Goal: Task Accomplishment & Management: Manage account settings

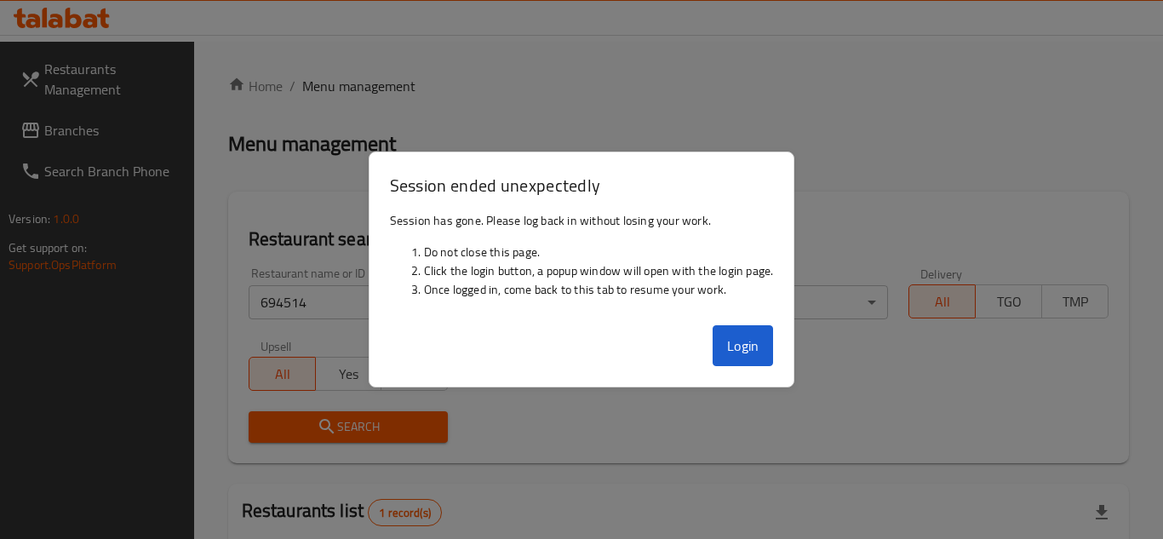
click at [756, 343] on button "Login" at bounding box center [742, 345] width 61 height 41
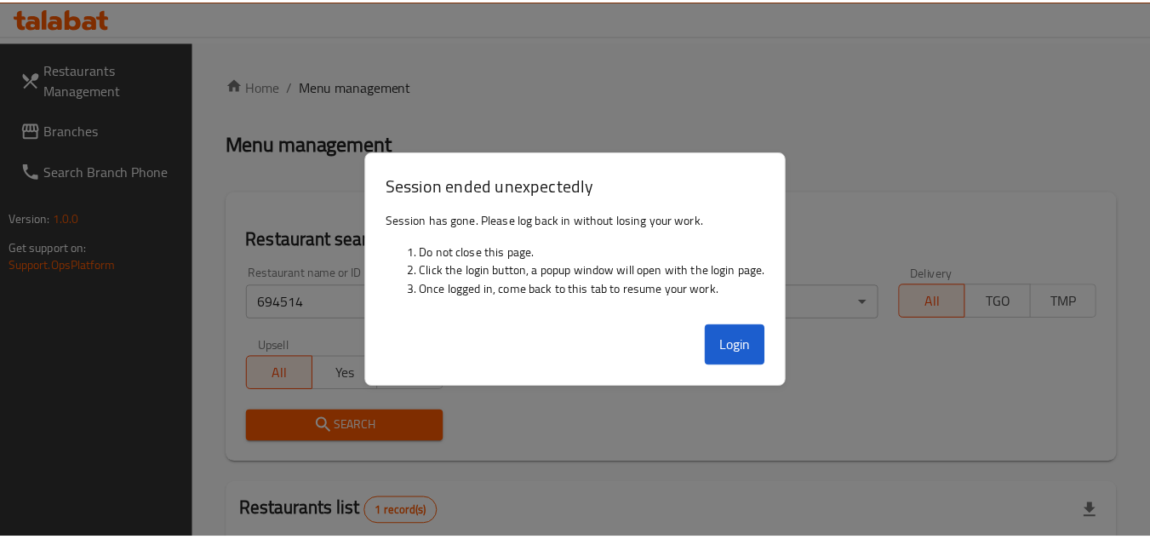
scroll to position [220, 0]
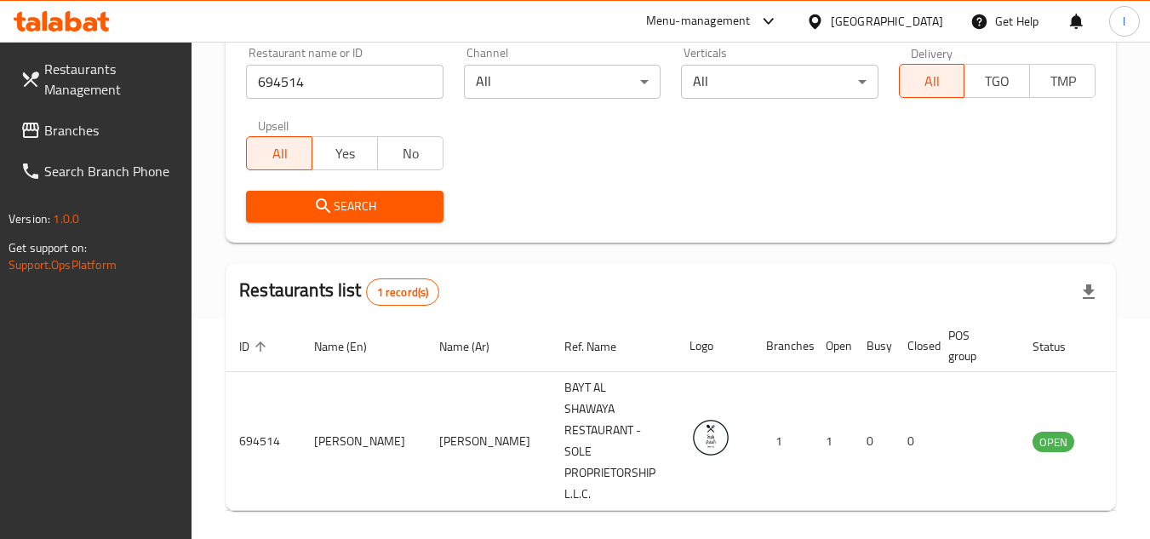
click at [96, 124] on span "Branches" at bounding box center [111, 130] width 134 height 20
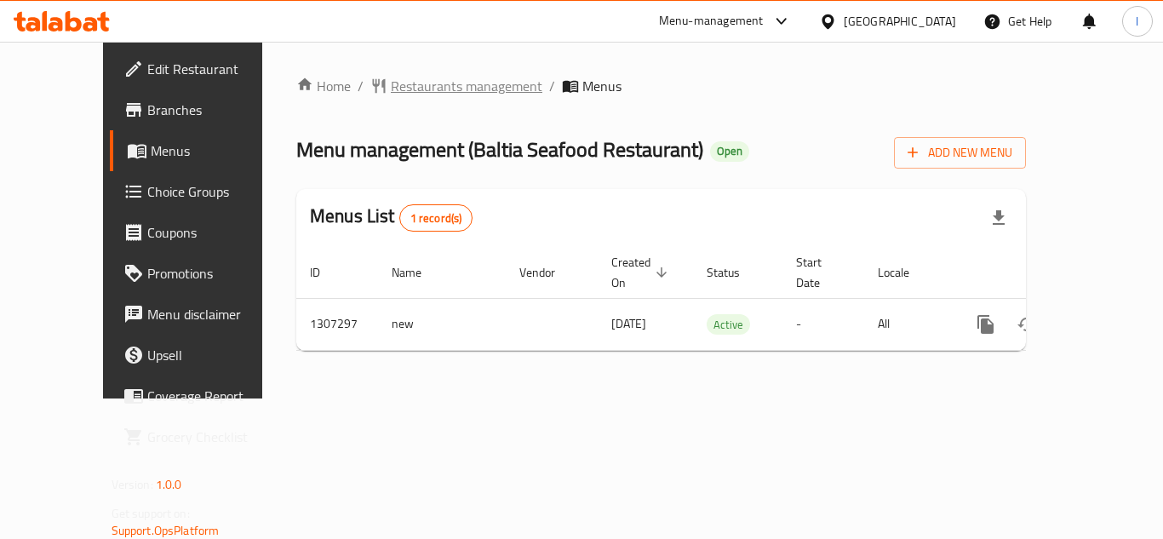
click at [391, 83] on span "Restaurants management" at bounding box center [466, 86] width 151 height 20
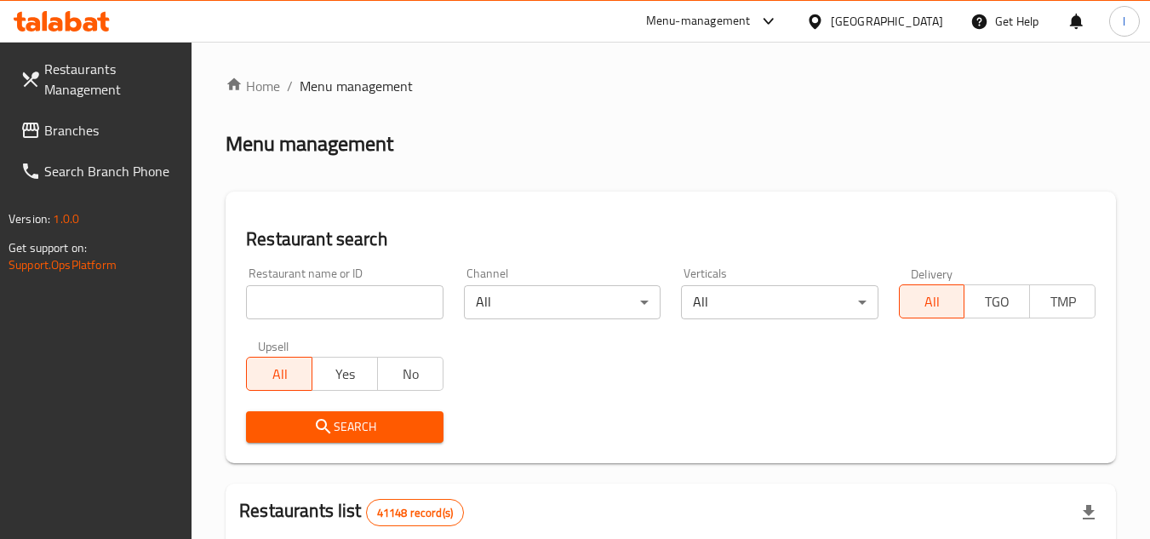
click at [304, 296] on input "search" at bounding box center [344, 302] width 197 height 34
paste input "704395"
type input "704395"
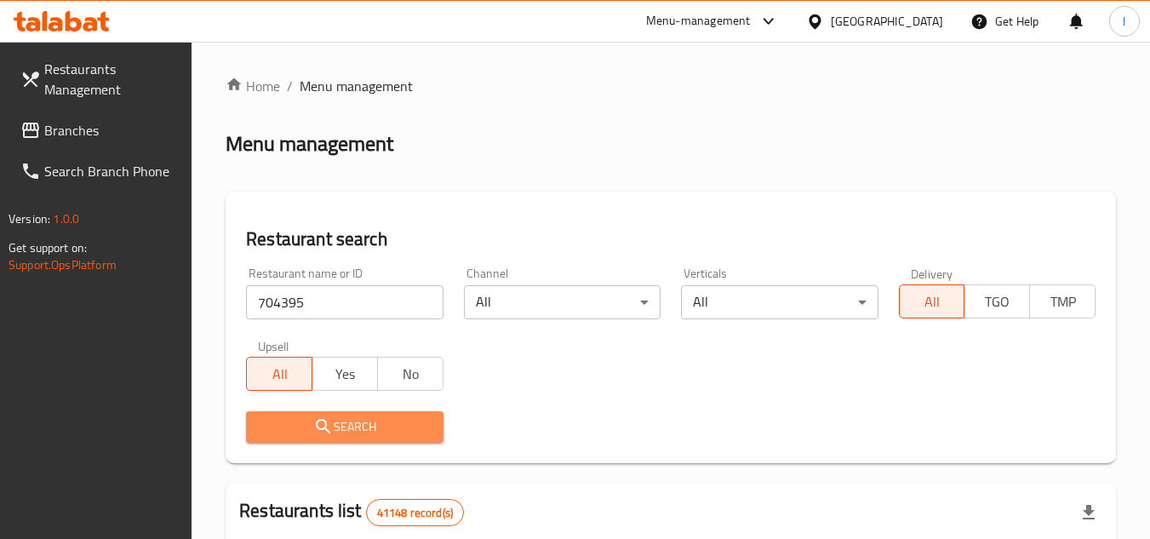
click at [376, 424] on span "Search" at bounding box center [344, 426] width 169 height 21
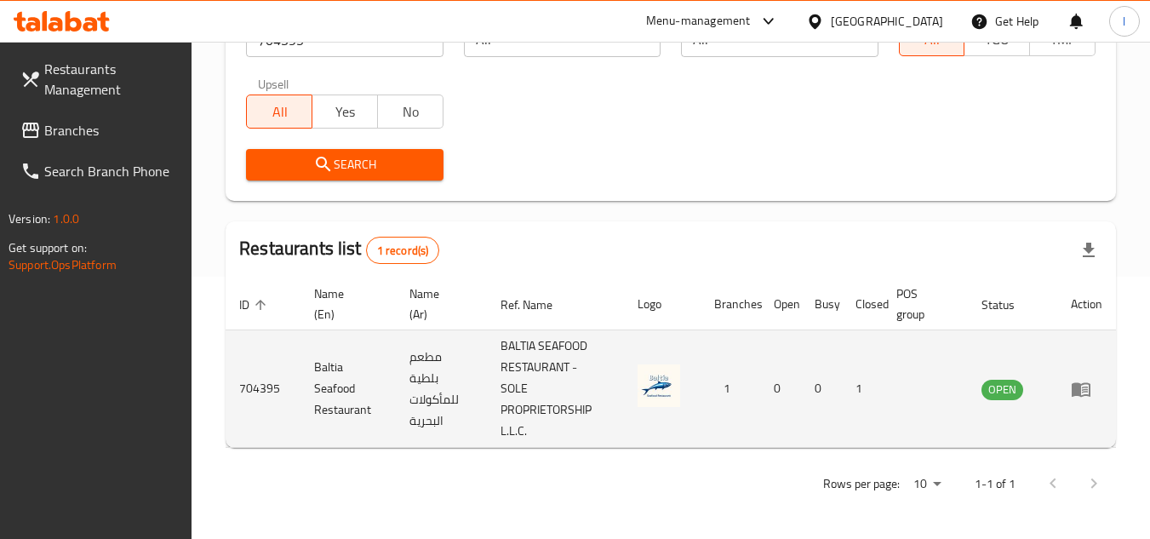
scroll to position [263, 0]
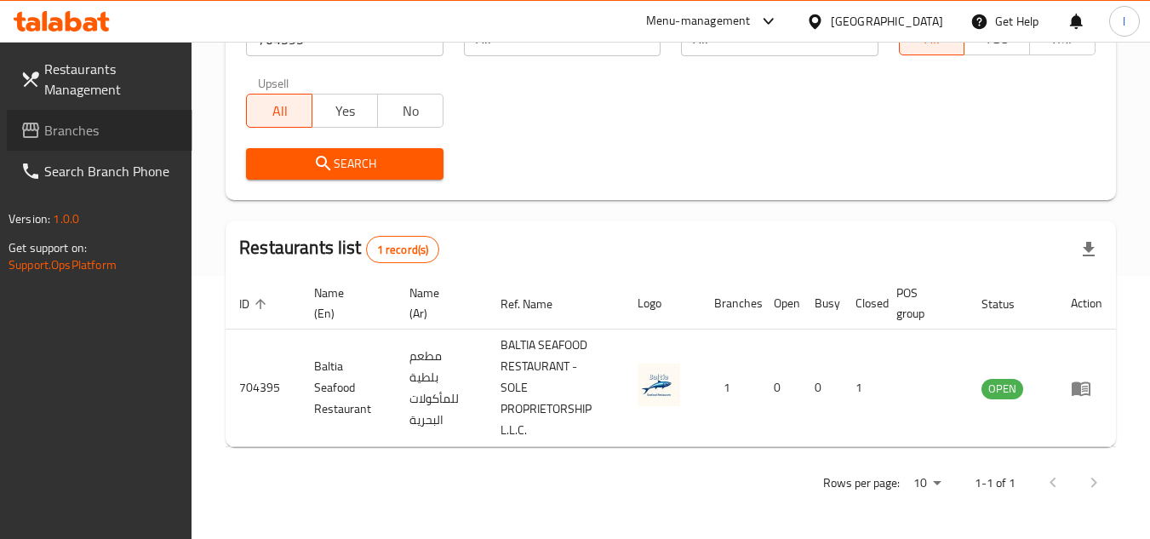
click at [135, 114] on link "Branches" at bounding box center [100, 130] width 186 height 41
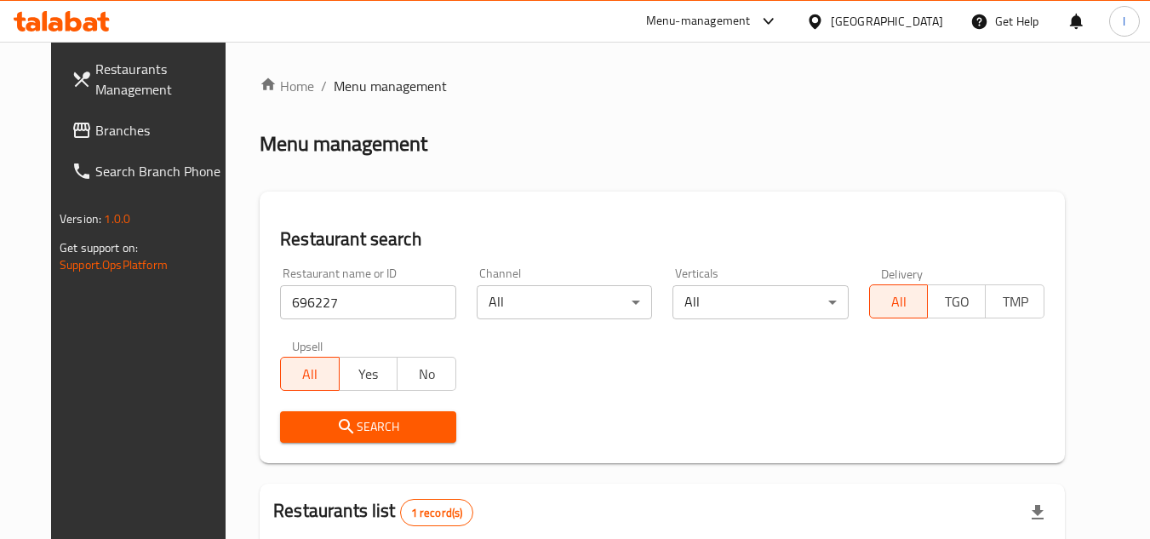
click at [164, 136] on span "Branches" at bounding box center [162, 130] width 134 height 20
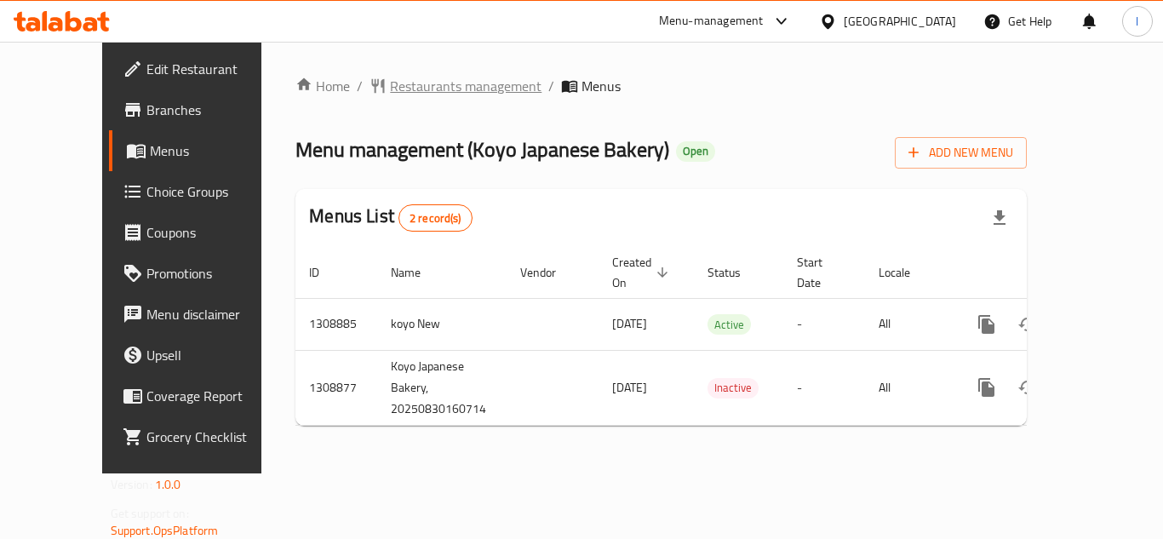
click at [393, 81] on span "Restaurants management" at bounding box center [465, 86] width 151 height 20
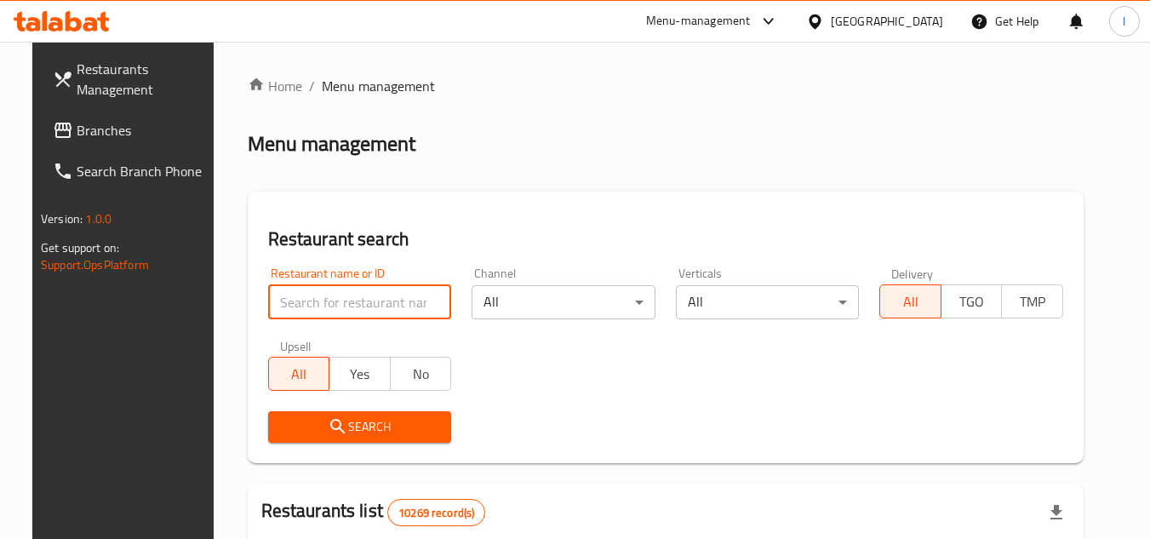
click at [351, 303] on input "search" at bounding box center [360, 302] width 184 height 34
paste input "705084"
type input "705084"
click at [362, 420] on span "Search" at bounding box center [360, 426] width 157 height 21
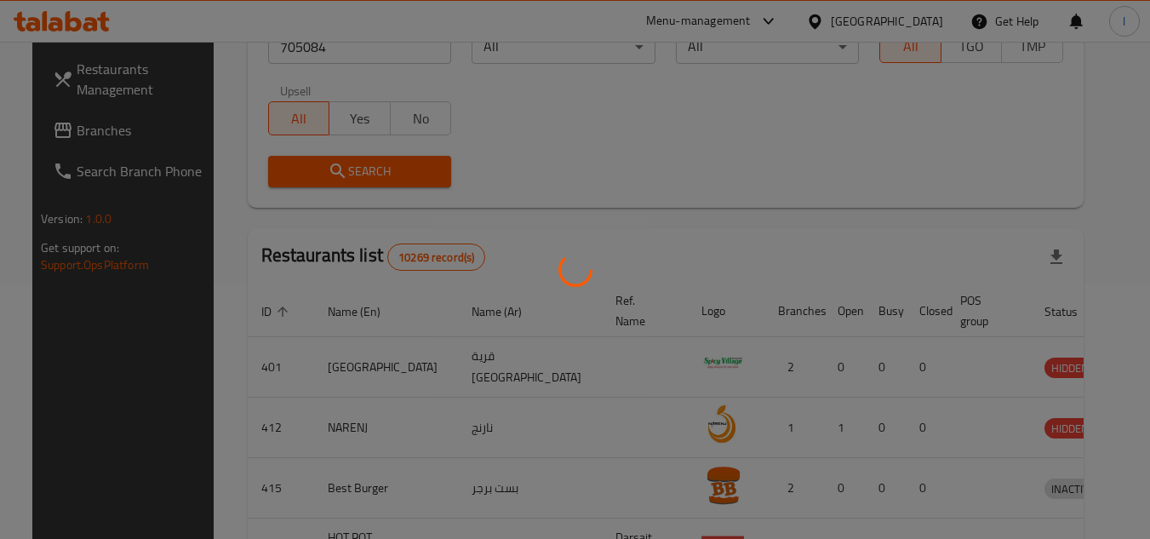
scroll to position [220, 0]
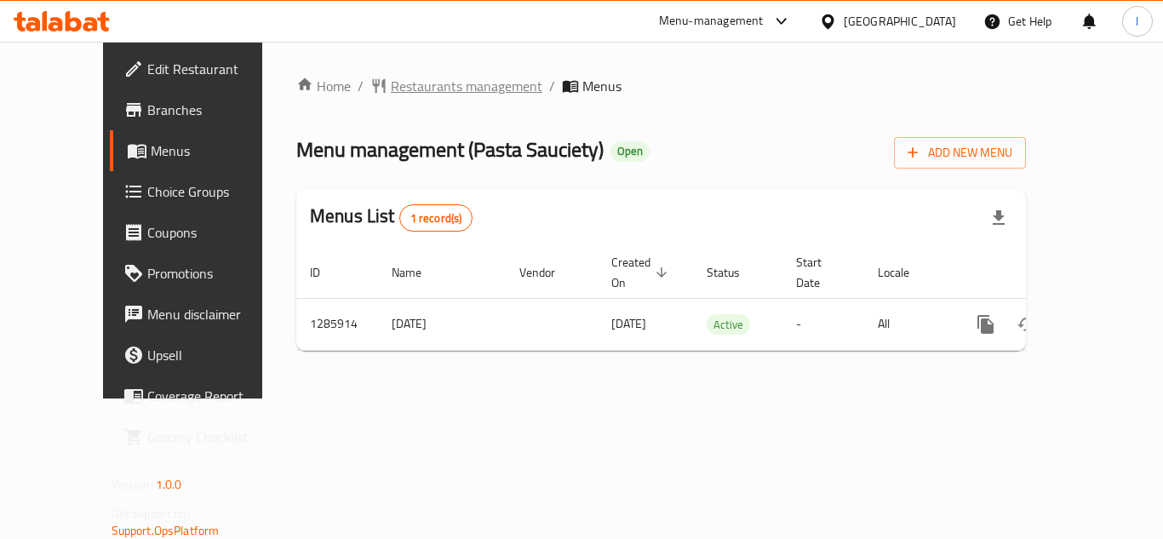
click at [411, 78] on span "Restaurants management" at bounding box center [466, 86] width 151 height 20
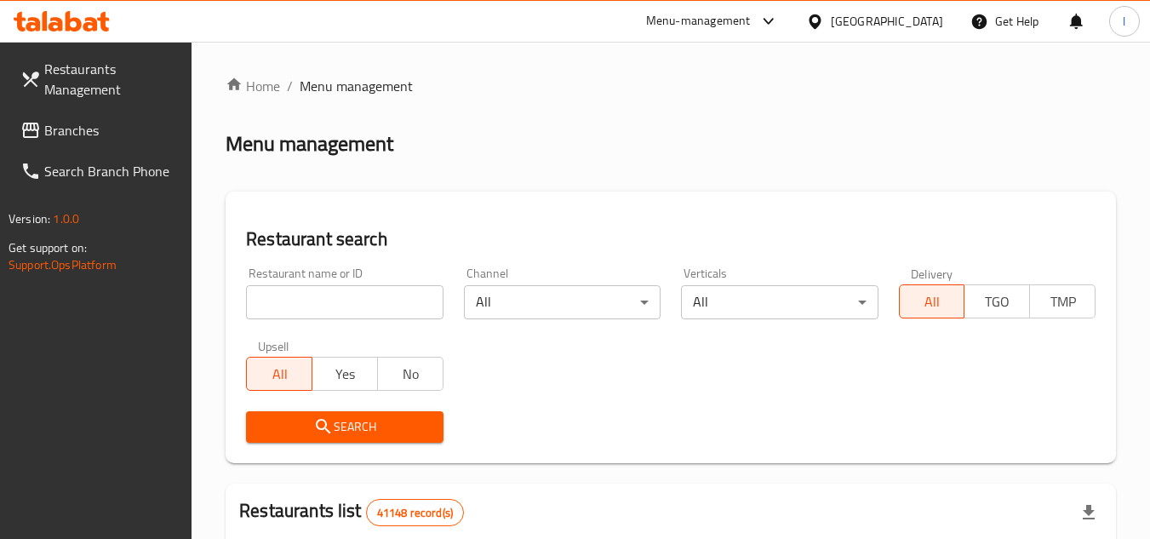
paste input "696075"
type input "696075"
click at [380, 418] on span "Search" at bounding box center [344, 426] width 169 height 21
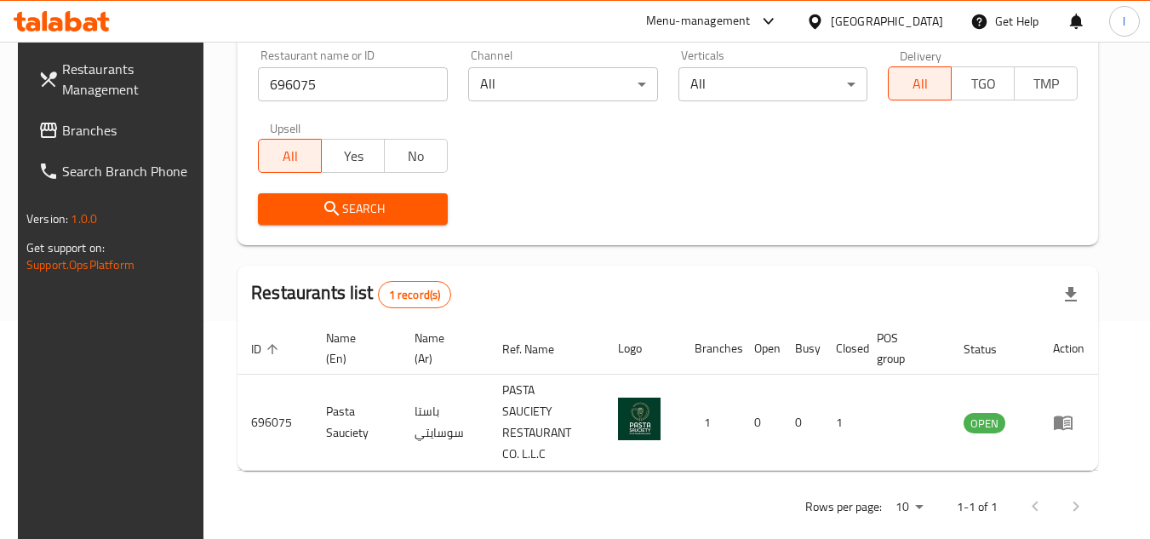
scroll to position [220, 0]
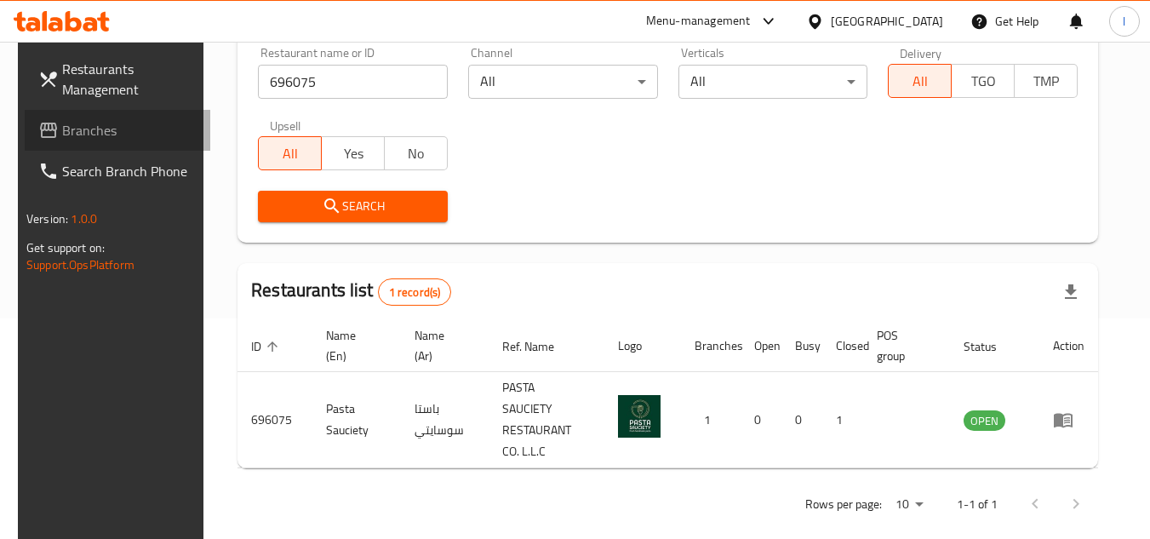
click at [103, 117] on link "Branches" at bounding box center [118, 130] width 186 height 41
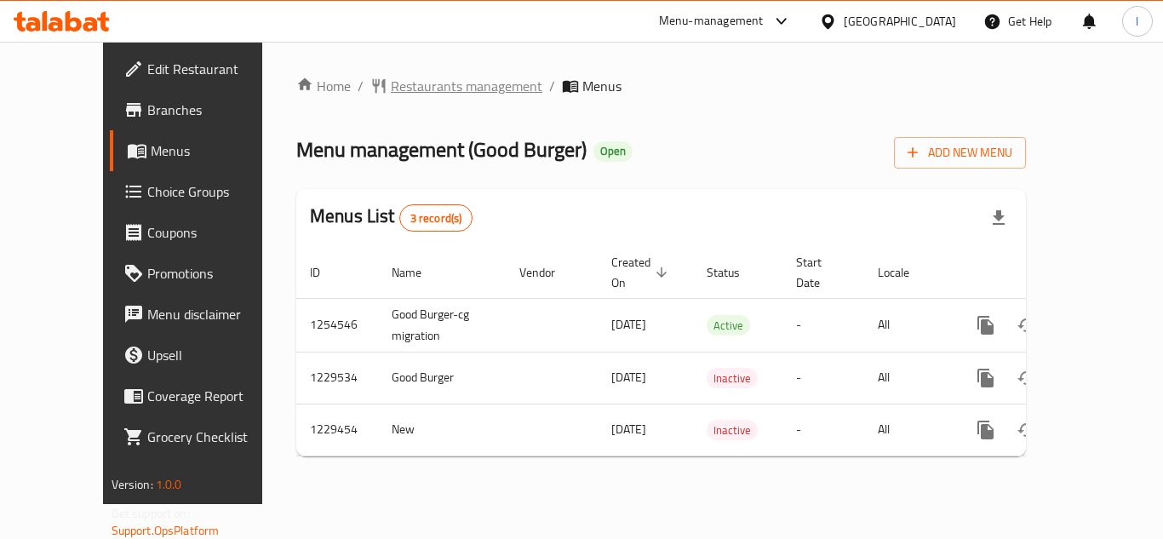
click at [391, 86] on span "Restaurants management" at bounding box center [466, 86] width 151 height 20
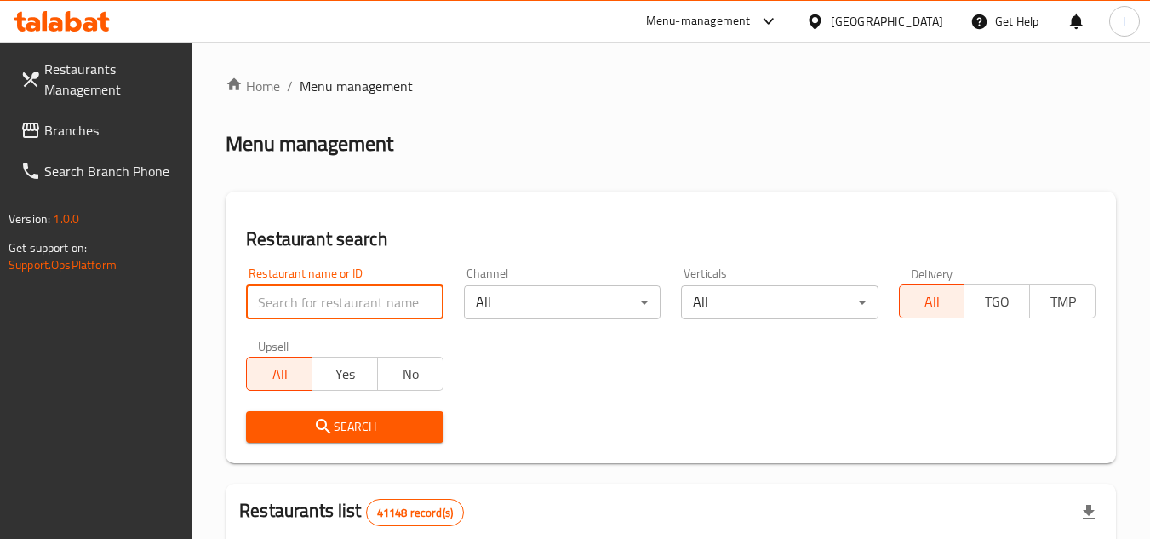
click at [294, 304] on input "search" at bounding box center [344, 302] width 197 height 34
paste input "600202"
type input "600202"
click at [333, 416] on span "Search" at bounding box center [344, 426] width 169 height 21
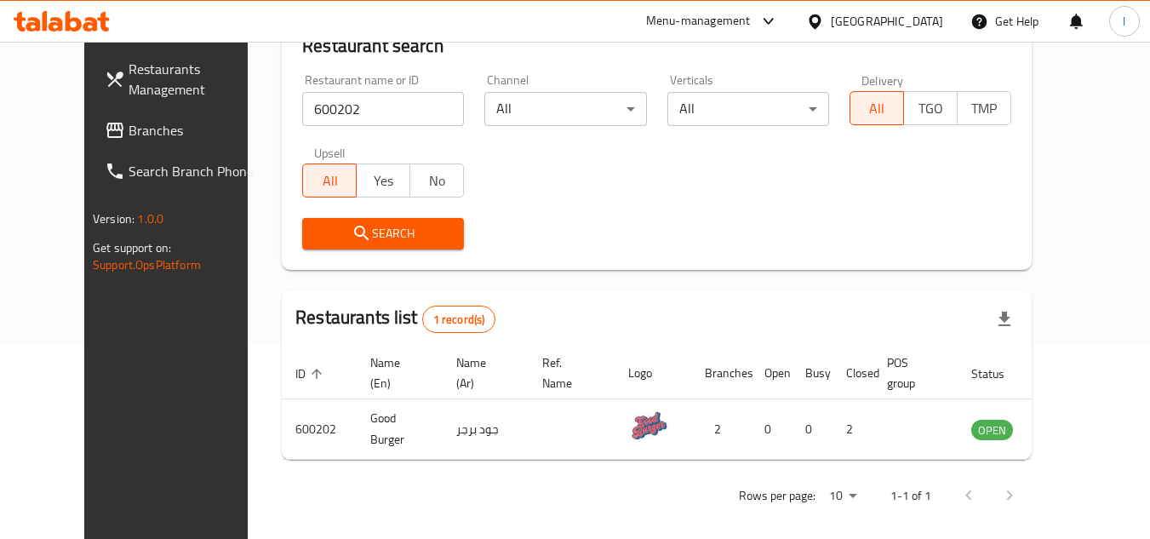
scroll to position [206, 0]
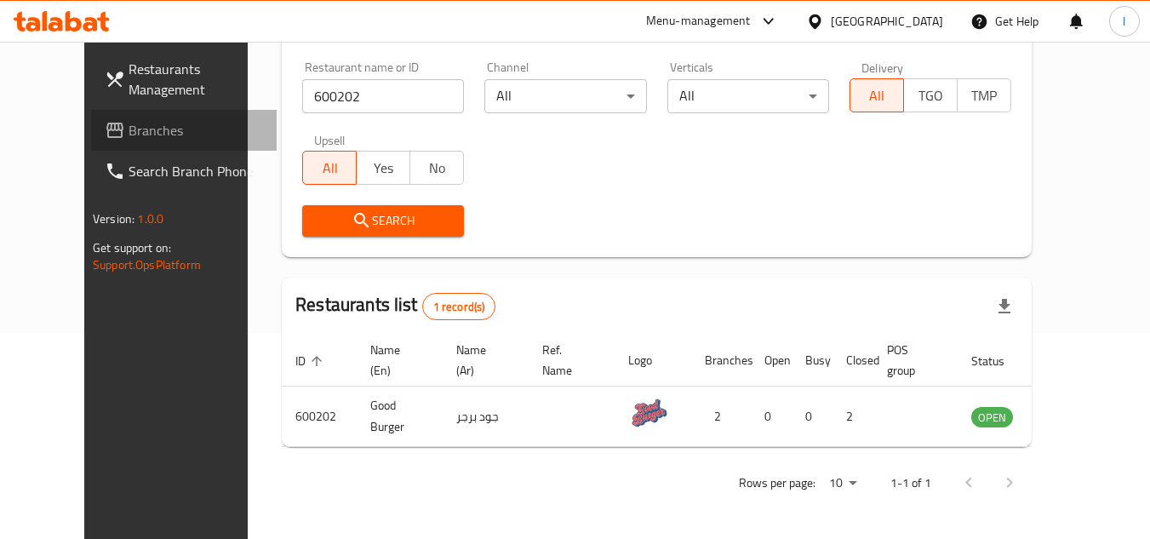
click at [129, 129] on span "Branches" at bounding box center [196, 130] width 134 height 20
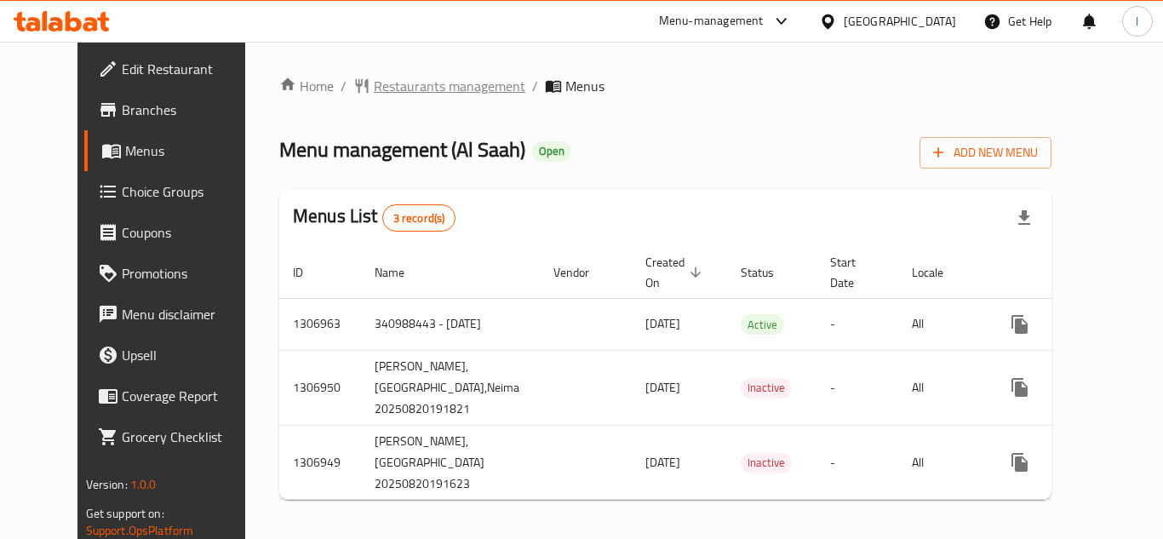
click at [397, 90] on span "Restaurants management" at bounding box center [449, 86] width 151 height 20
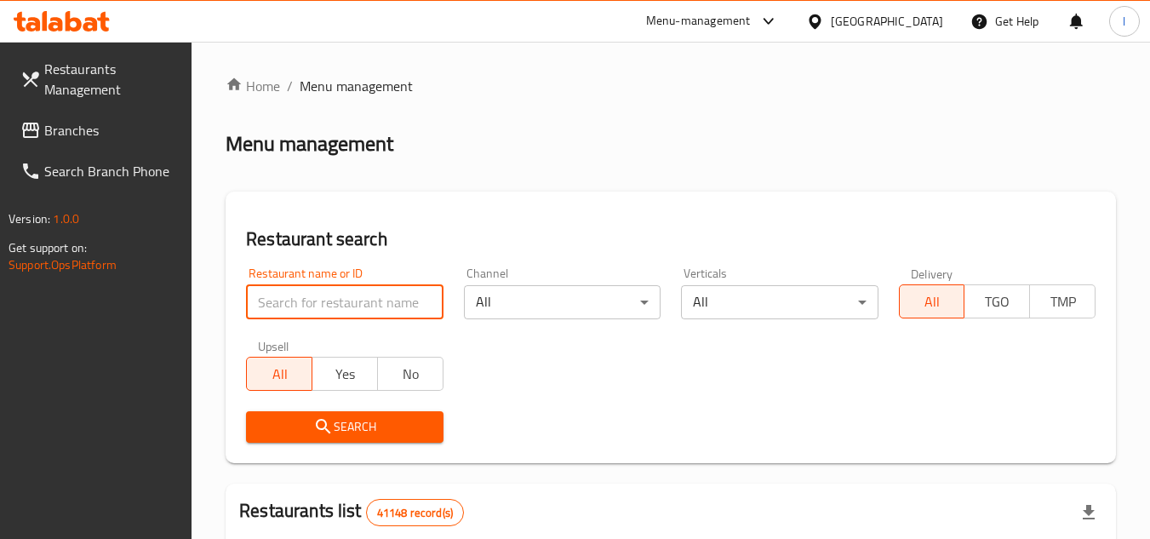
click at [348, 297] on input "search" at bounding box center [344, 302] width 197 height 34
paste input "704241"
type input "704241"
click at [363, 422] on span "Search" at bounding box center [344, 426] width 169 height 21
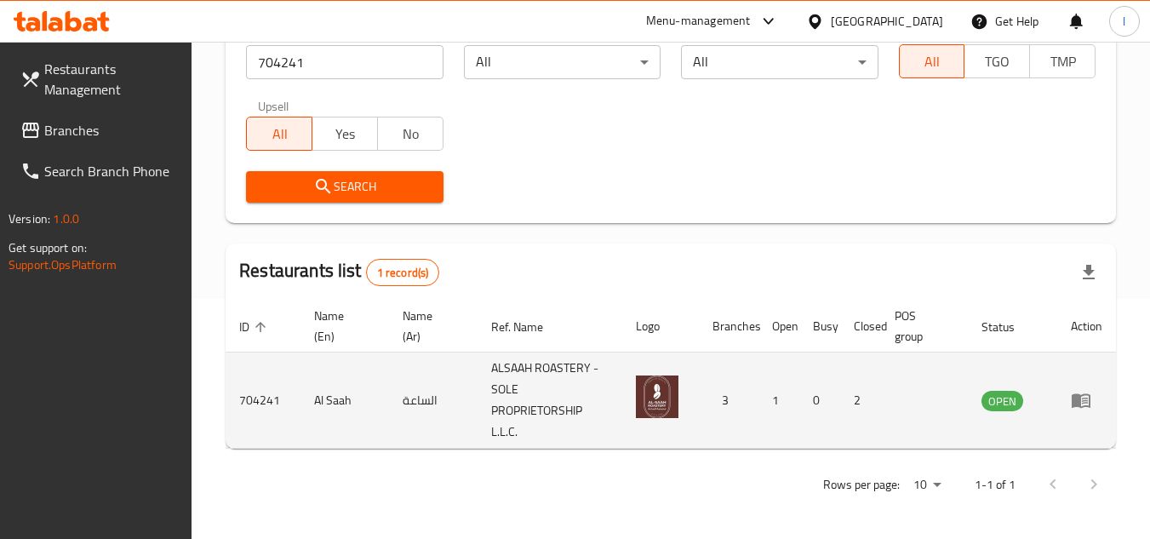
scroll to position [242, 0]
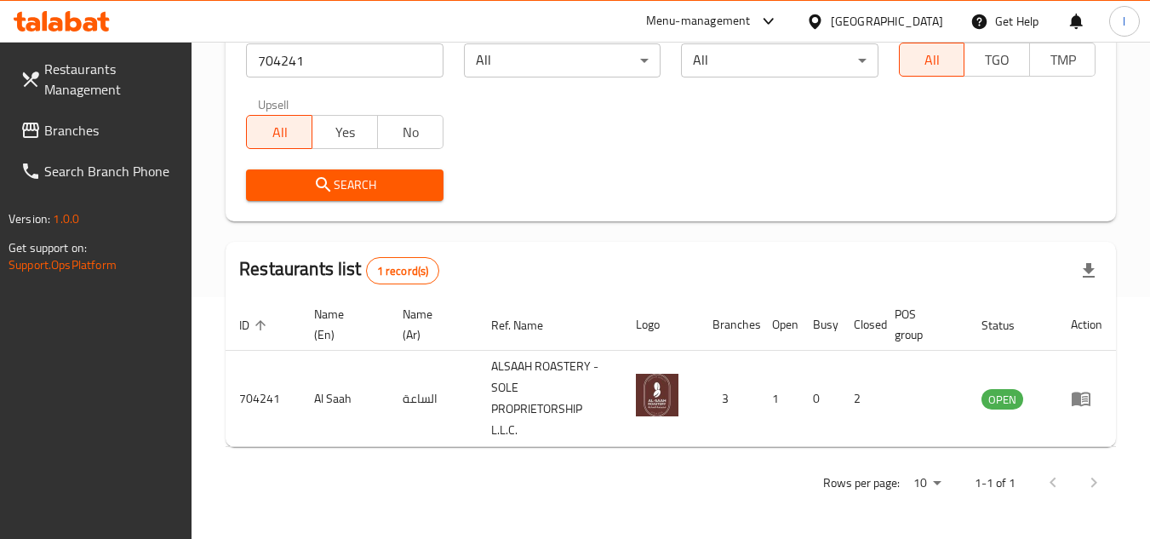
click at [112, 122] on span "Branches" at bounding box center [111, 130] width 134 height 20
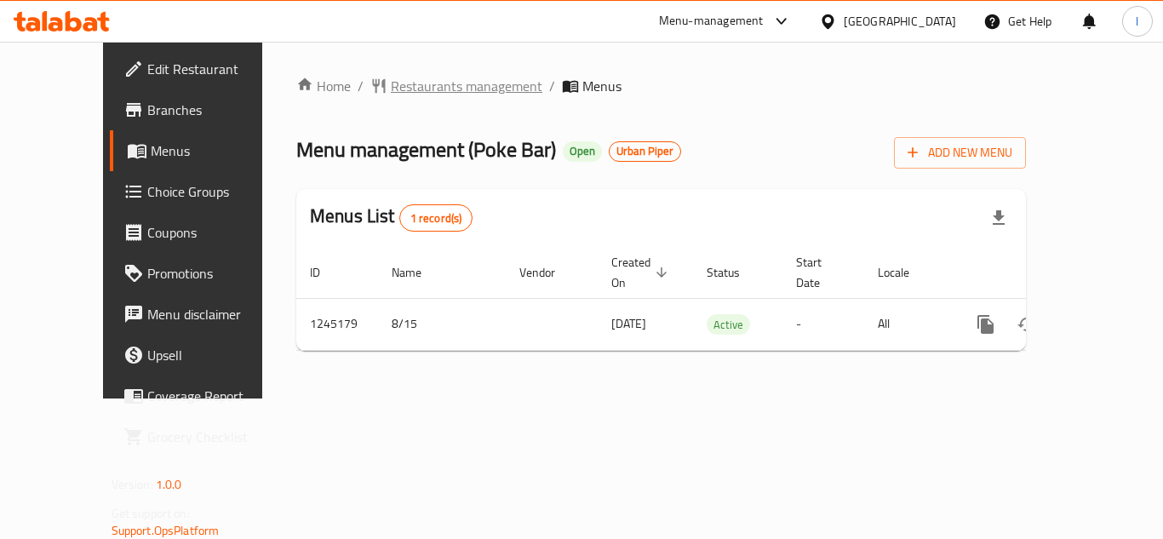
click at [425, 77] on span "Restaurants management" at bounding box center [466, 86] width 151 height 20
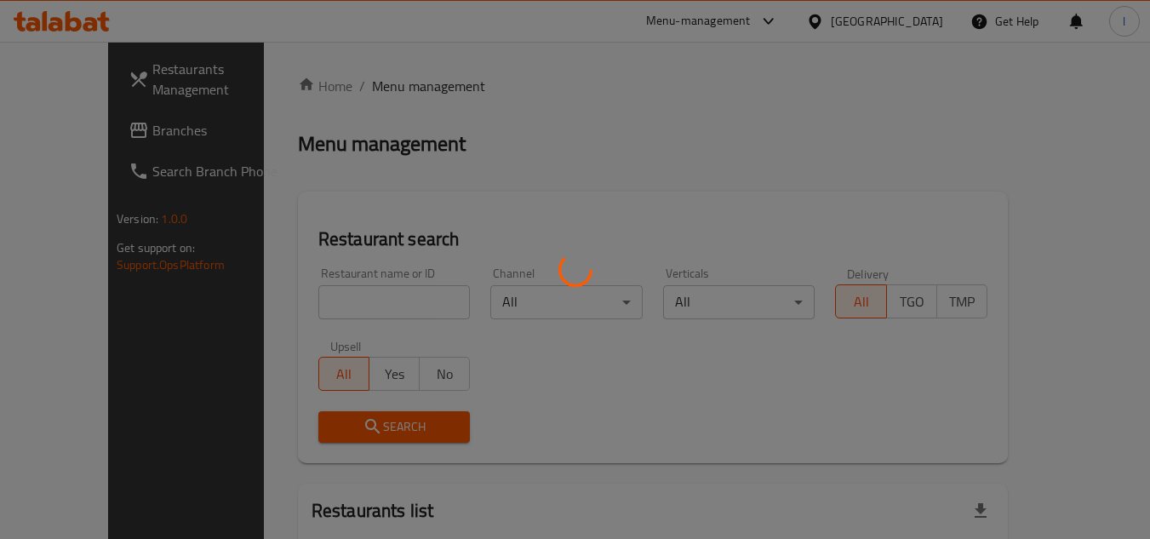
click at [363, 301] on div at bounding box center [575, 269] width 1150 height 539
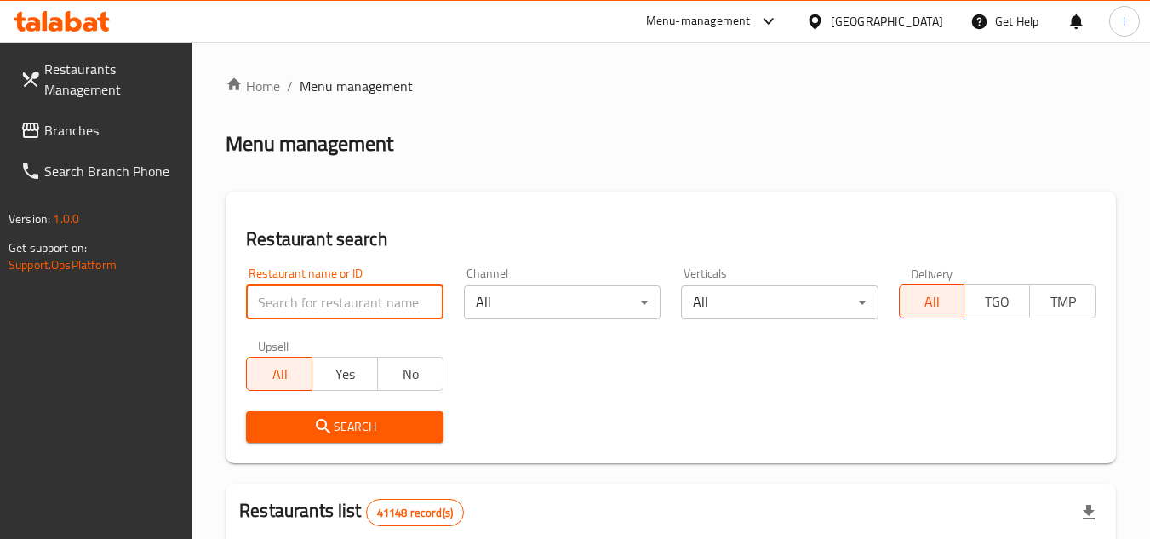
click at [363, 301] on input "search" at bounding box center [344, 302] width 197 height 34
paste input "682420"
type input "682420"
click at [380, 427] on span "Search" at bounding box center [344, 426] width 169 height 21
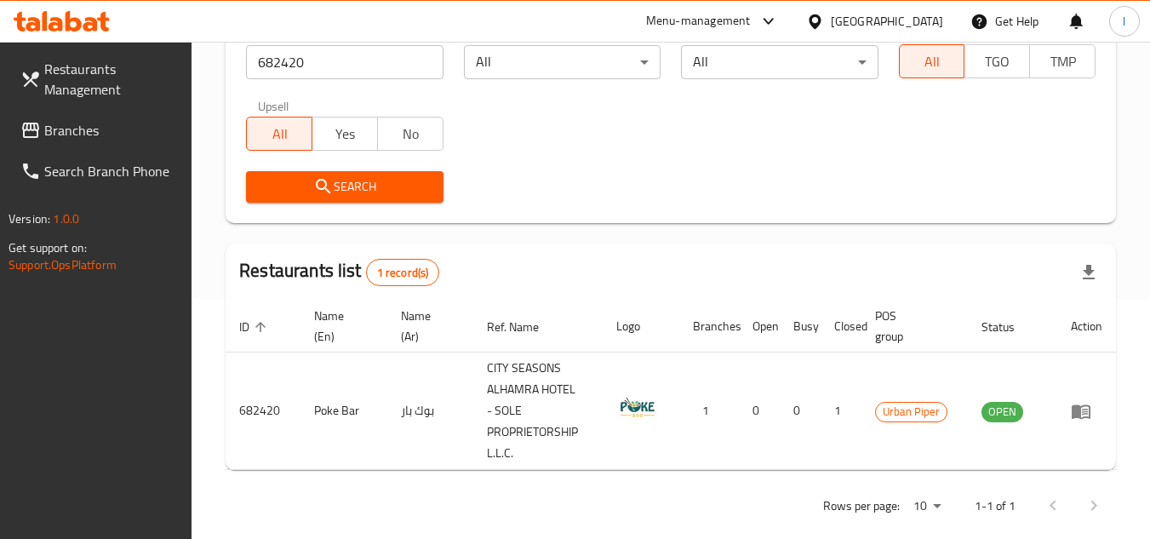
scroll to position [263, 0]
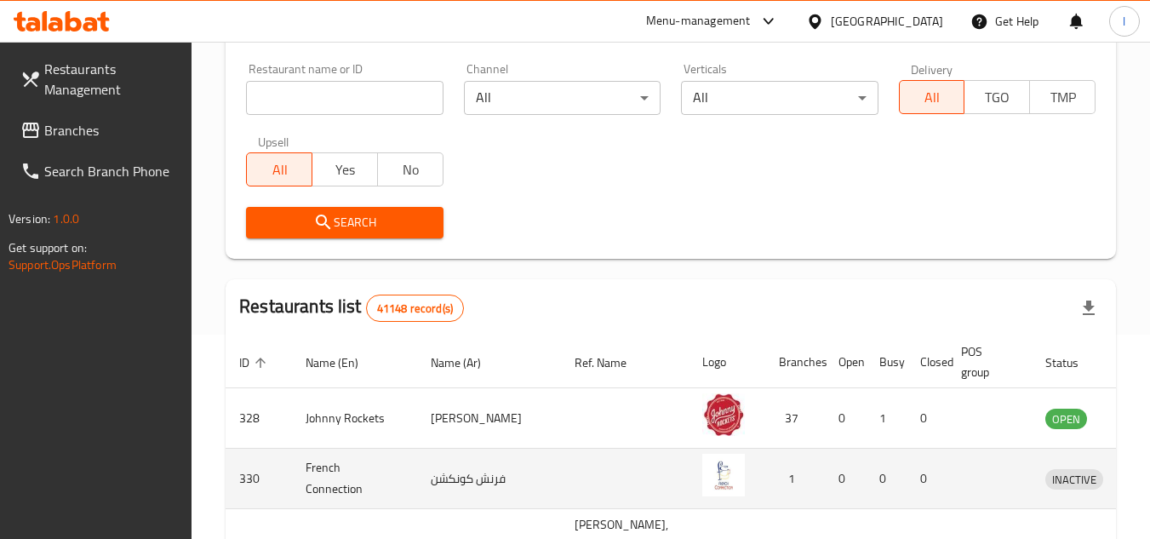
scroll to position [157, 0]
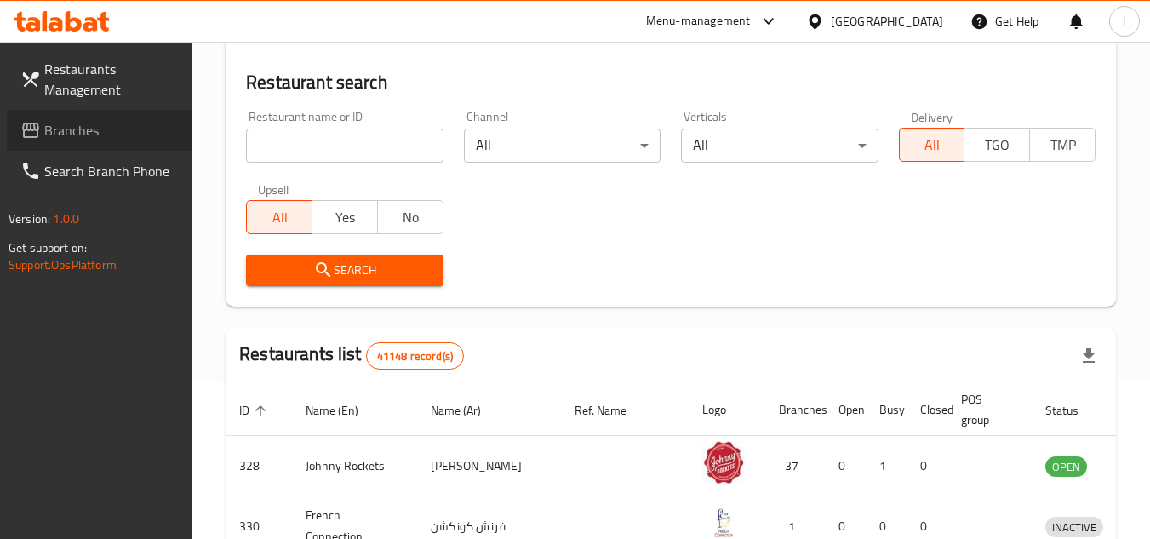
click at [174, 138] on span "Branches" at bounding box center [111, 130] width 134 height 20
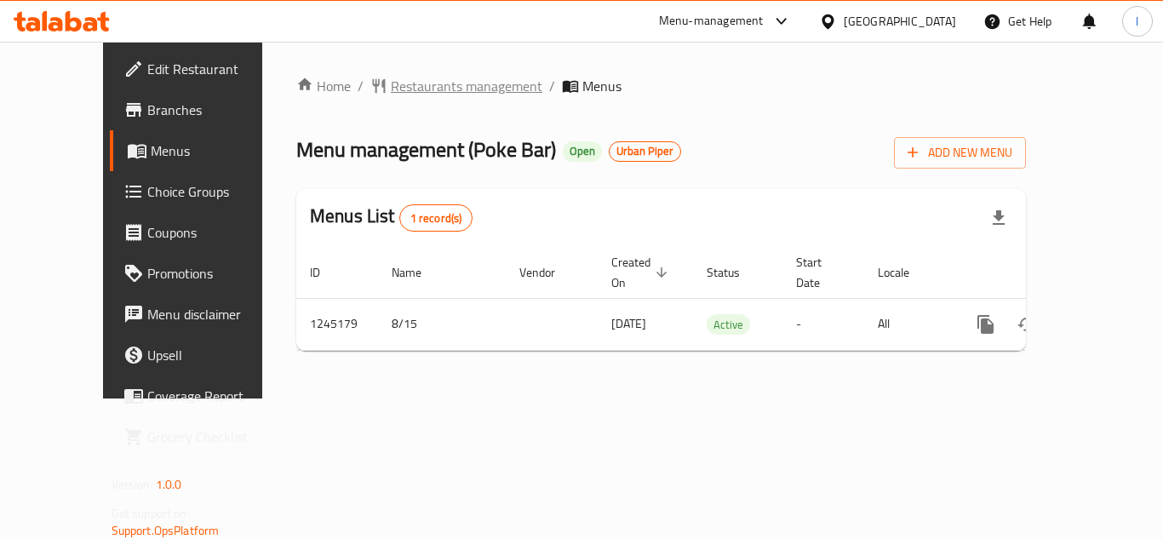
click at [391, 92] on span "Restaurants management" at bounding box center [466, 86] width 151 height 20
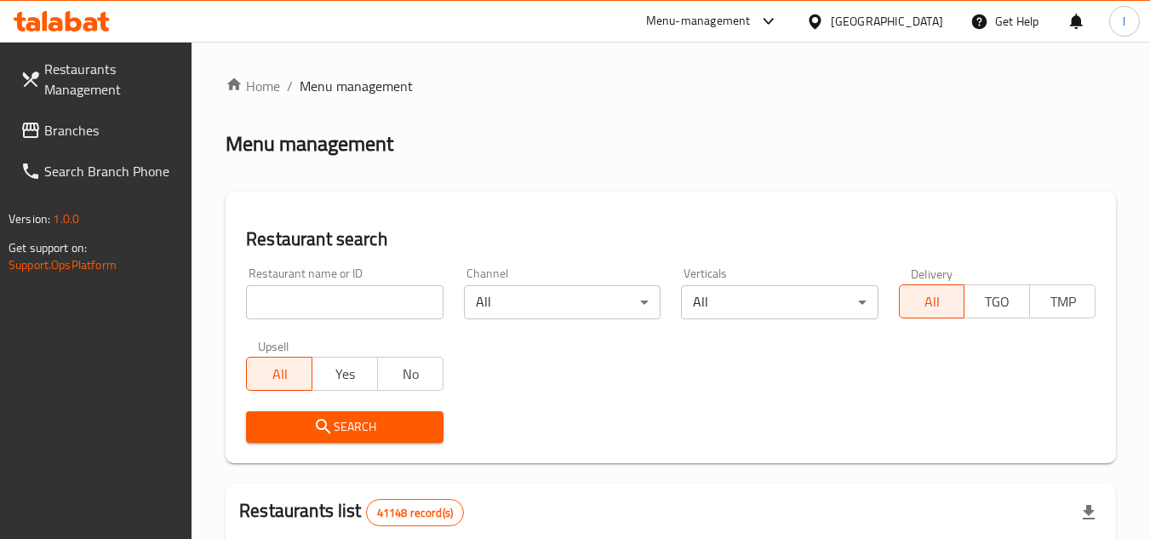
click at [341, 301] on input "search" at bounding box center [344, 302] width 197 height 34
paste input "682420"
type input "682420"
click button "Search" at bounding box center [344, 426] width 197 height 31
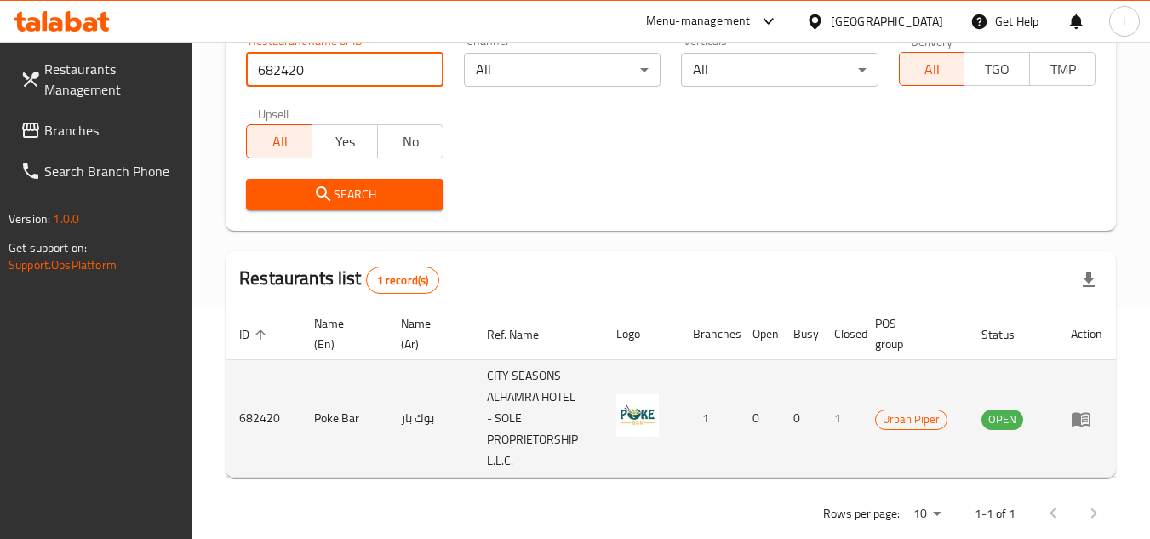
scroll to position [255, 0]
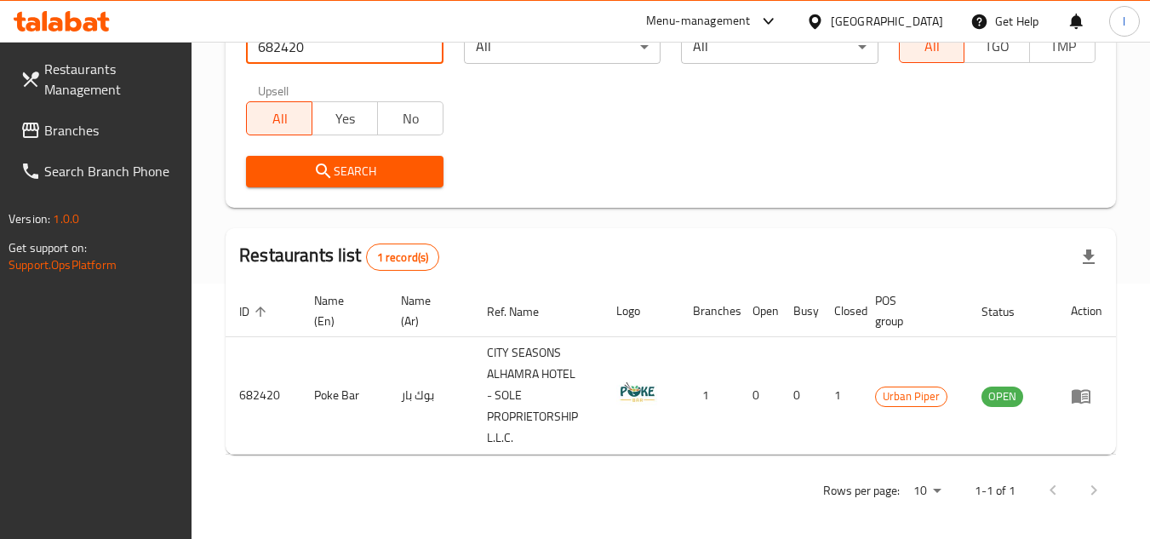
click at [97, 123] on span "Branches" at bounding box center [111, 130] width 134 height 20
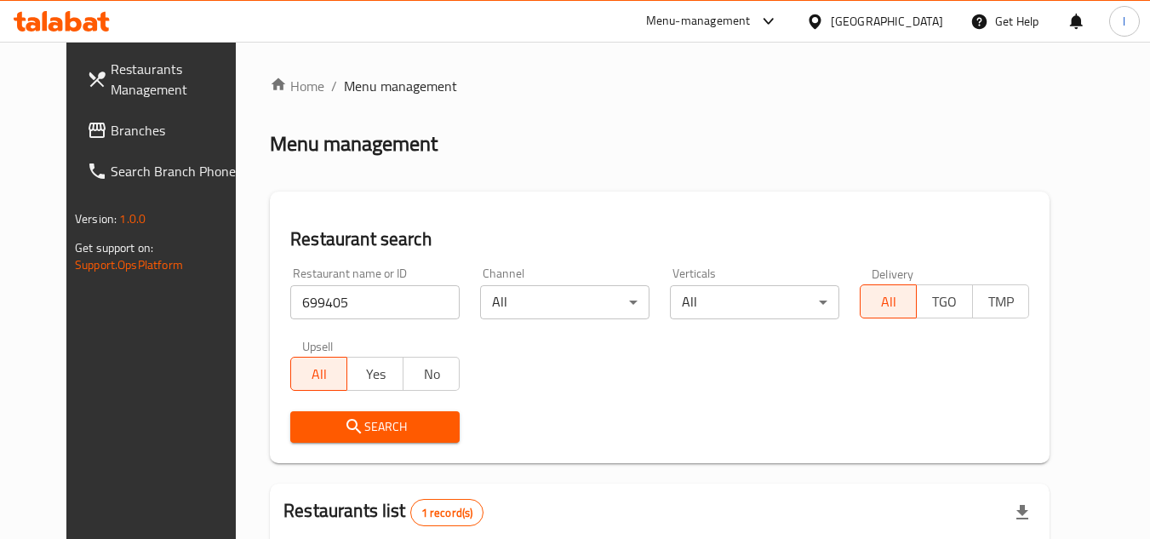
scroll to position [206, 0]
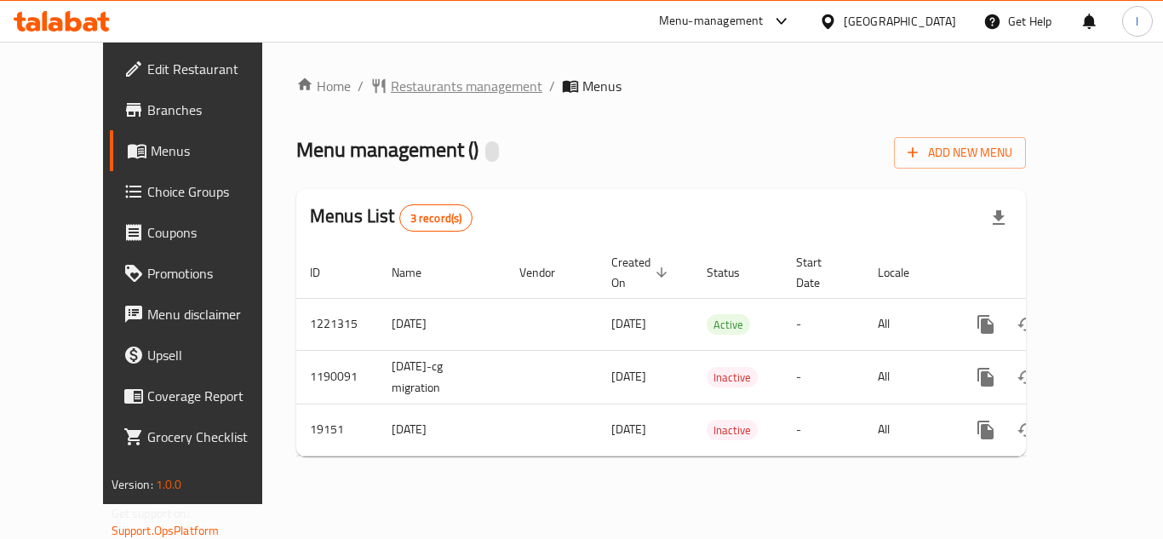
click at [402, 84] on span "Restaurants management" at bounding box center [466, 86] width 151 height 20
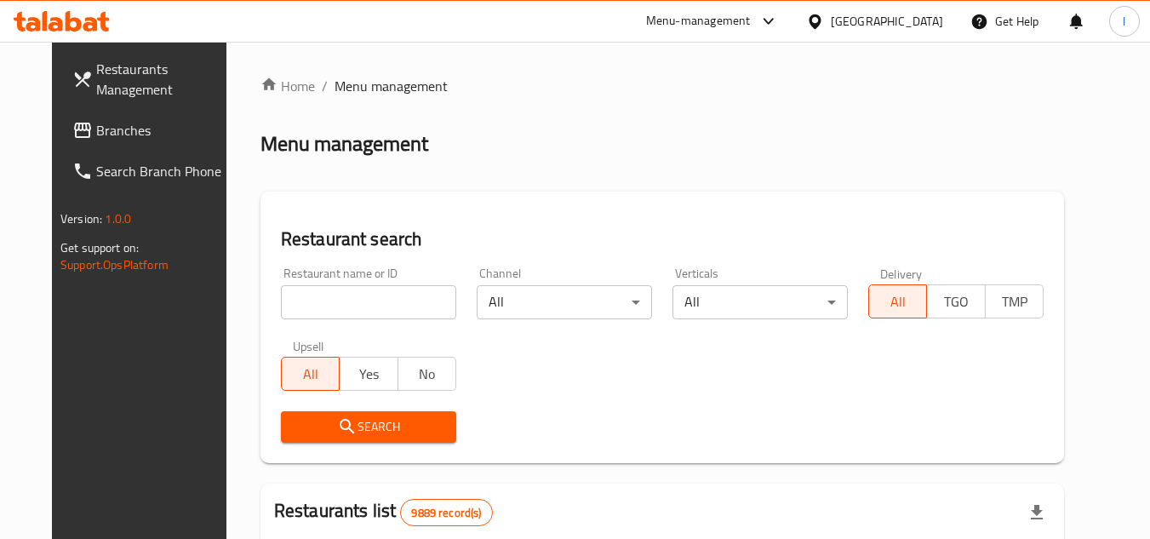
click at [346, 298] on input "search" at bounding box center [368, 302] width 175 height 34
paste input "10274"
type input "10274"
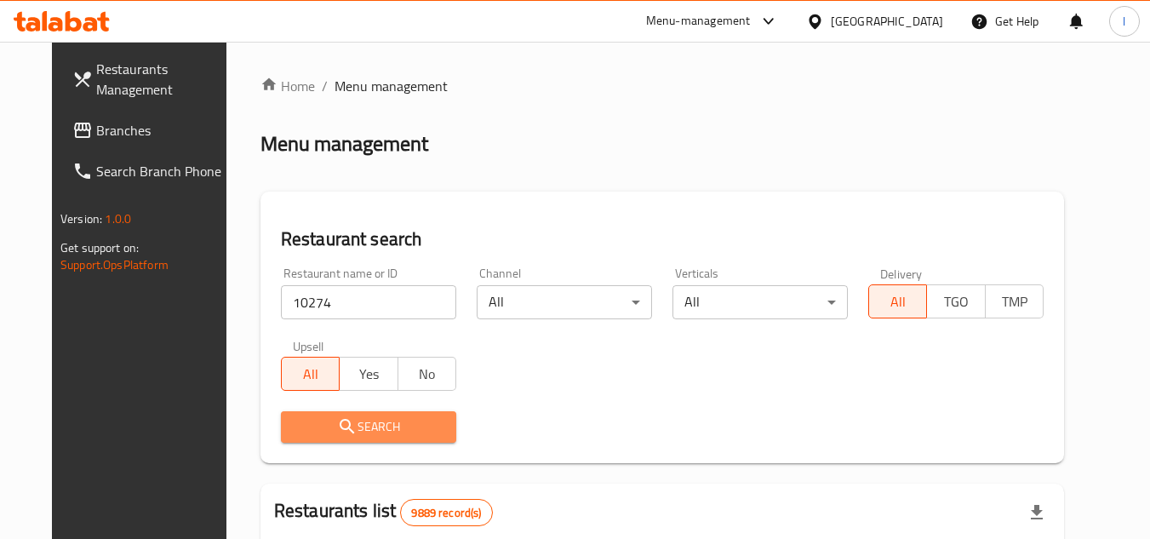
click at [340, 423] on span "Search" at bounding box center [368, 426] width 148 height 21
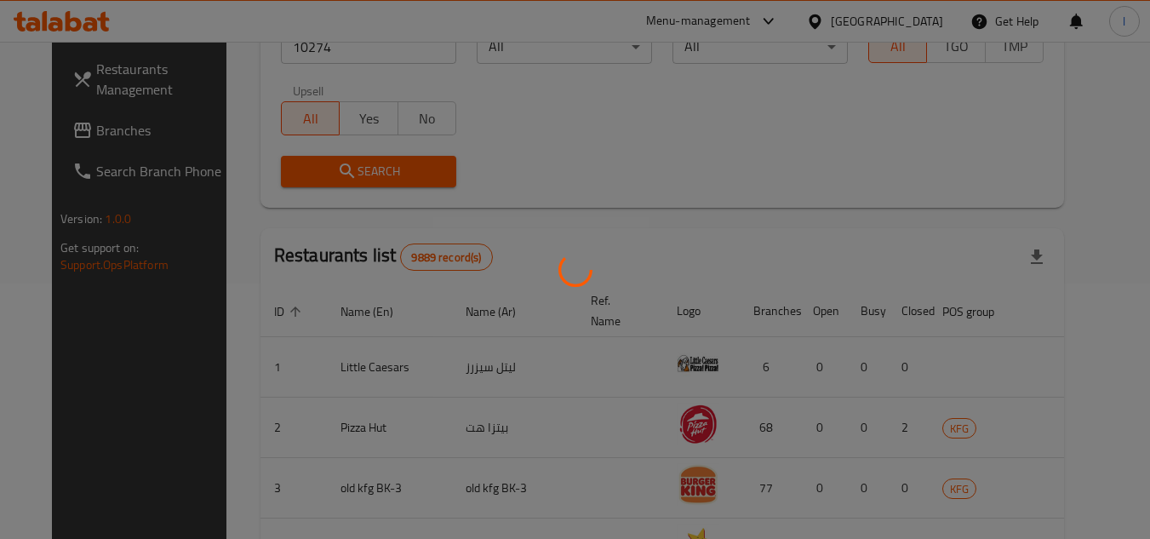
scroll to position [220, 0]
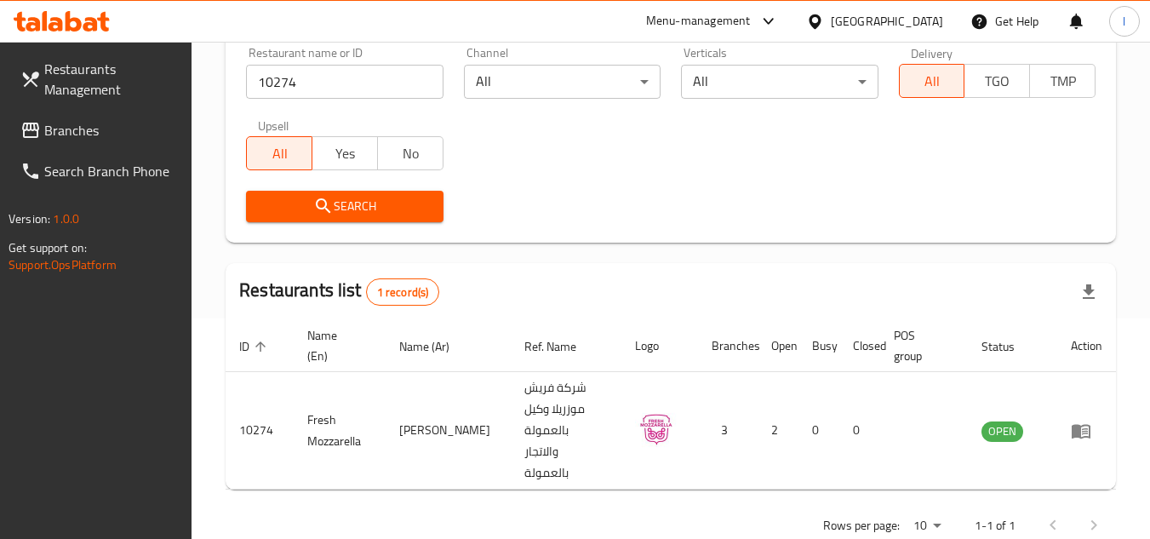
click at [61, 124] on span "Branches" at bounding box center [111, 130] width 134 height 20
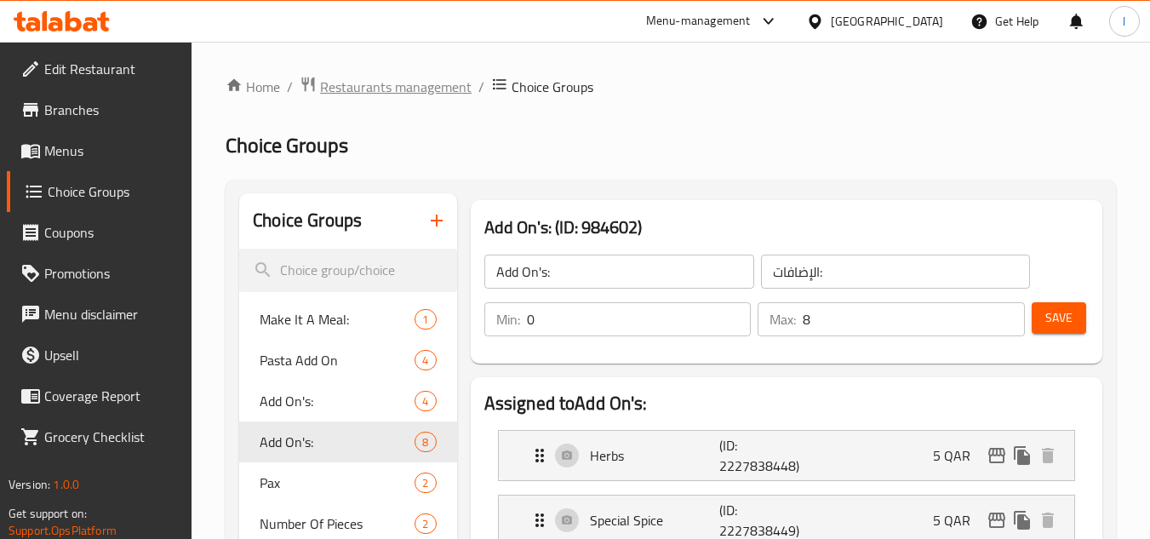
click at [401, 83] on span "Restaurants management" at bounding box center [395, 87] width 151 height 20
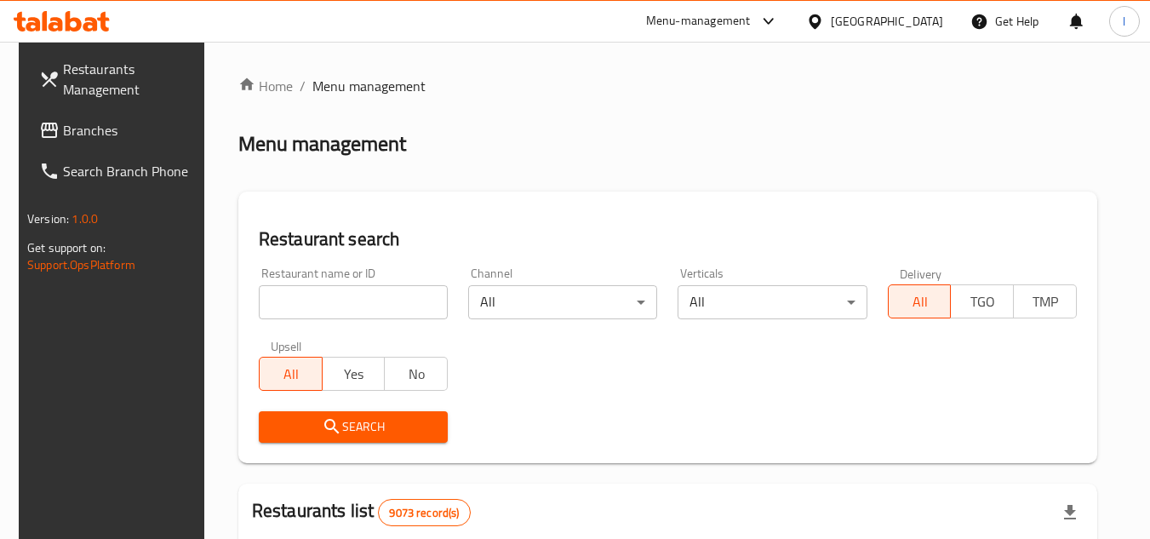
click at [72, 126] on span "Branches" at bounding box center [130, 130] width 134 height 20
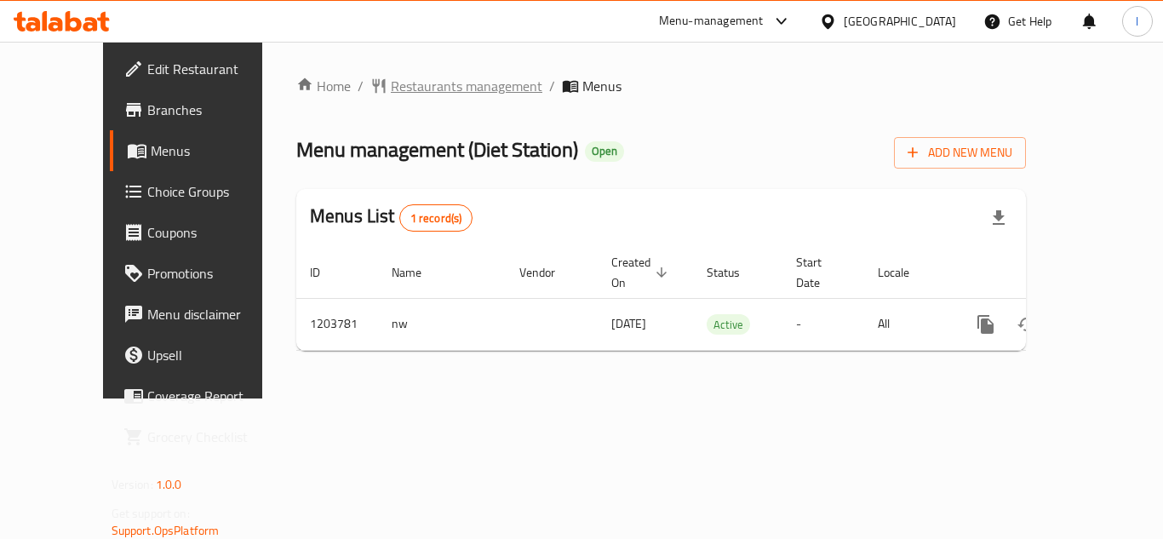
click at [392, 94] on span "Restaurants management" at bounding box center [466, 86] width 151 height 20
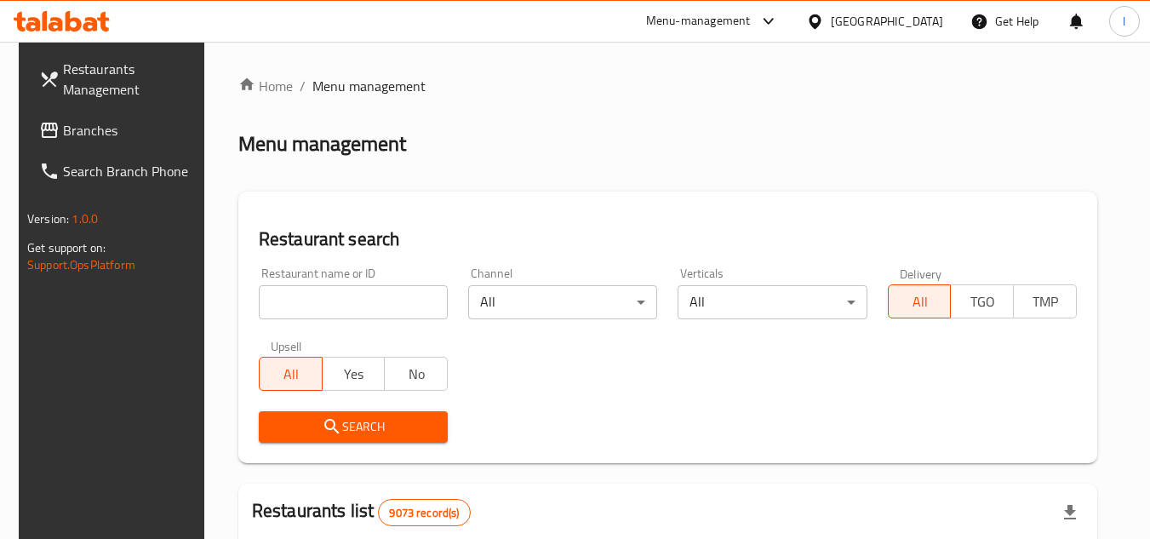
click at [348, 297] on input "search" at bounding box center [353, 302] width 189 height 34
paste input "669722"
type input "669722"
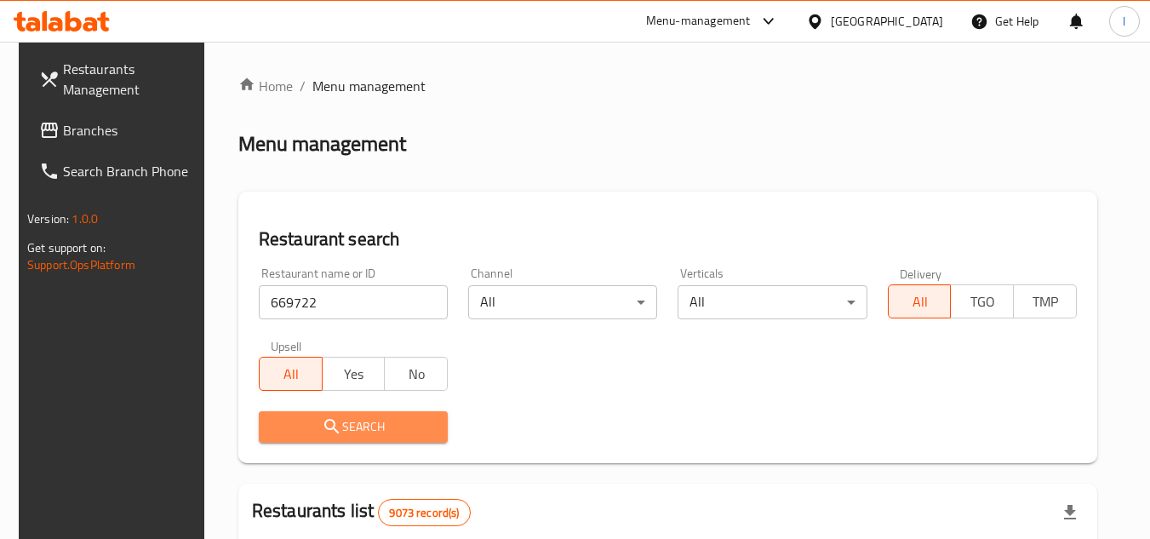
click at [343, 426] on span "Search" at bounding box center [353, 426] width 162 height 21
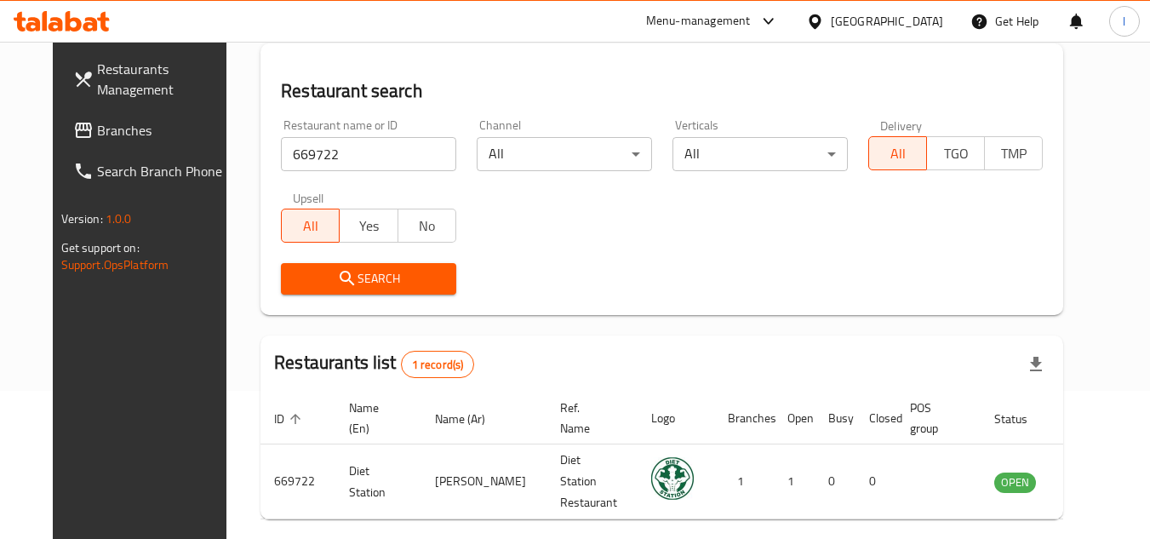
scroll to position [170, 0]
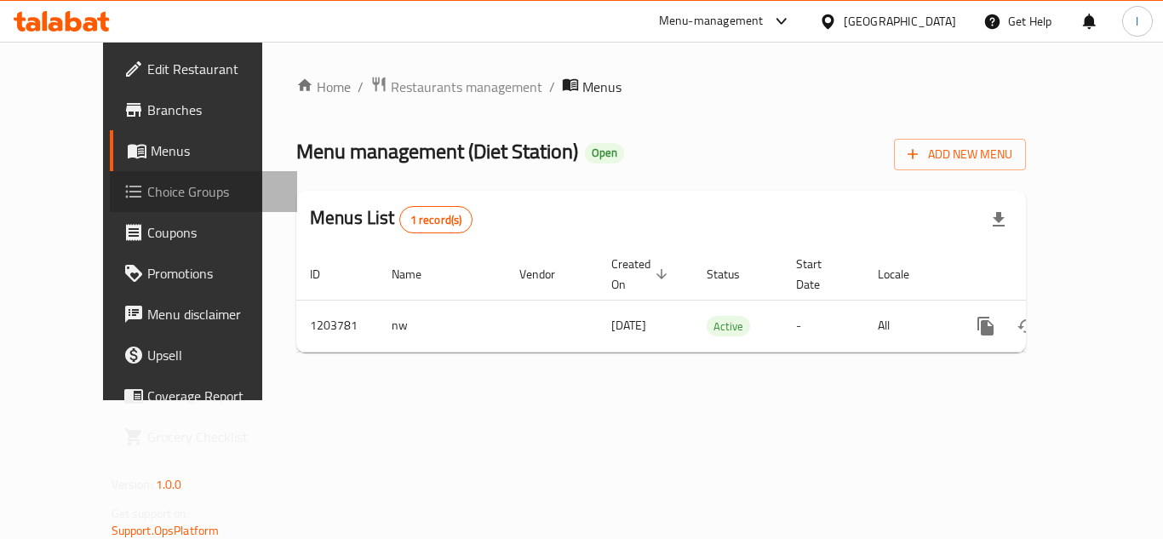
click at [147, 188] on span "Choice Groups" at bounding box center [215, 191] width 136 height 20
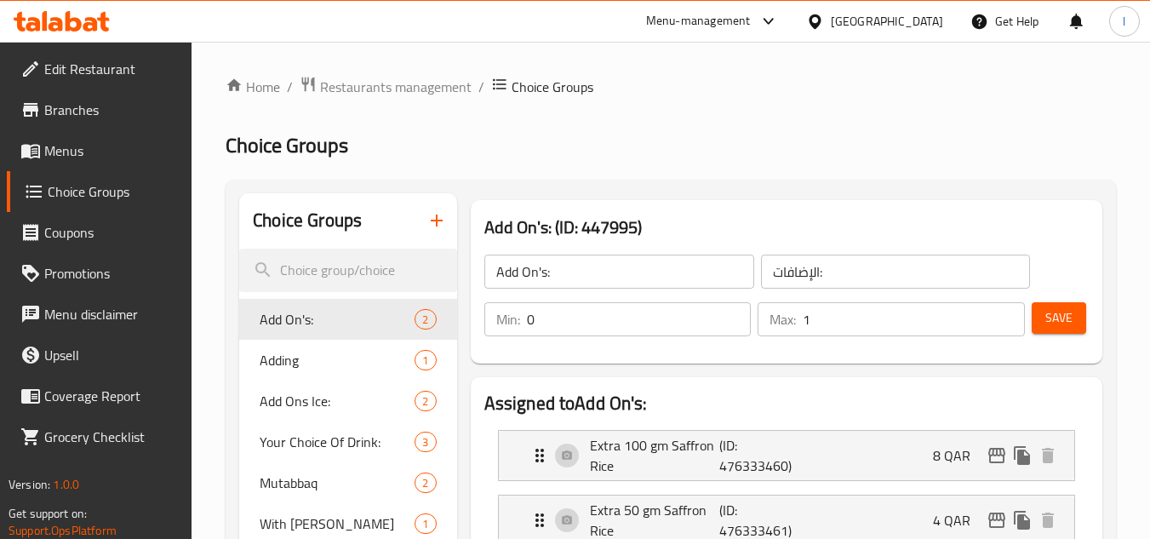
scroll to position [170, 0]
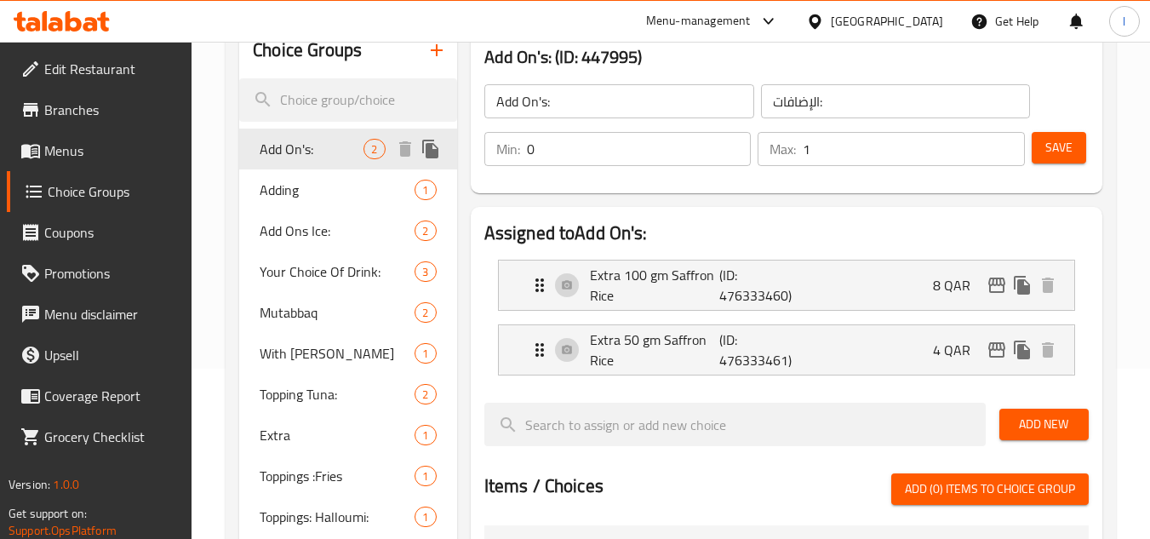
click at [345, 139] on span "Add On's:" at bounding box center [312, 149] width 104 height 20
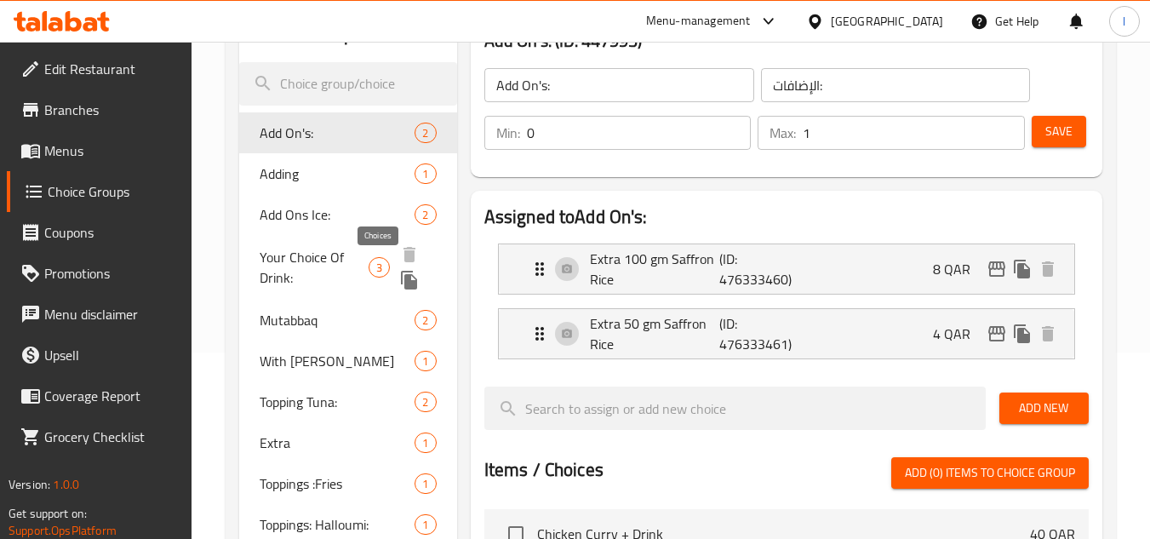
scroll to position [216, 0]
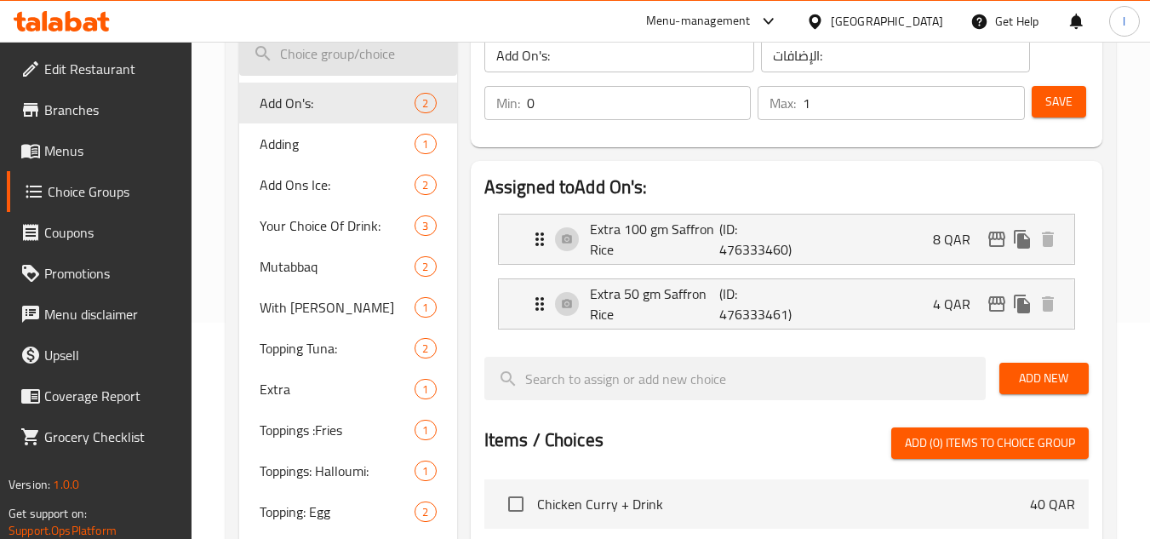
click at [353, 60] on input "search" at bounding box center [347, 53] width 217 height 43
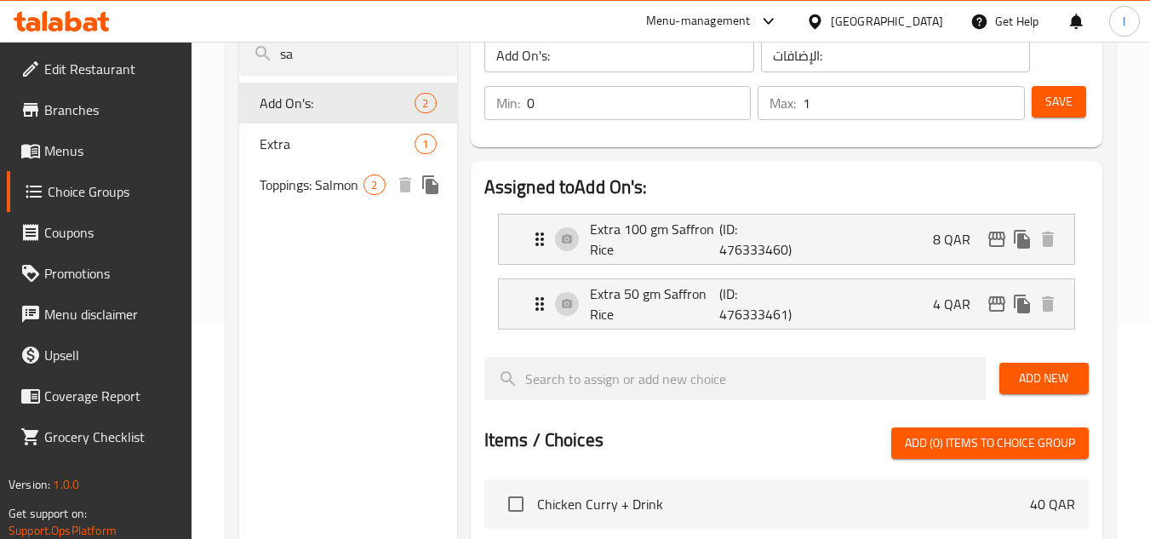
type input "sa"
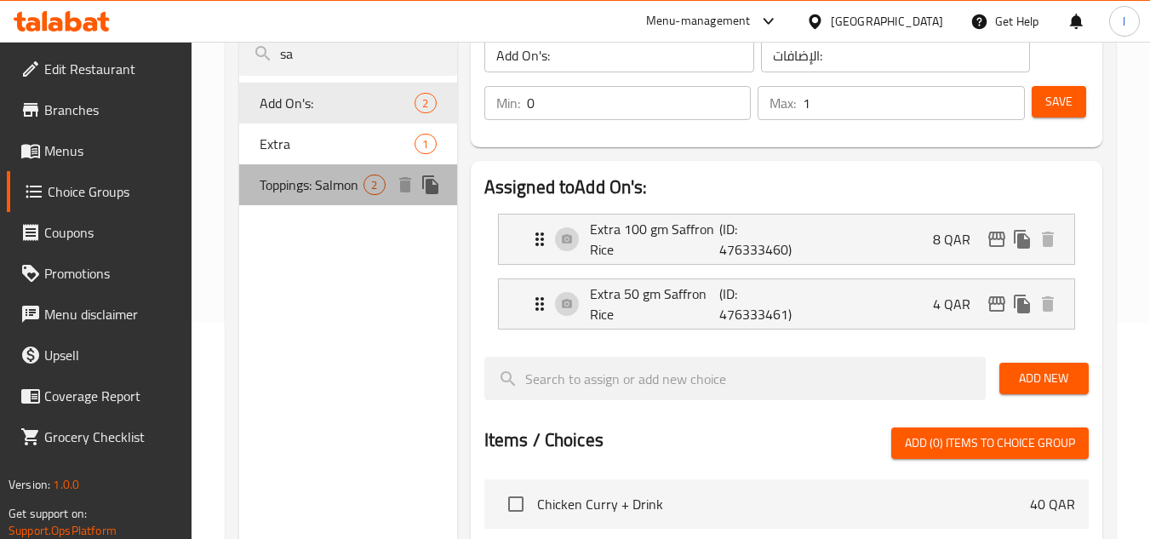
click at [344, 190] on span "Toppings: Salmon" at bounding box center [312, 184] width 104 height 20
type input "Toppings: Salmon"
type input "اضافات : سالمون"
type input "2"
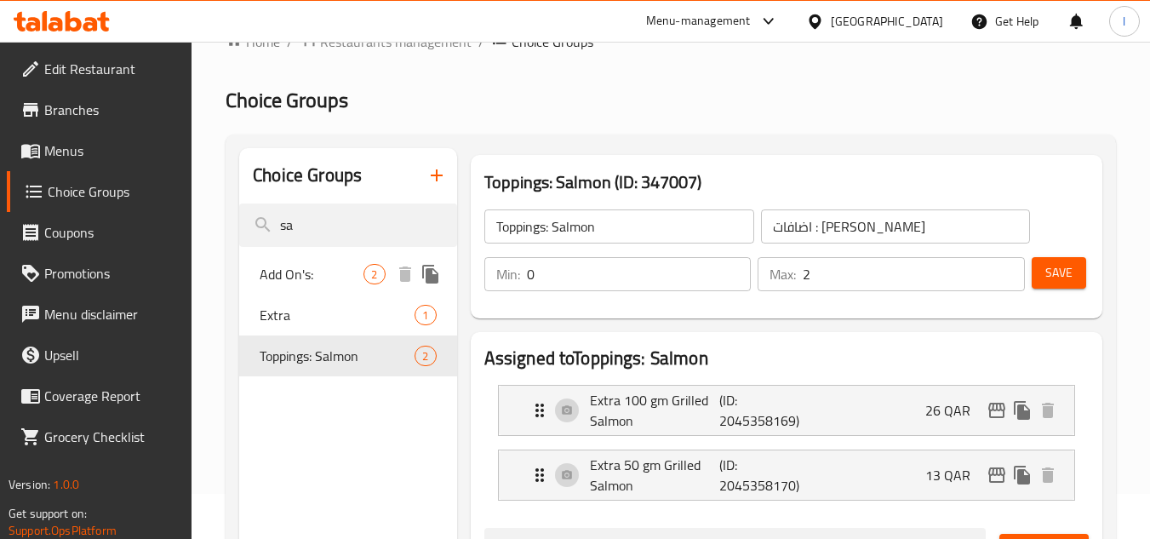
scroll to position [0, 0]
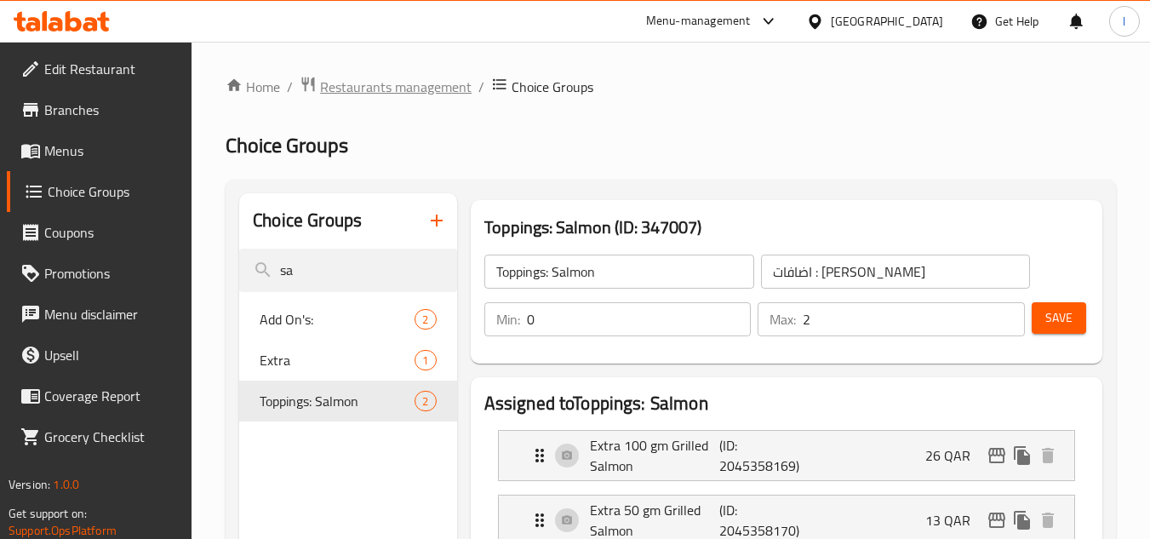
click at [399, 83] on span "Restaurants management" at bounding box center [395, 87] width 151 height 20
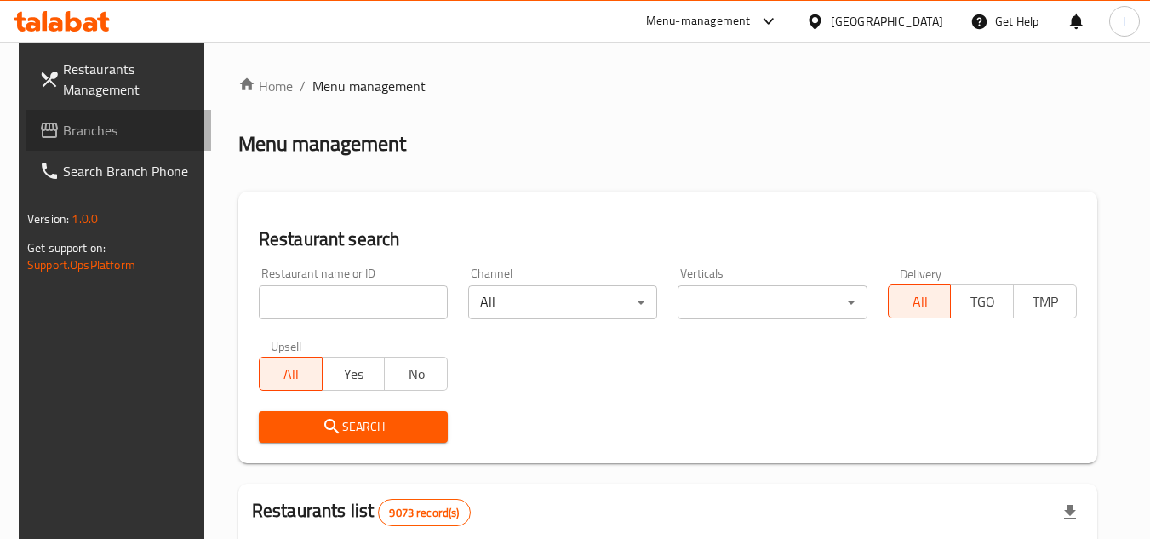
click at [88, 130] on span "Branches" at bounding box center [130, 130] width 134 height 20
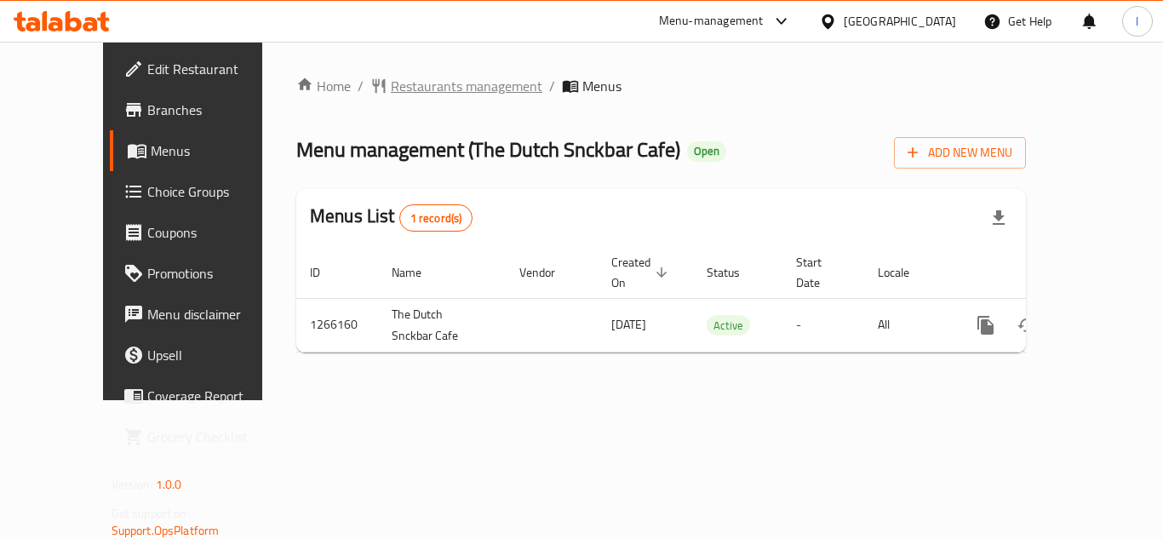
click at [391, 87] on span "Restaurants management" at bounding box center [466, 86] width 151 height 20
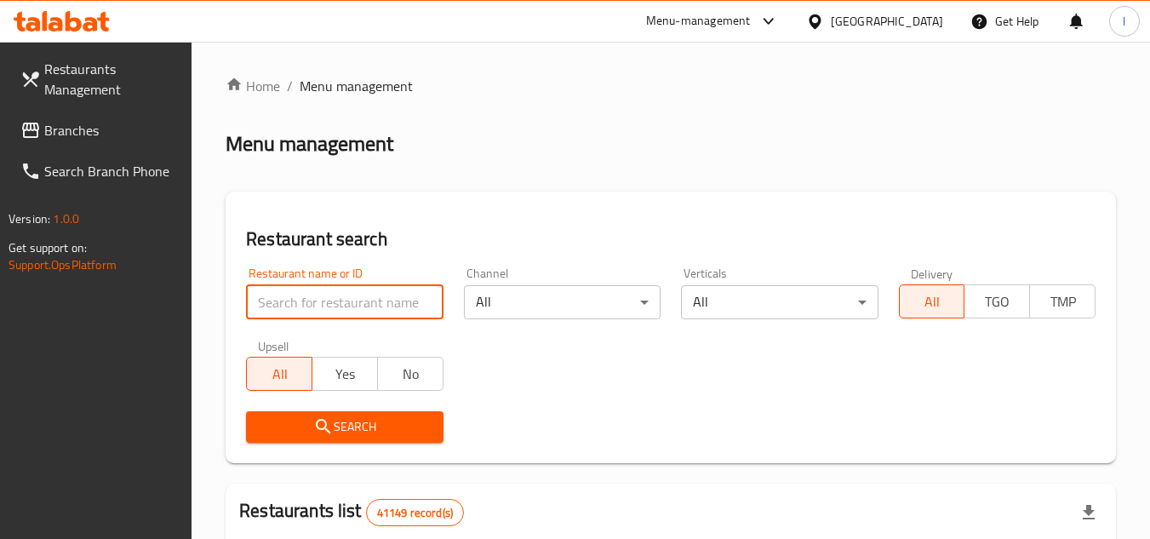
click at [340, 306] on input "search" at bounding box center [344, 302] width 197 height 34
paste input "687149"
type input "687149"
click at [323, 419] on icon "submit" at bounding box center [323, 426] width 20 height 20
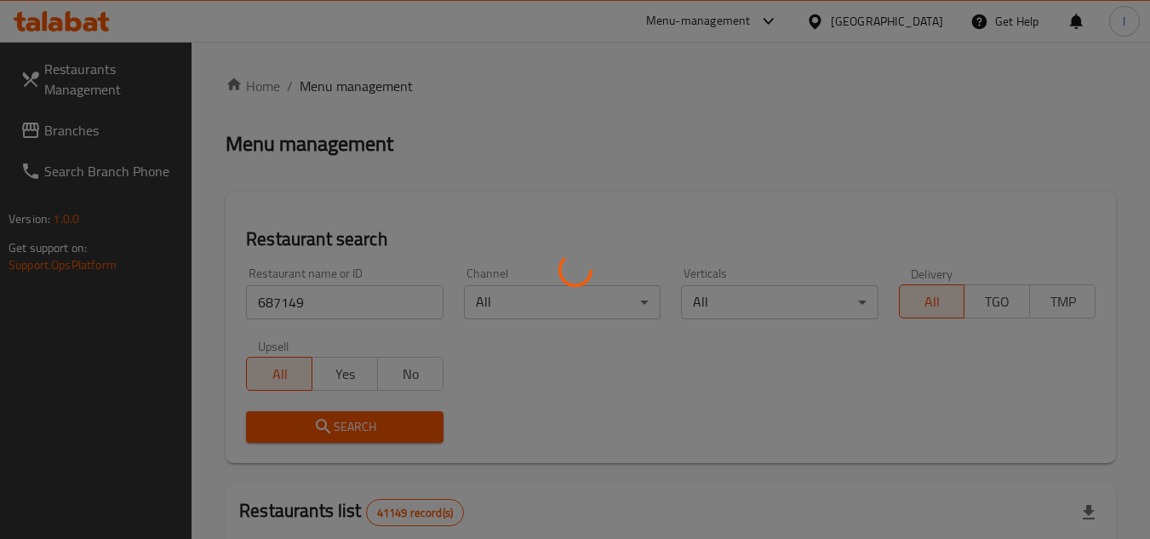
click at [323, 419] on div at bounding box center [575, 269] width 1150 height 539
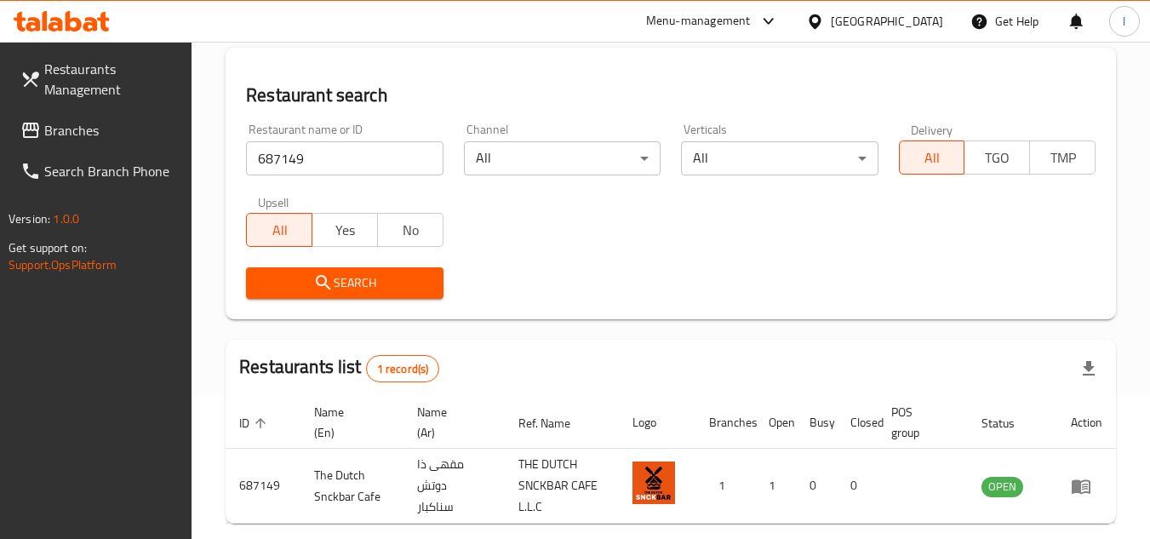
scroll to position [170, 0]
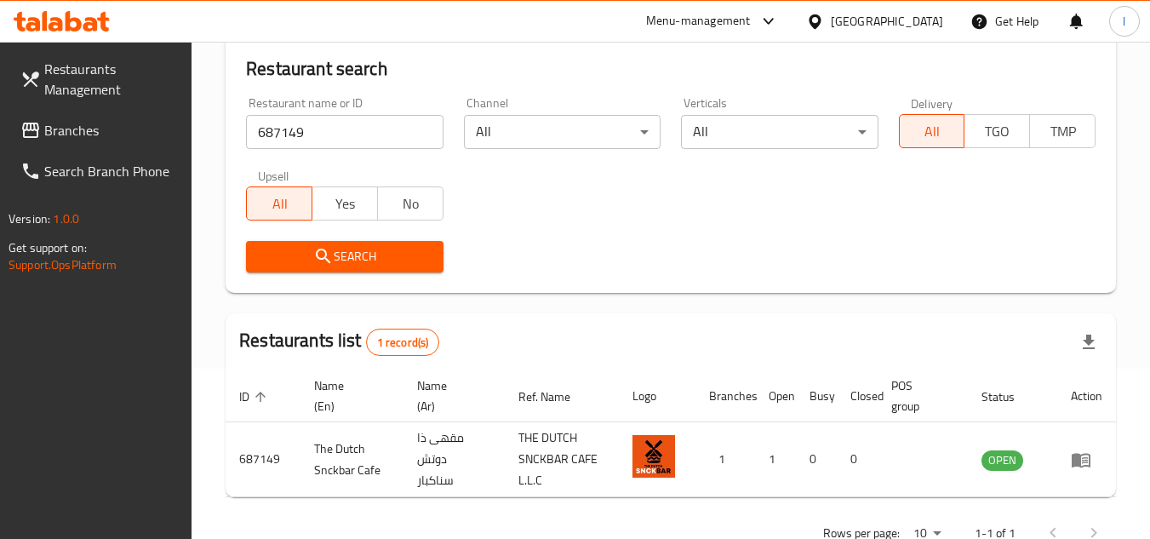
click at [554, 233] on div "Search" at bounding box center [671, 257] width 870 height 52
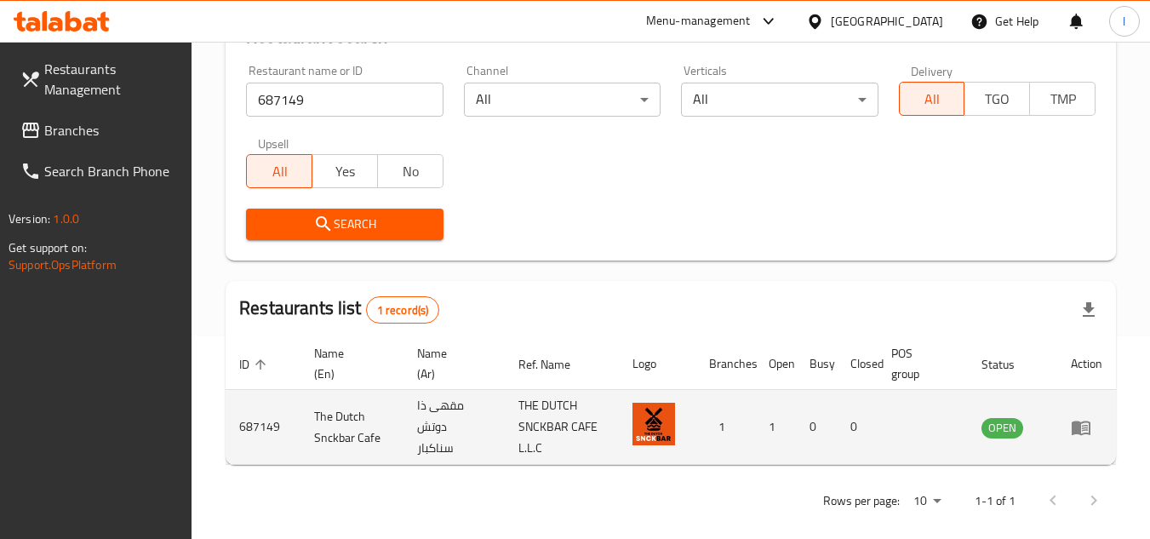
scroll to position [220, 0]
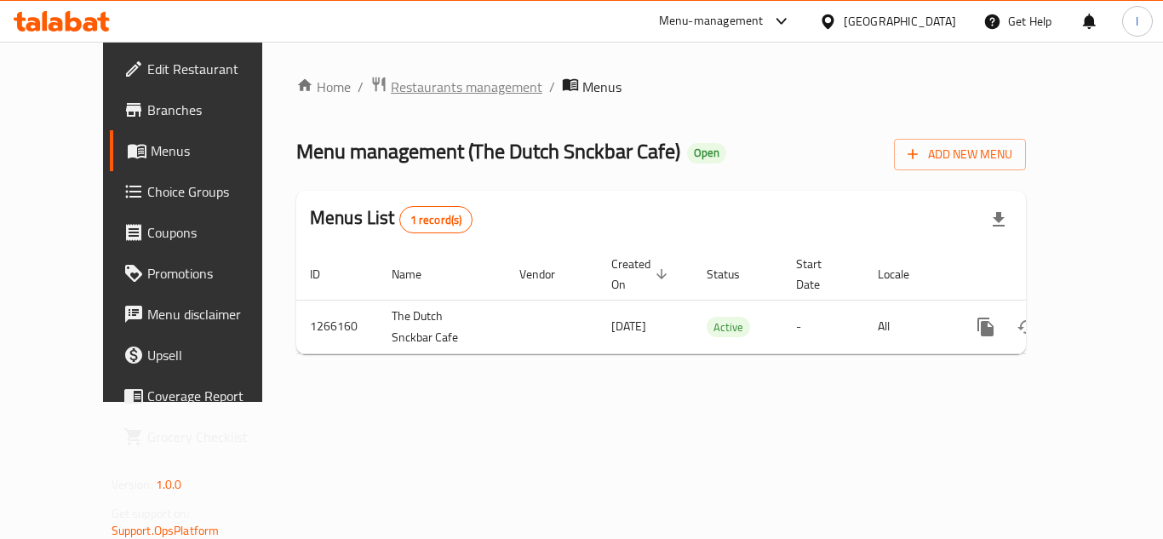
click at [391, 89] on span "Restaurants management" at bounding box center [466, 87] width 151 height 20
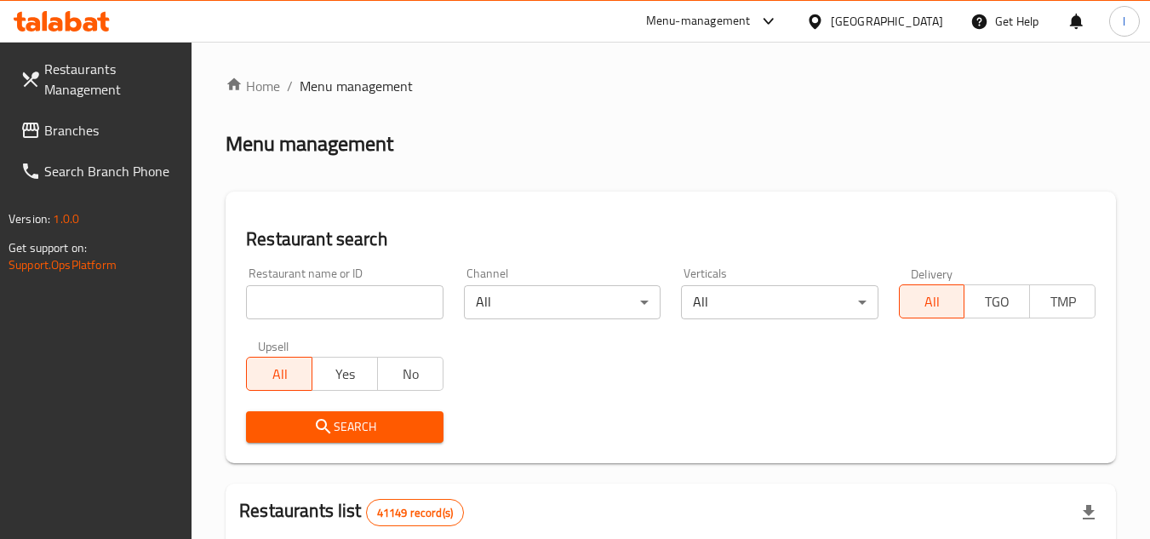
click at [115, 137] on span "Branches" at bounding box center [111, 130] width 134 height 20
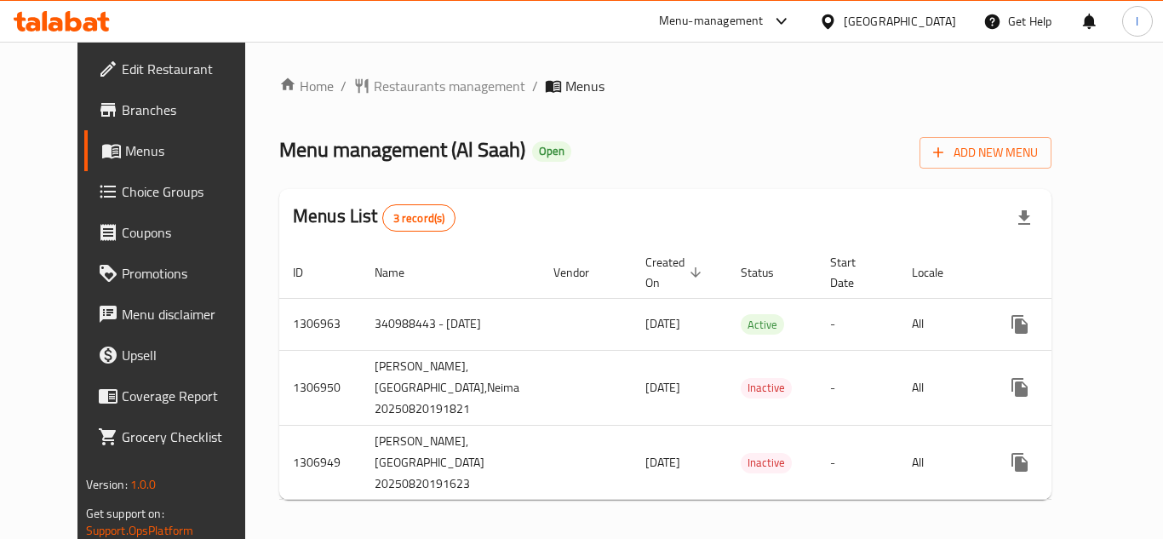
click at [413, 86] on span "Restaurants management" at bounding box center [449, 86] width 151 height 20
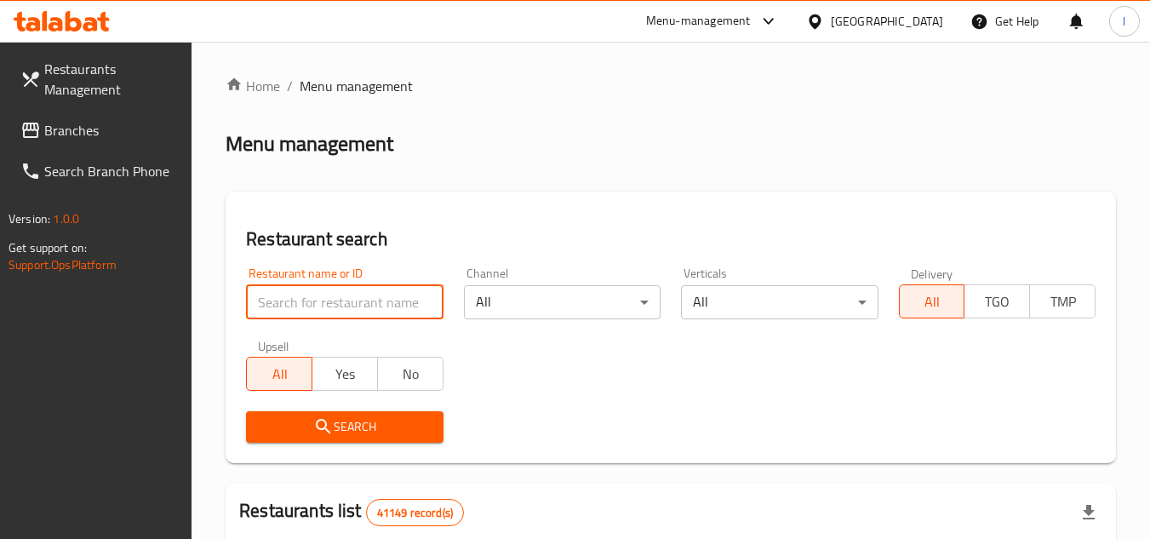
click at [333, 300] on input "search" at bounding box center [344, 302] width 197 height 34
paste input "704241"
type input "704241"
click at [380, 420] on span "Search" at bounding box center [344, 426] width 169 height 21
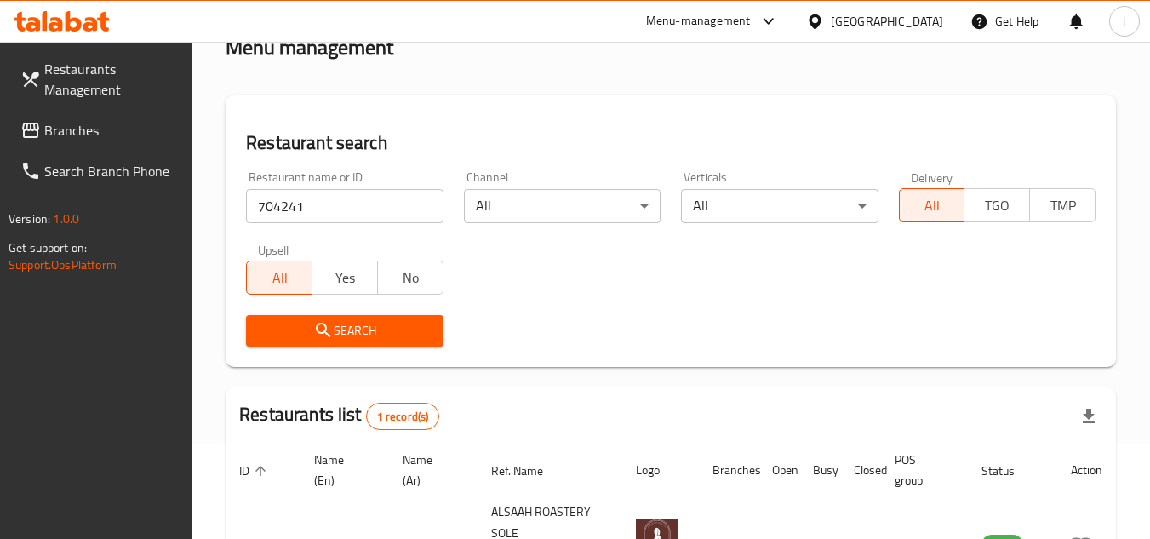
scroll to position [170, 0]
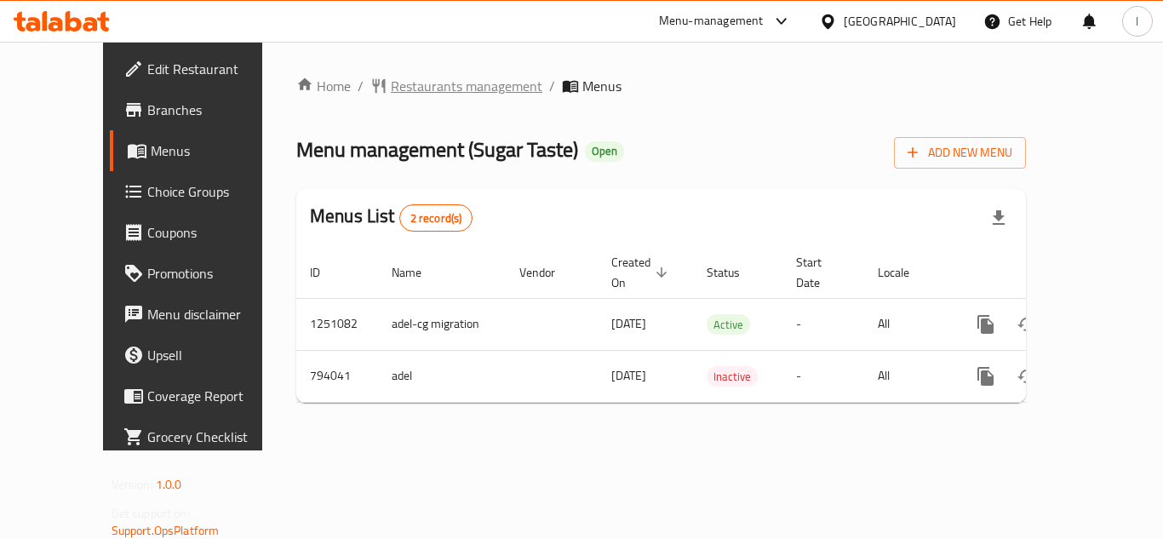
click at [393, 88] on span "Restaurants management" at bounding box center [466, 86] width 151 height 20
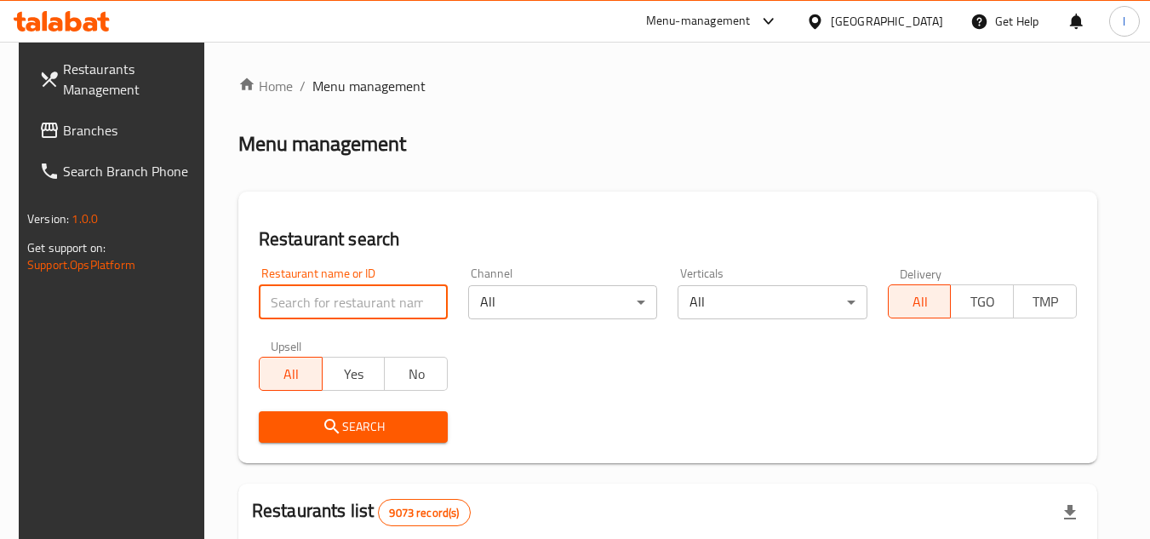
click at [320, 294] on input "search" at bounding box center [353, 302] width 189 height 34
paste input "653388"
type input "653388"
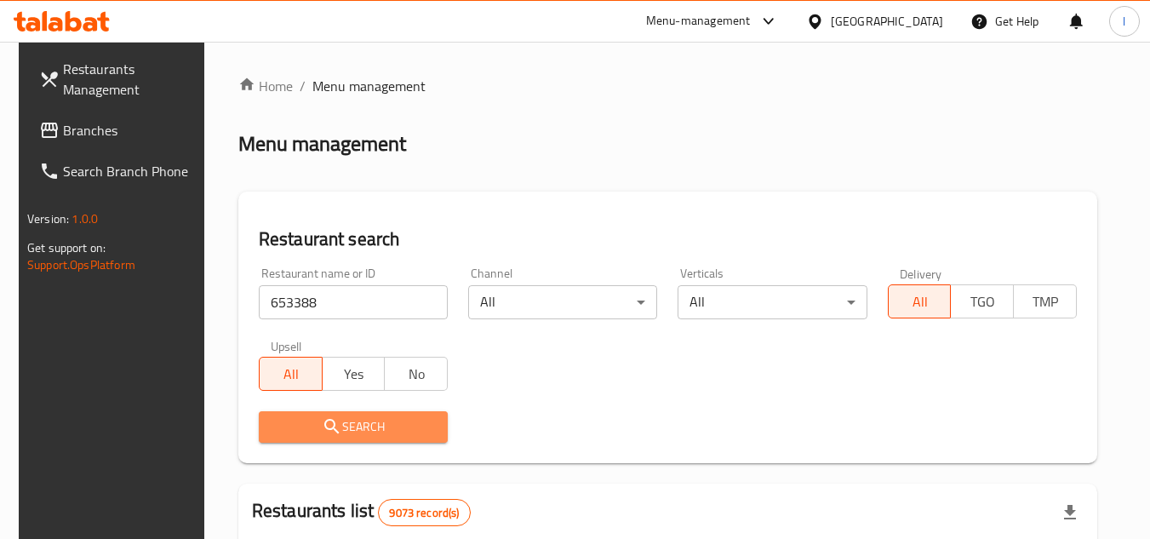
click at [348, 426] on span "Search" at bounding box center [353, 426] width 162 height 21
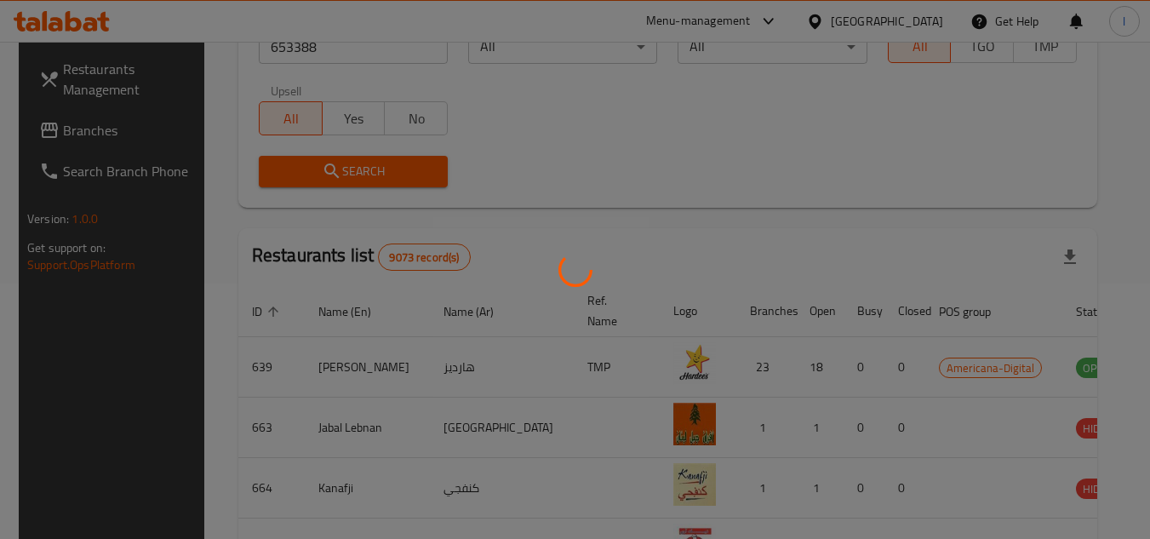
scroll to position [206, 0]
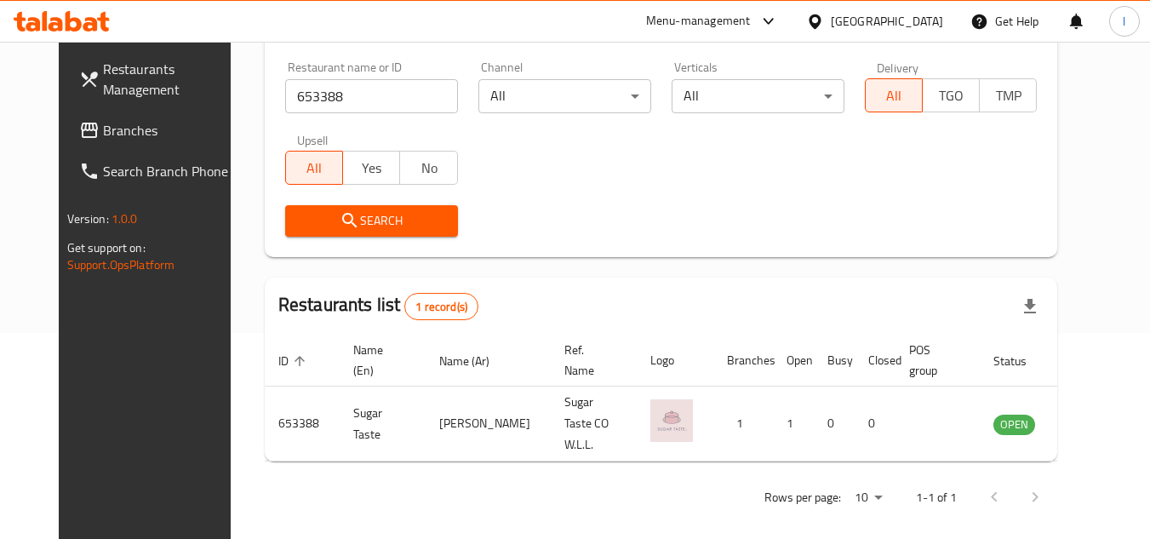
click at [103, 120] on span "Branches" at bounding box center [170, 130] width 134 height 20
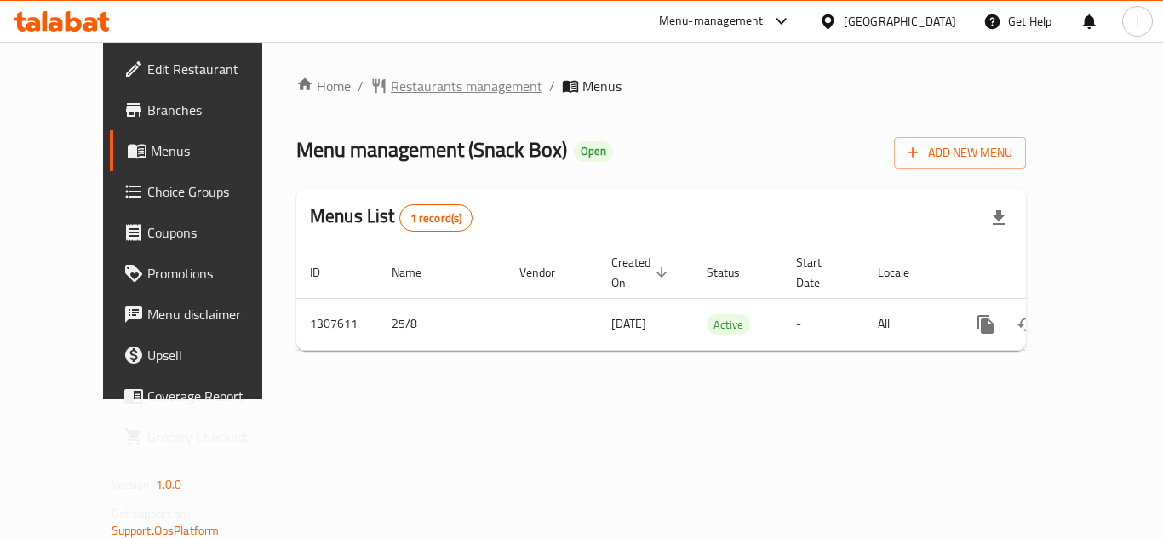
click at [408, 88] on span "Restaurants management" at bounding box center [466, 86] width 151 height 20
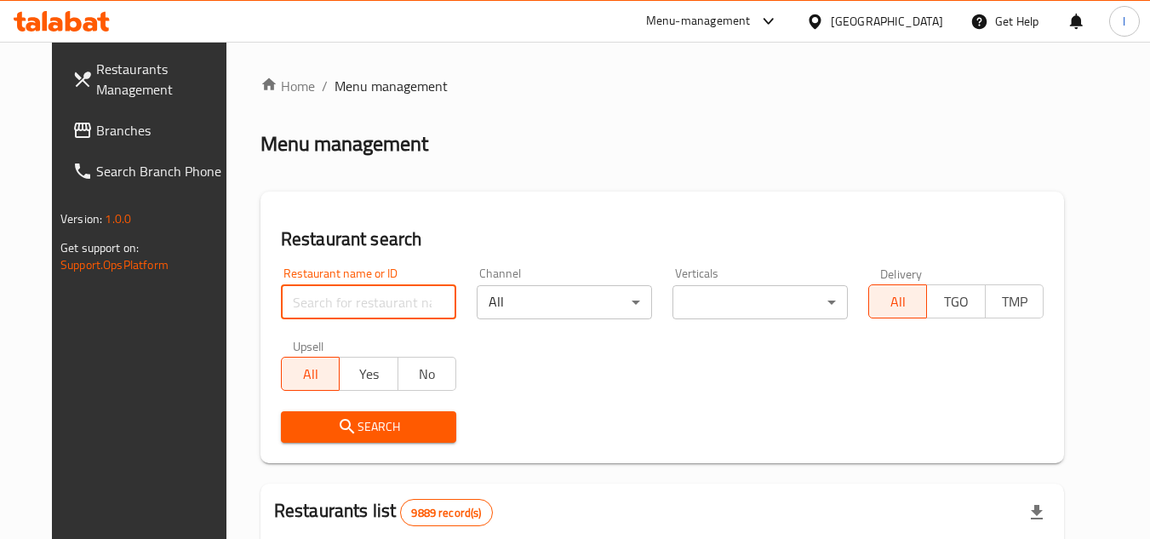
paste input "704567"
type input "704567"
click at [366, 426] on span "Search" at bounding box center [368, 426] width 148 height 21
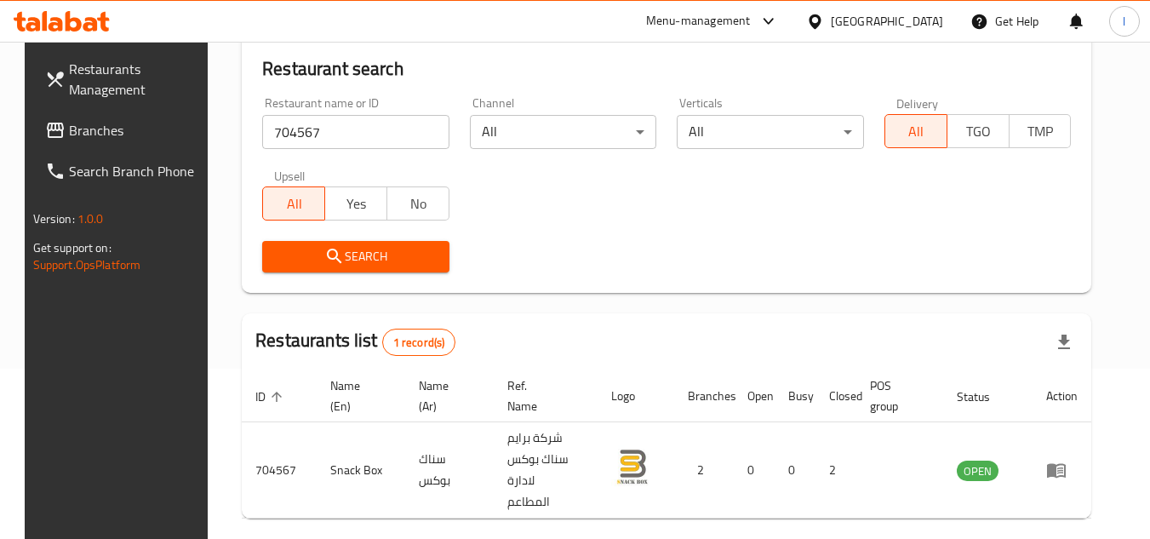
scroll to position [220, 0]
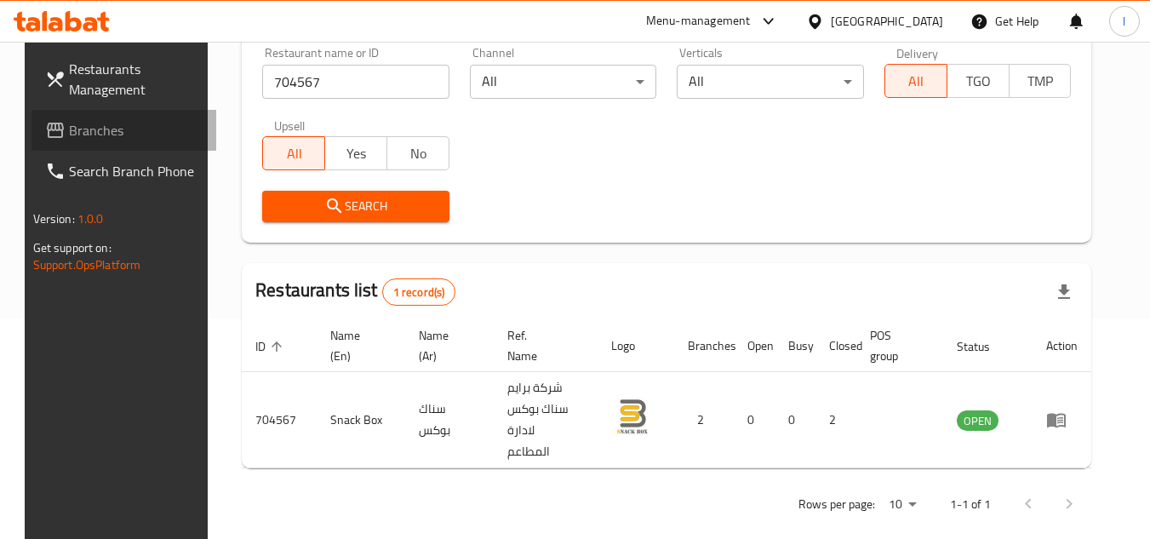
click at [93, 123] on span "Branches" at bounding box center [136, 130] width 134 height 20
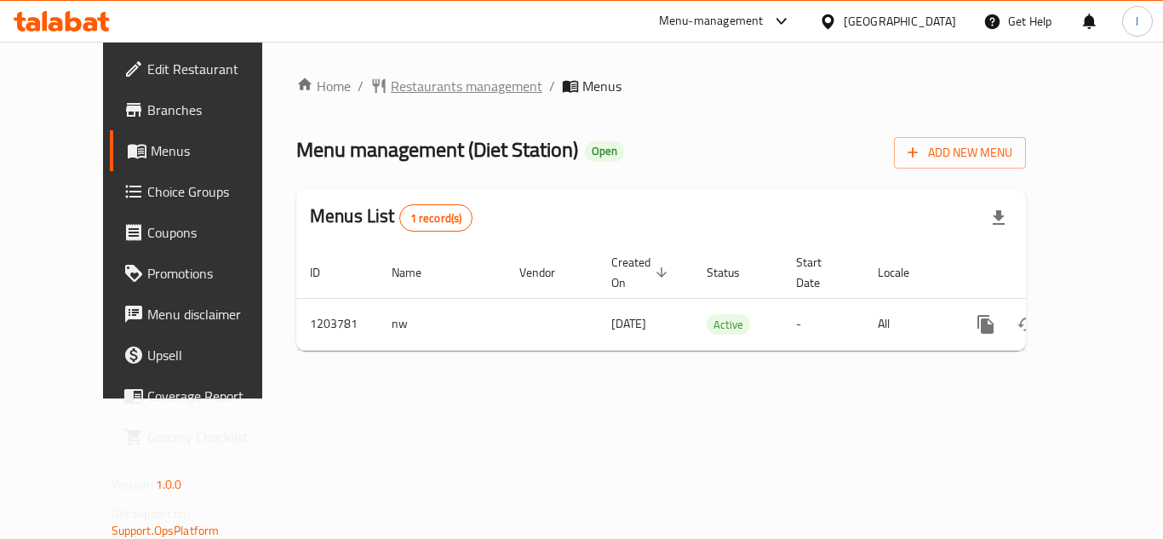
click at [409, 86] on span "Restaurants management" at bounding box center [466, 86] width 151 height 20
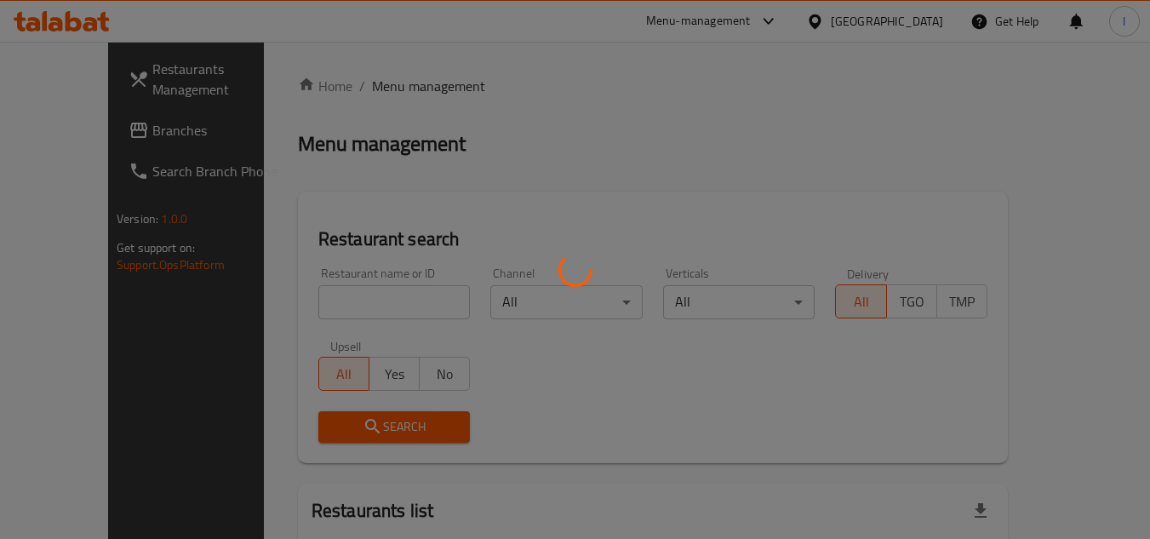
click at [343, 304] on div at bounding box center [575, 269] width 1150 height 539
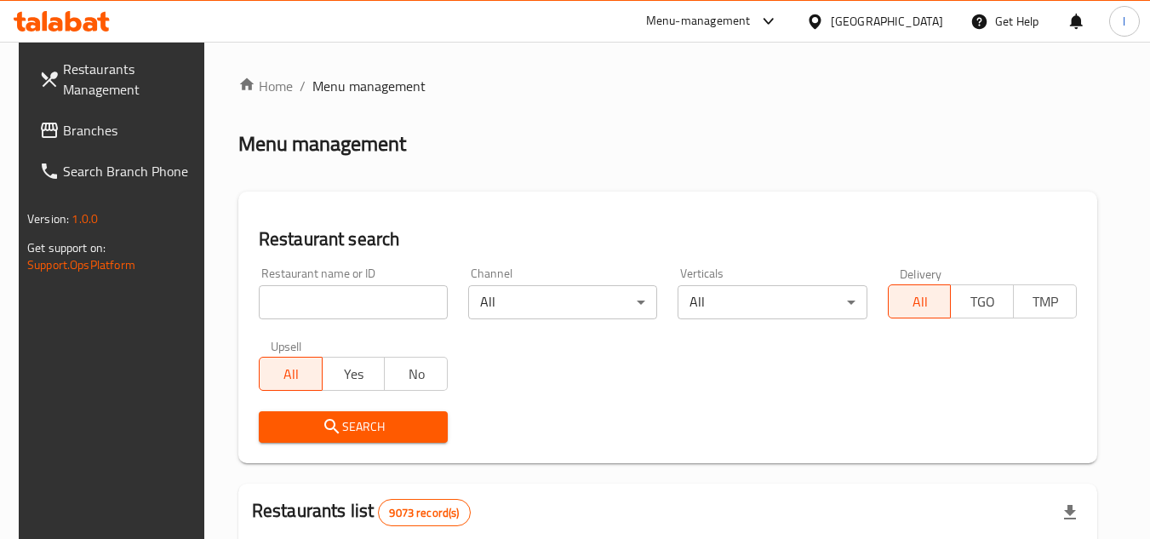
drag, startPoint x: 343, startPoint y: 304, endPoint x: 330, endPoint y: 293, distance: 16.9
click at [330, 293] on input "search" at bounding box center [353, 302] width 189 height 34
paste input "669722"
type input "669722"
click at [386, 414] on button "Search" at bounding box center [353, 426] width 189 height 31
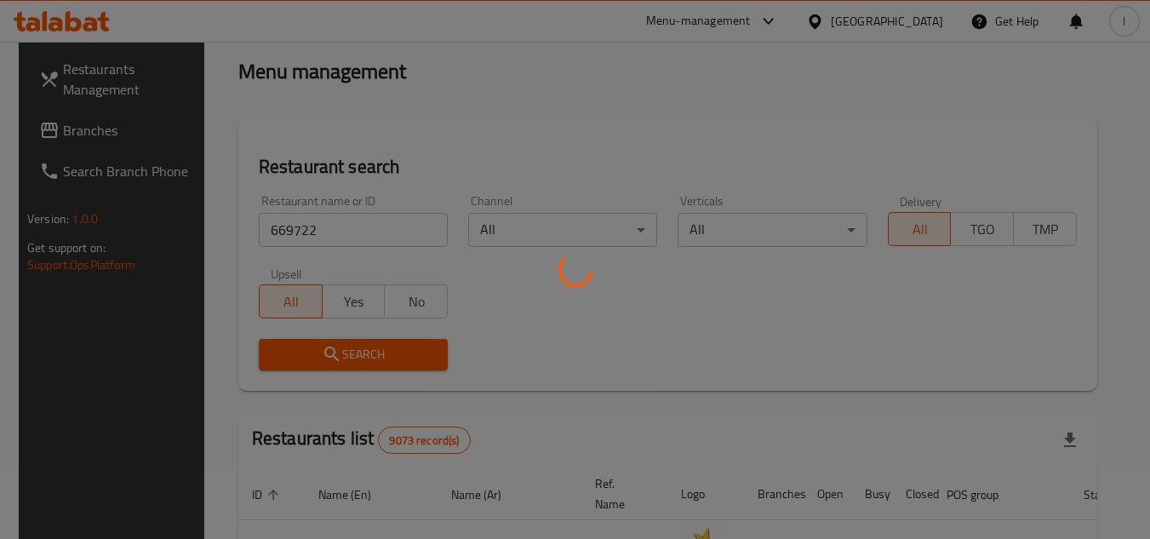
scroll to position [170, 0]
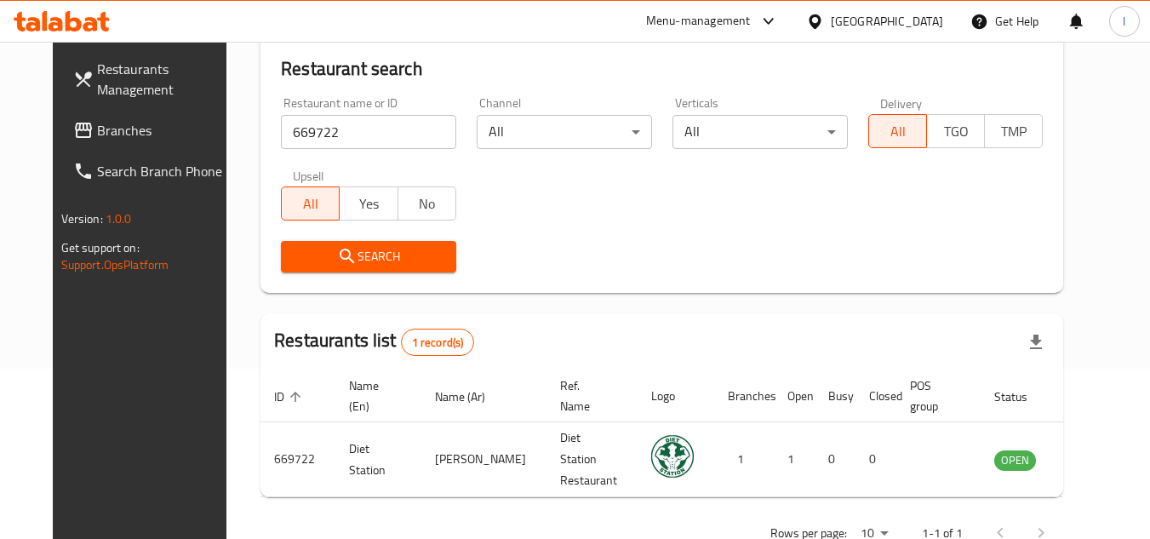
click at [135, 140] on link "Branches" at bounding box center [153, 130] width 186 height 41
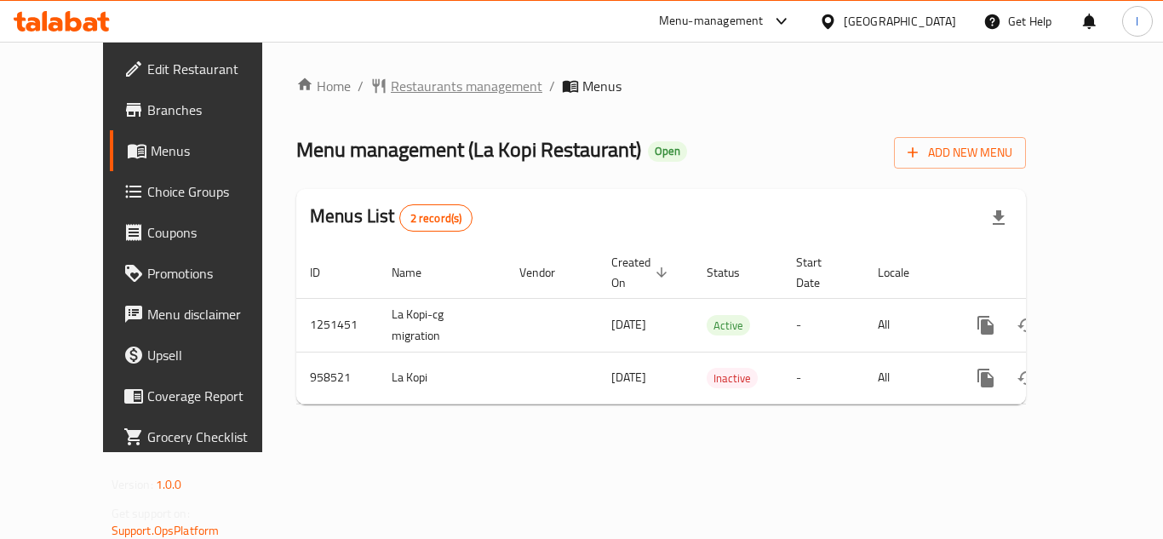
click at [391, 87] on span "Restaurants management" at bounding box center [466, 86] width 151 height 20
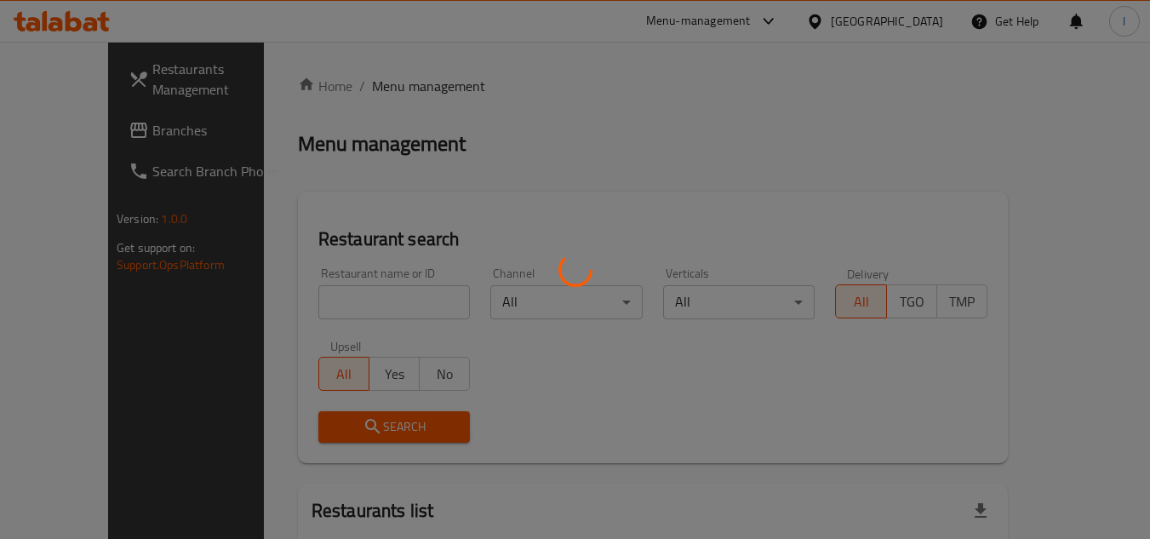
click at [326, 304] on div at bounding box center [575, 269] width 1150 height 539
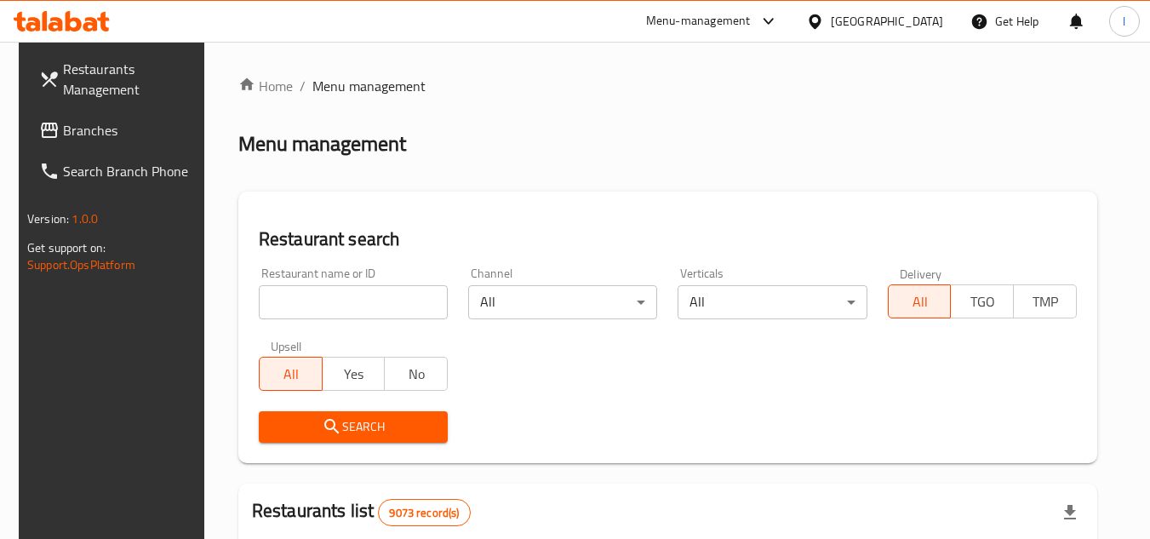
click at [326, 304] on input "search" at bounding box center [353, 302] width 189 height 34
paste input "659593"
type input "659593"
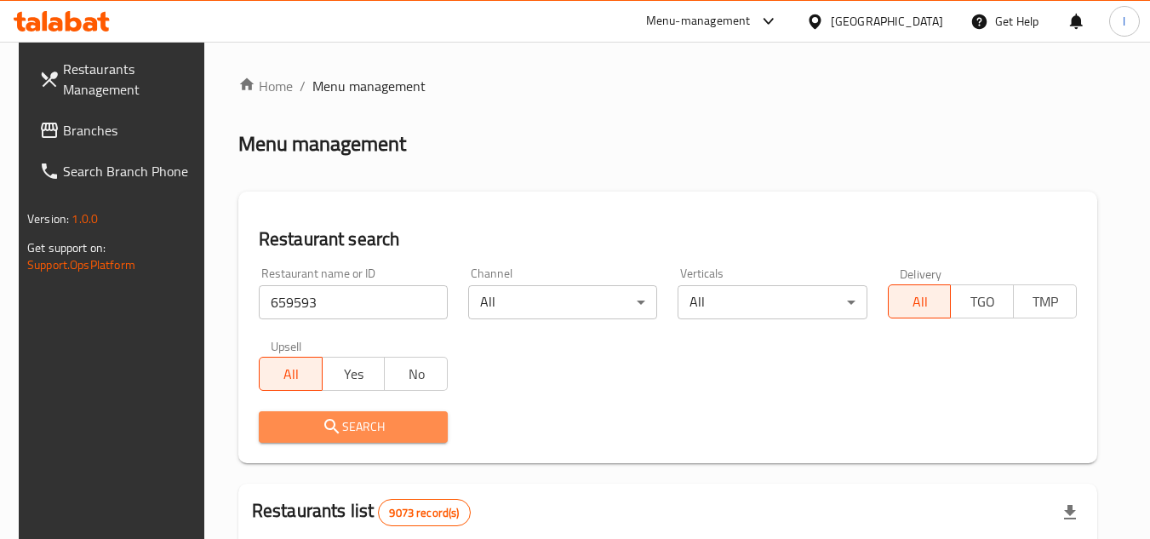
click at [350, 432] on span "Search" at bounding box center [353, 426] width 162 height 21
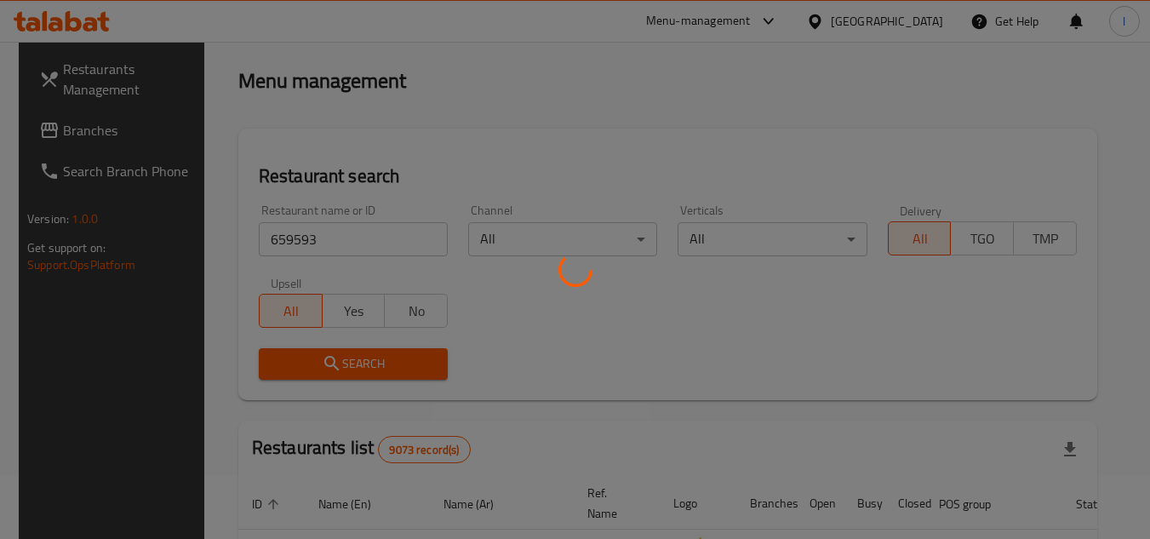
scroll to position [170, 0]
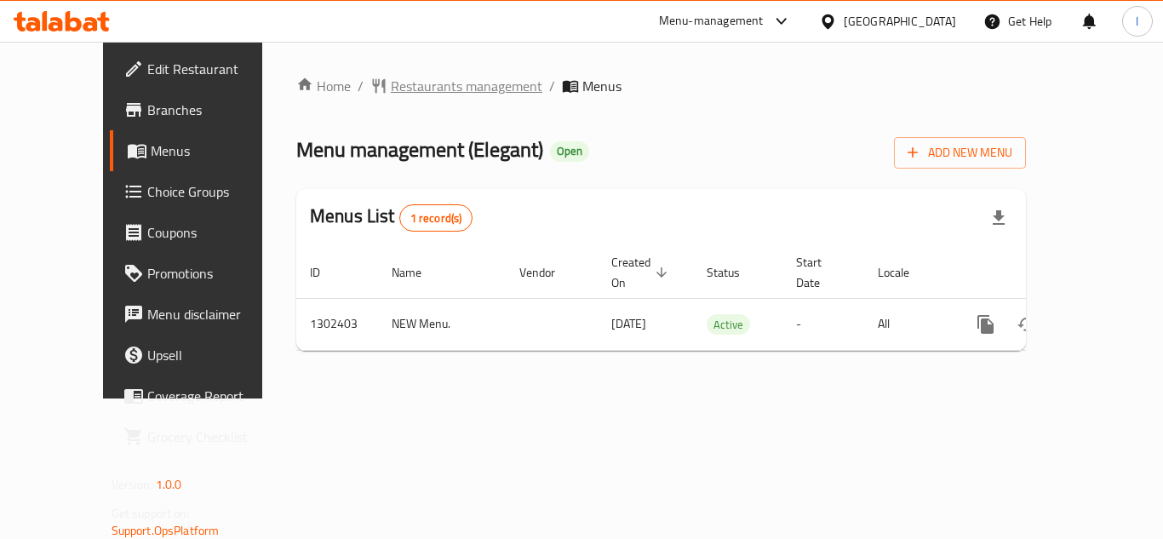
click at [391, 80] on span "Restaurants management" at bounding box center [466, 86] width 151 height 20
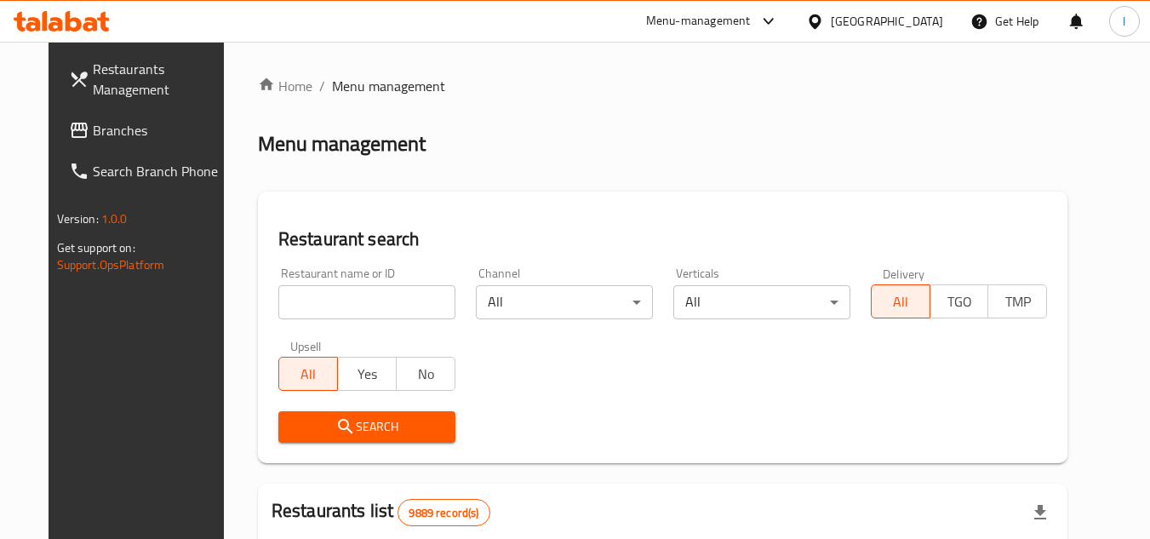
click at [322, 315] on input "search" at bounding box center [366, 302] width 177 height 34
paste input "702406"
type input "702406"
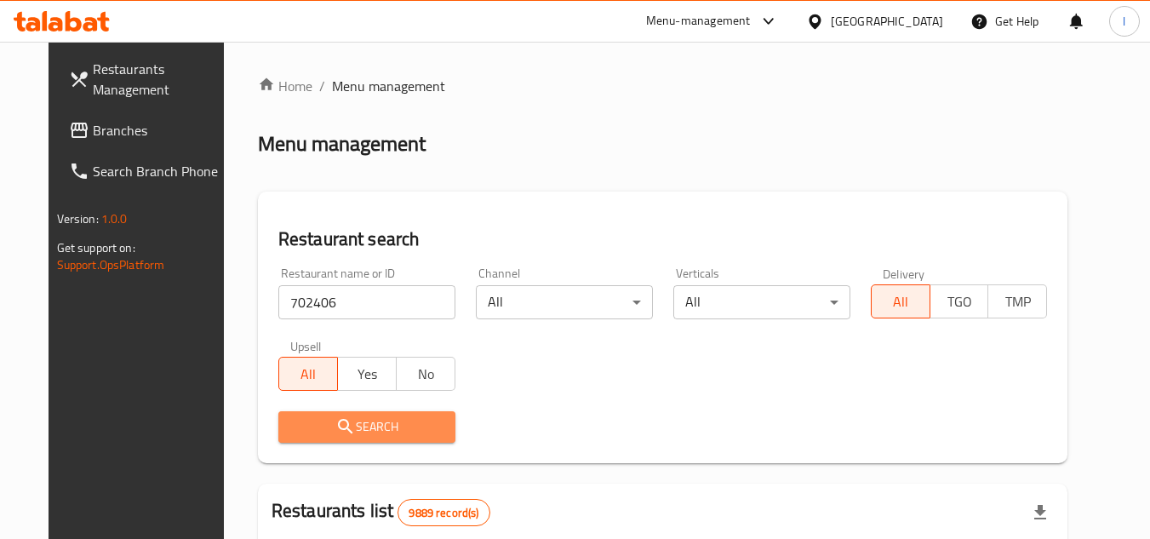
click at [372, 423] on span "Search" at bounding box center [367, 426] width 150 height 21
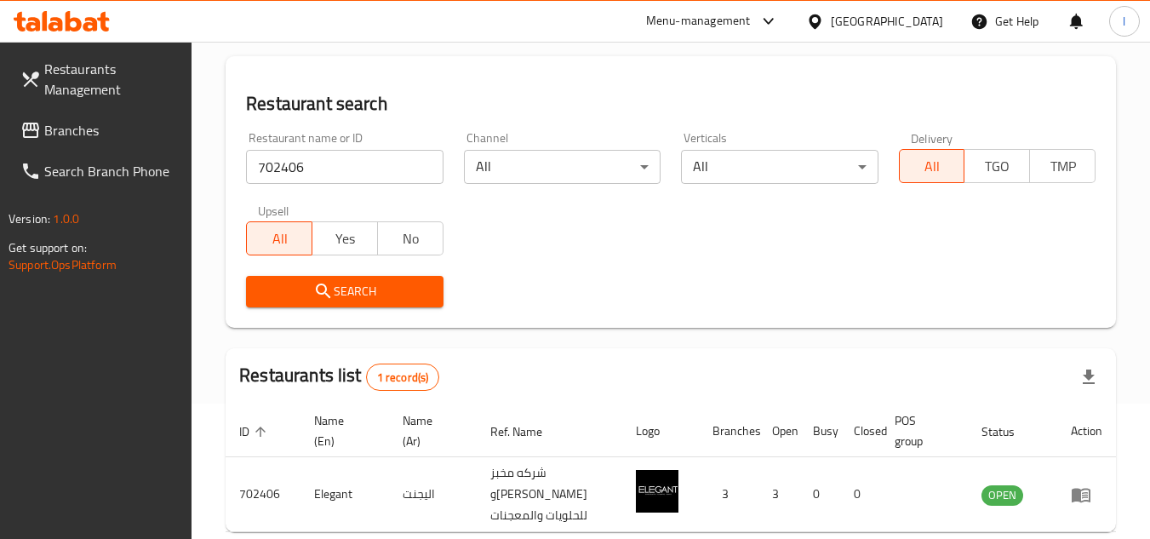
scroll to position [220, 0]
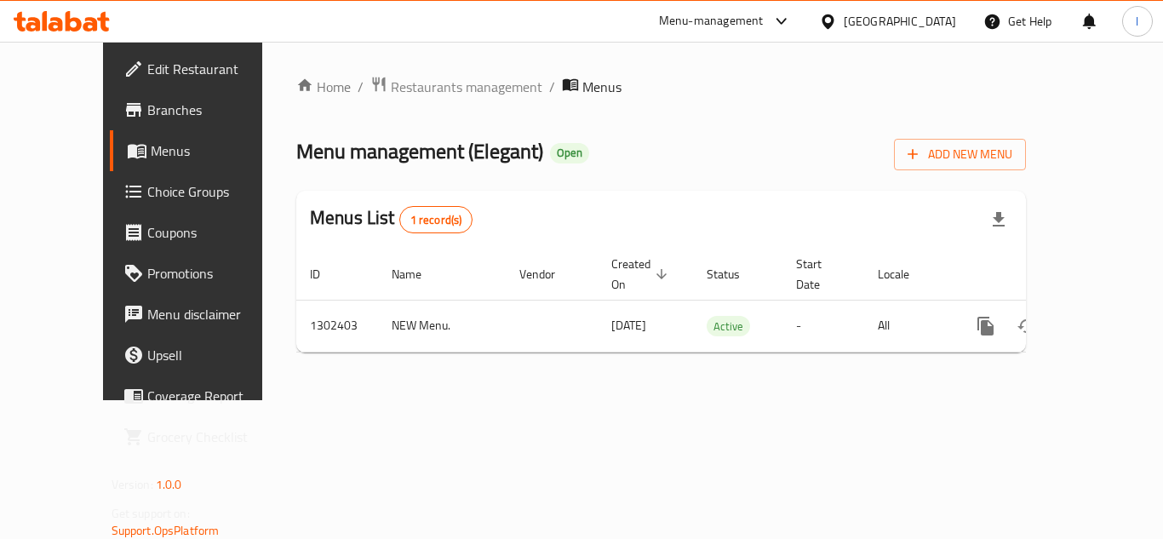
click at [147, 188] on span "Choice Groups" at bounding box center [215, 191] width 136 height 20
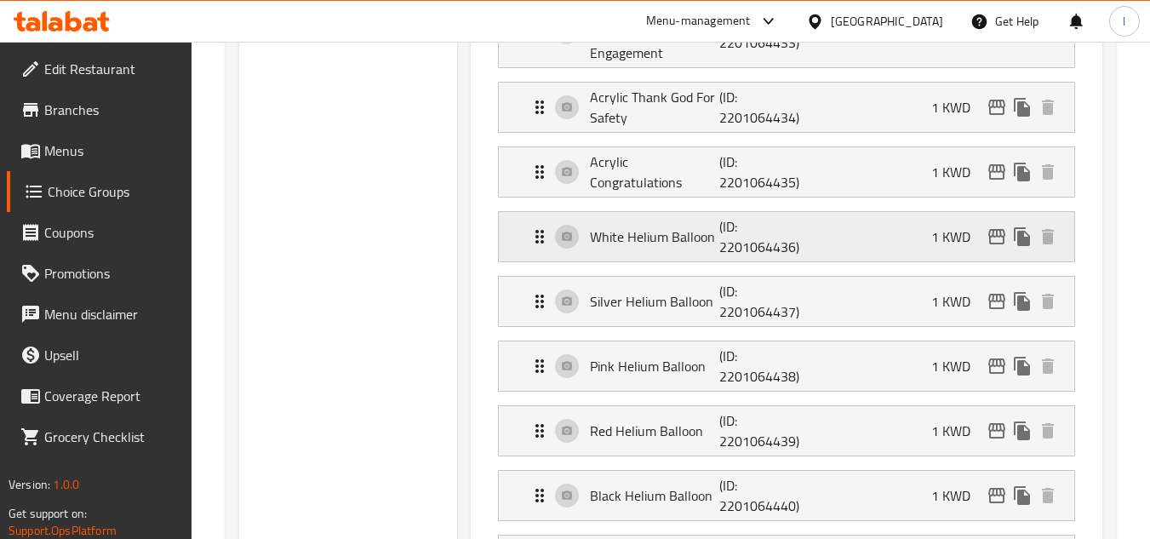
scroll to position [681, 0]
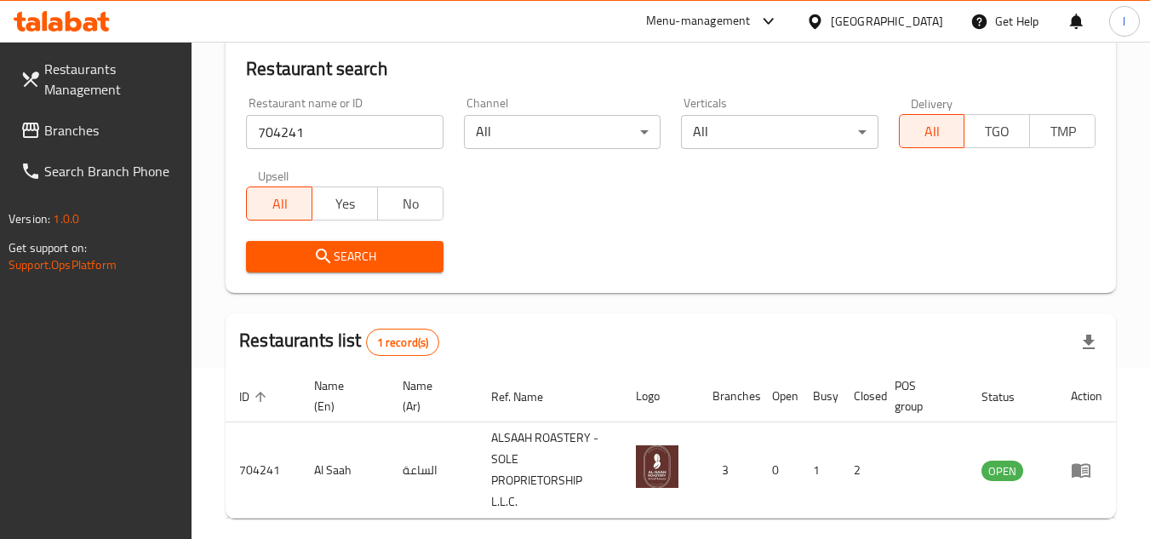
scroll to position [170, 0]
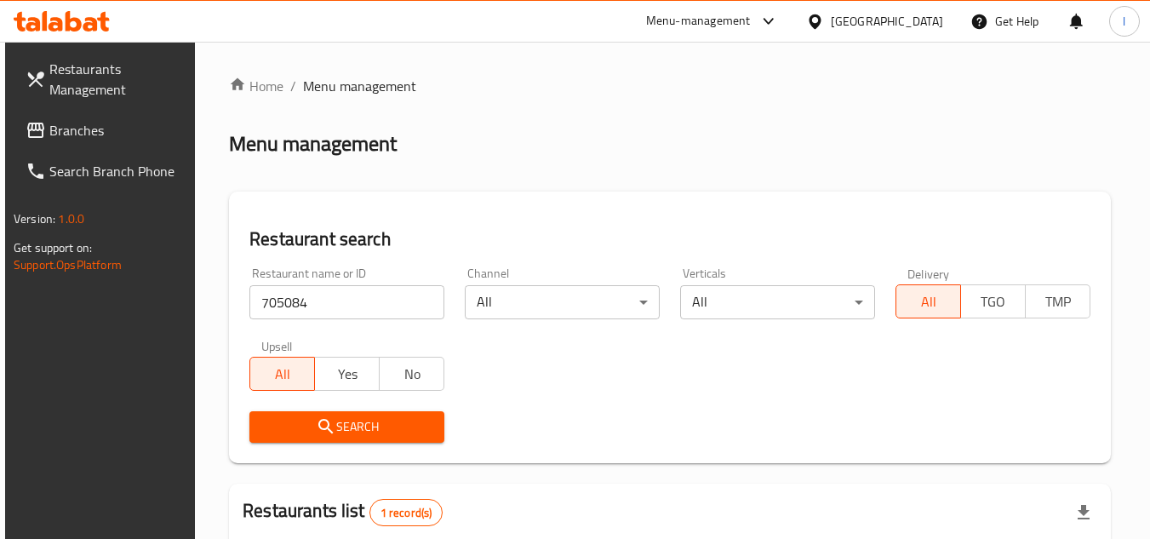
click at [110, 115] on link "Branches" at bounding box center [105, 130] width 186 height 41
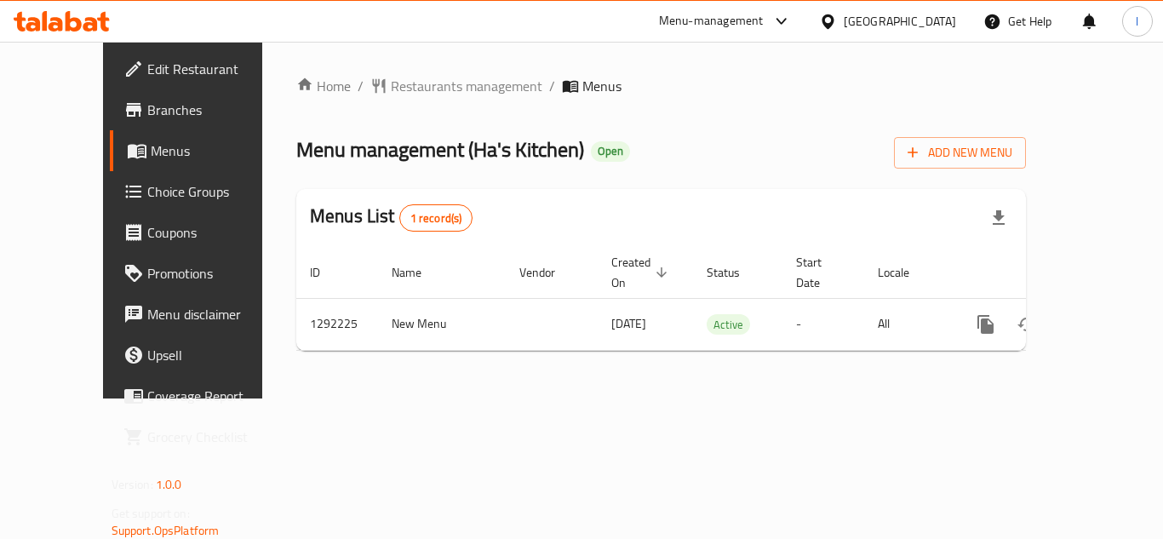
click at [411, 81] on span "Restaurants management" at bounding box center [466, 86] width 151 height 20
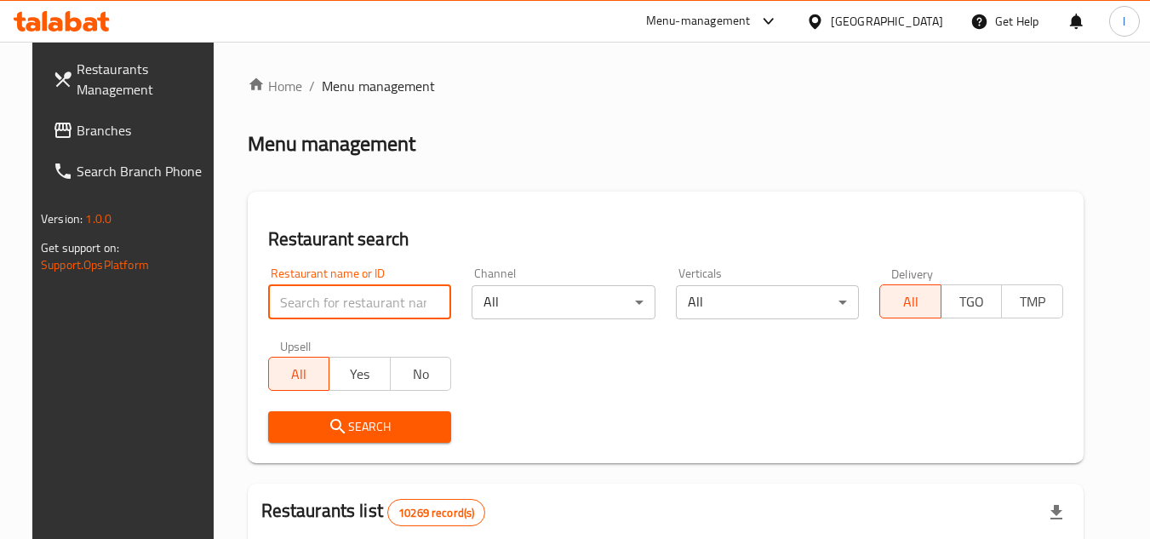
click at [345, 297] on input "search" at bounding box center [360, 302] width 184 height 34
paste input "699038"
type input "699038"
drag, startPoint x: 381, startPoint y: 422, endPoint x: 397, endPoint y: 409, distance: 20.5
click at [380, 422] on span "Search" at bounding box center [360, 426] width 157 height 21
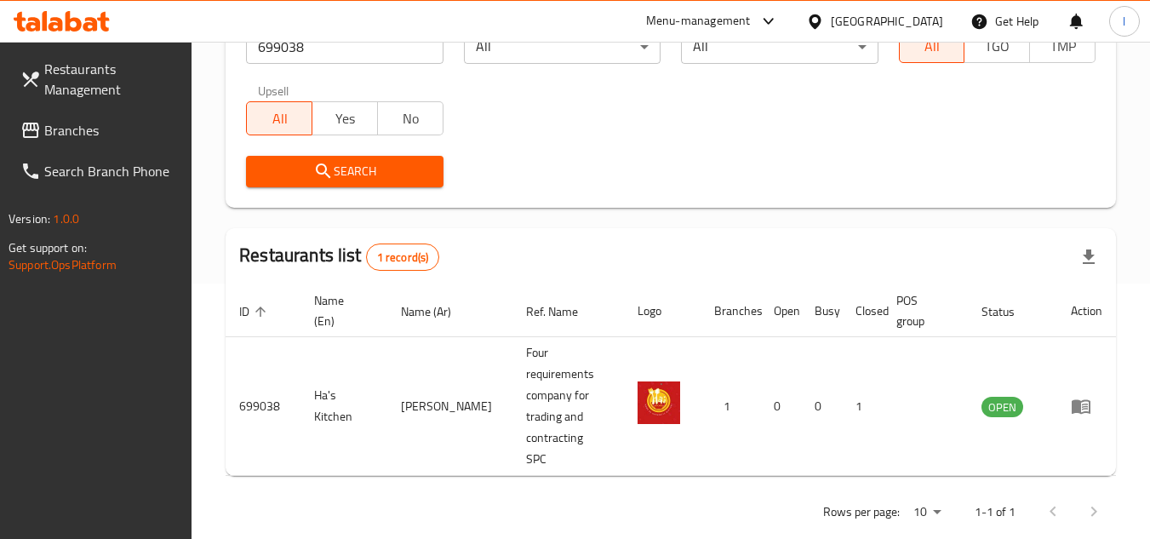
scroll to position [220, 0]
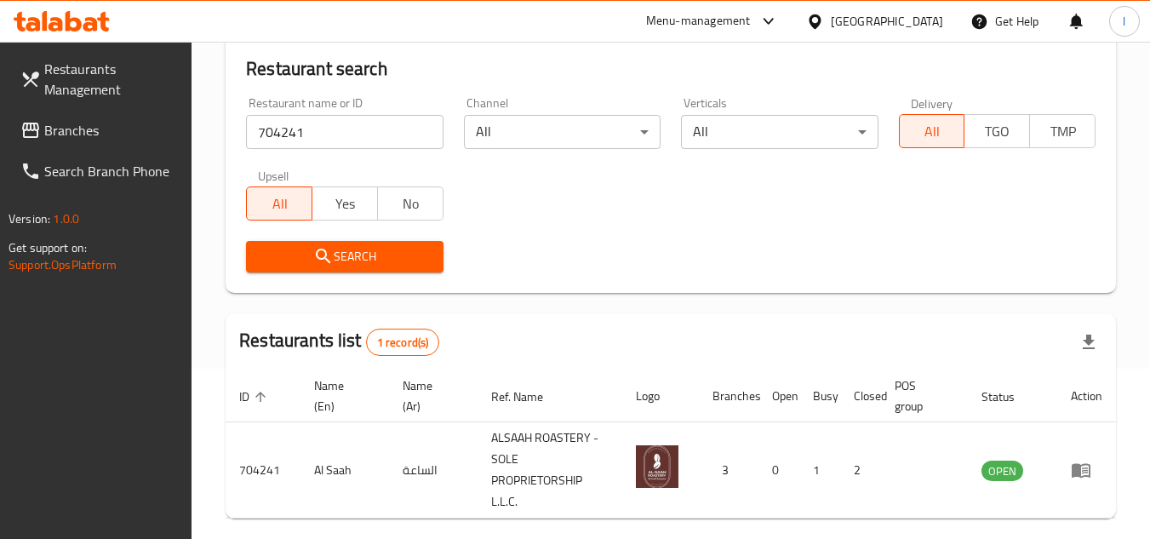
scroll to position [170, 0]
click at [134, 129] on span "Branches" at bounding box center [111, 130] width 134 height 20
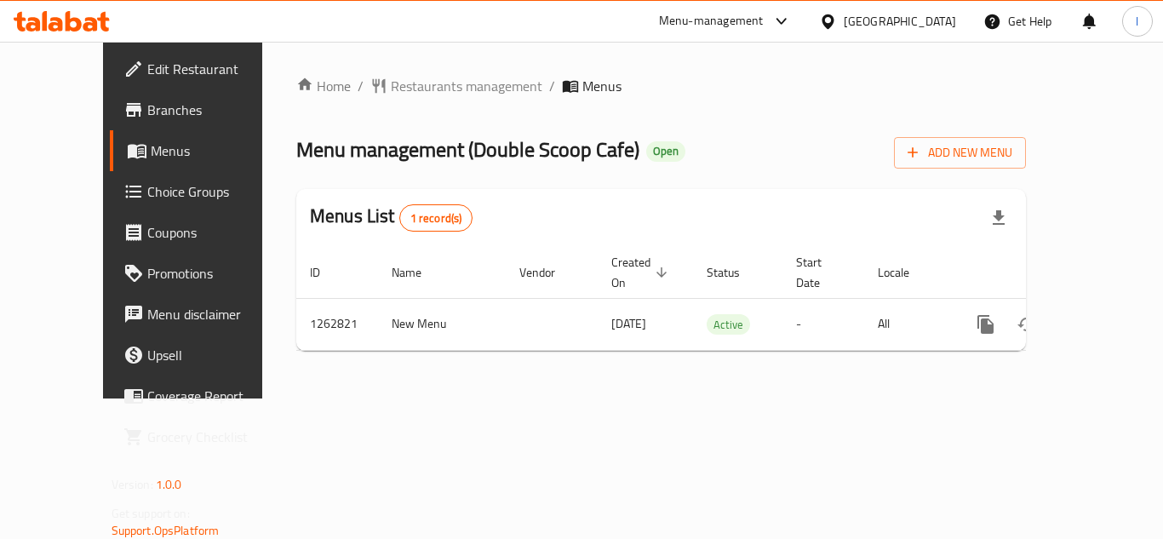
click at [419, 88] on span "Restaurants management" at bounding box center [466, 86] width 151 height 20
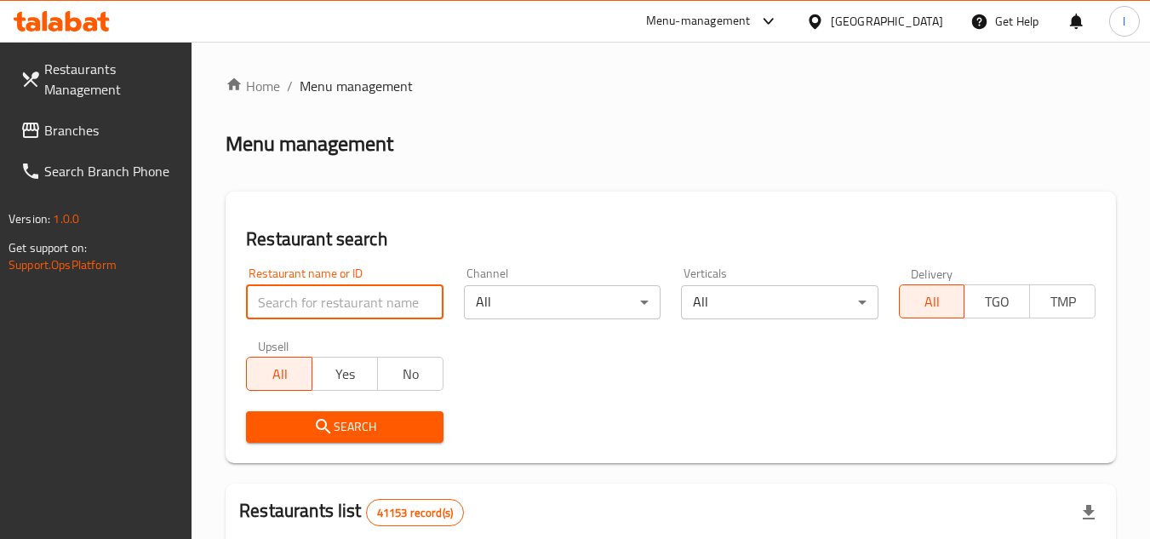
click at [309, 299] on input "search" at bounding box center [344, 302] width 197 height 34
paste input "685190"
type input "685190"
click at [358, 416] on span "Search" at bounding box center [344, 426] width 169 height 21
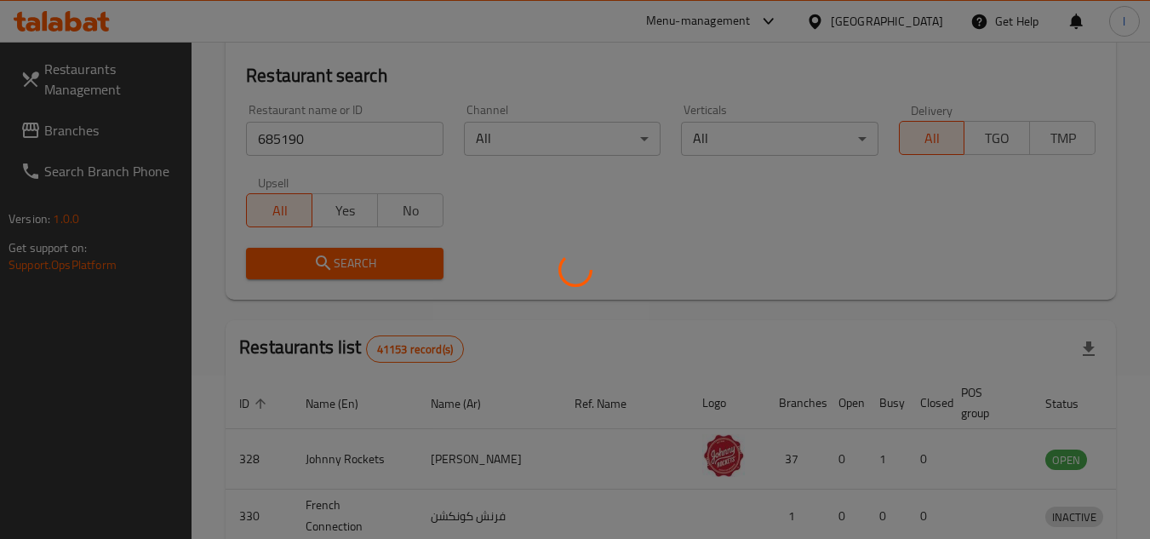
scroll to position [170, 0]
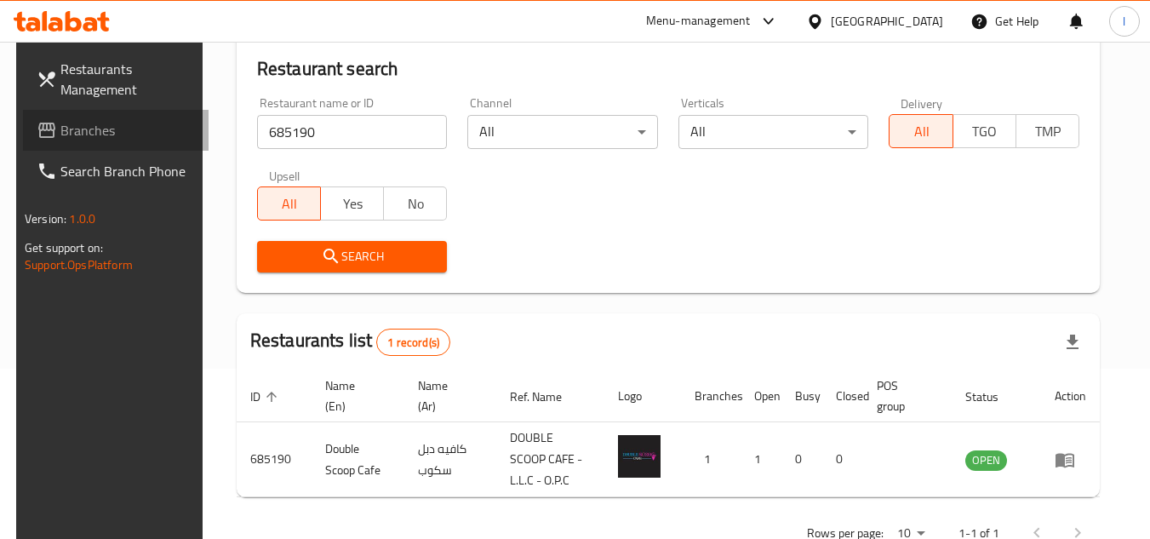
click at [106, 111] on link "Branches" at bounding box center [116, 130] width 186 height 41
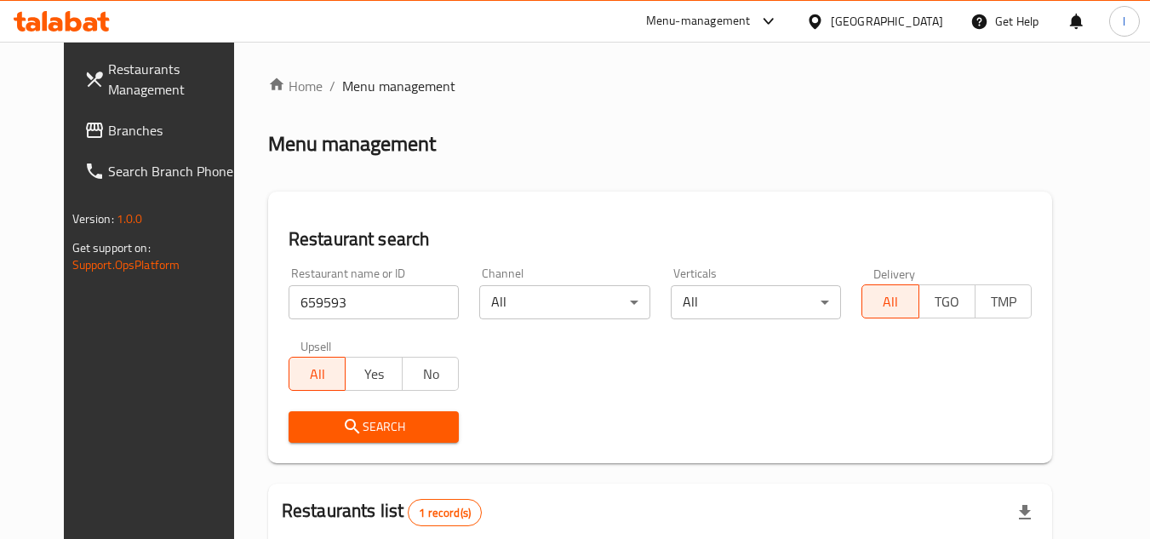
scroll to position [170, 0]
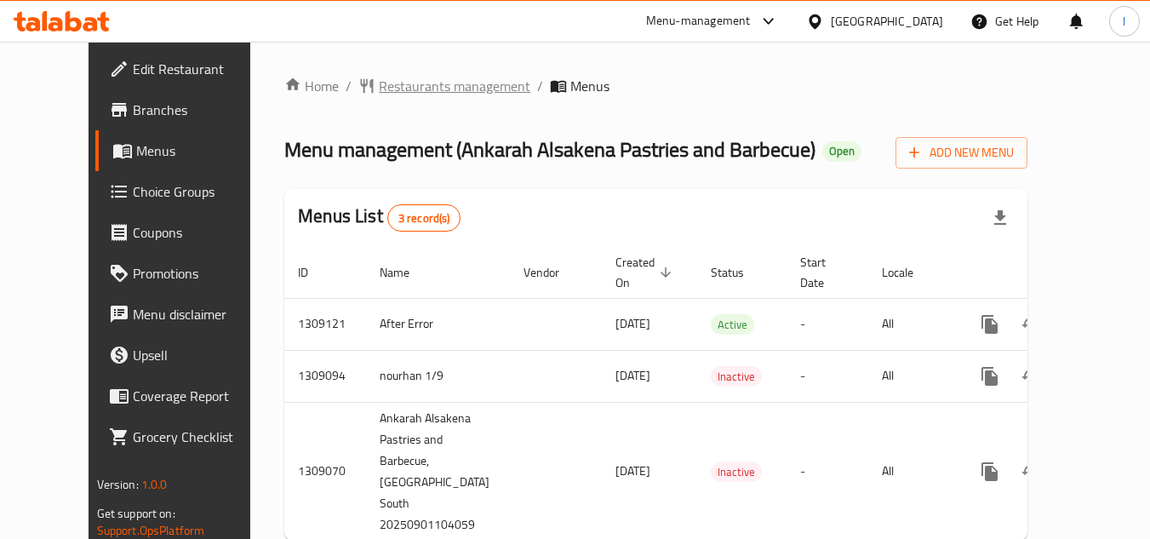
click at [411, 82] on span "Restaurants management" at bounding box center [454, 86] width 151 height 20
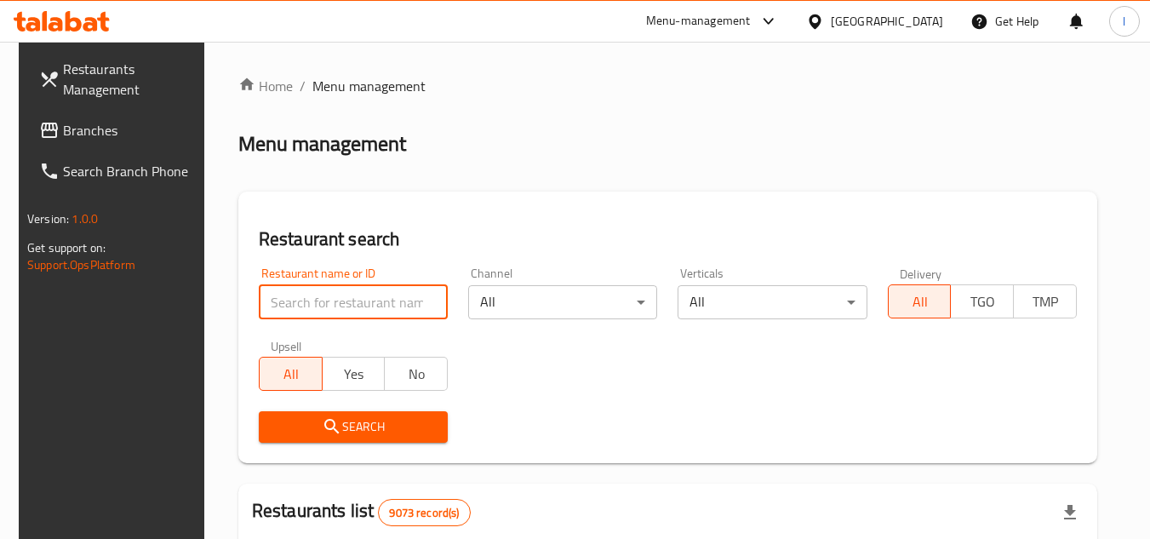
click at [334, 302] on input "search" at bounding box center [353, 302] width 189 height 34
paste input "705147"
type input "705147"
click at [334, 420] on span "Search" at bounding box center [353, 426] width 162 height 21
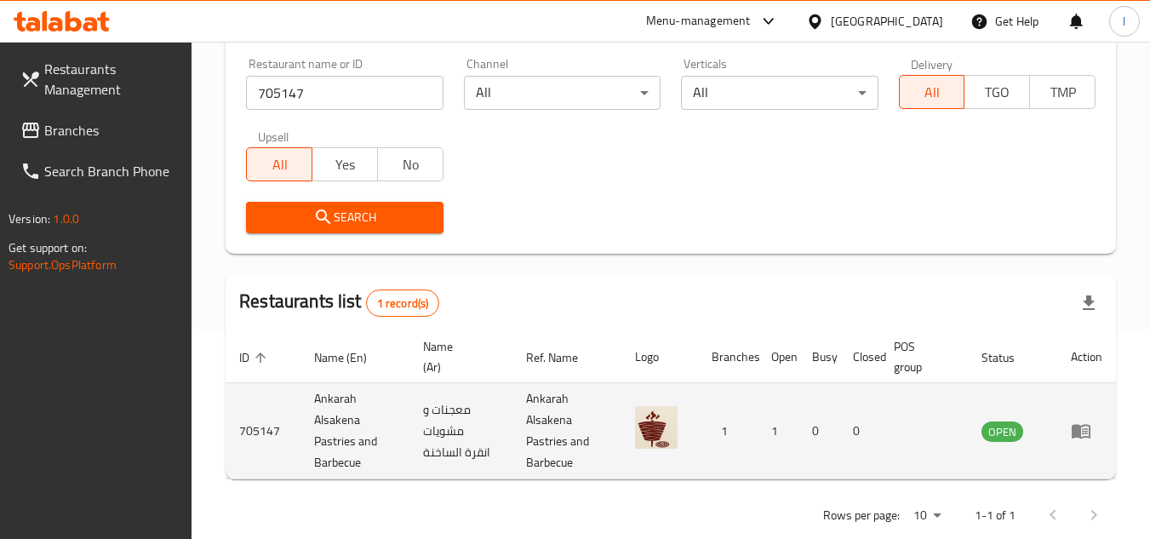
scroll to position [242, 0]
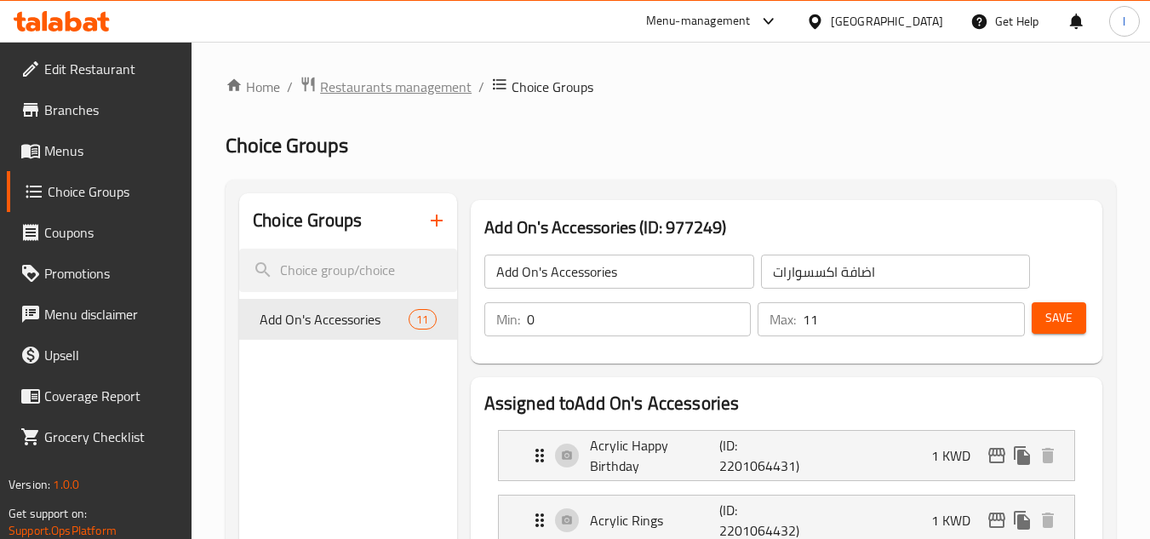
click at [359, 86] on span "Restaurants management" at bounding box center [395, 87] width 151 height 20
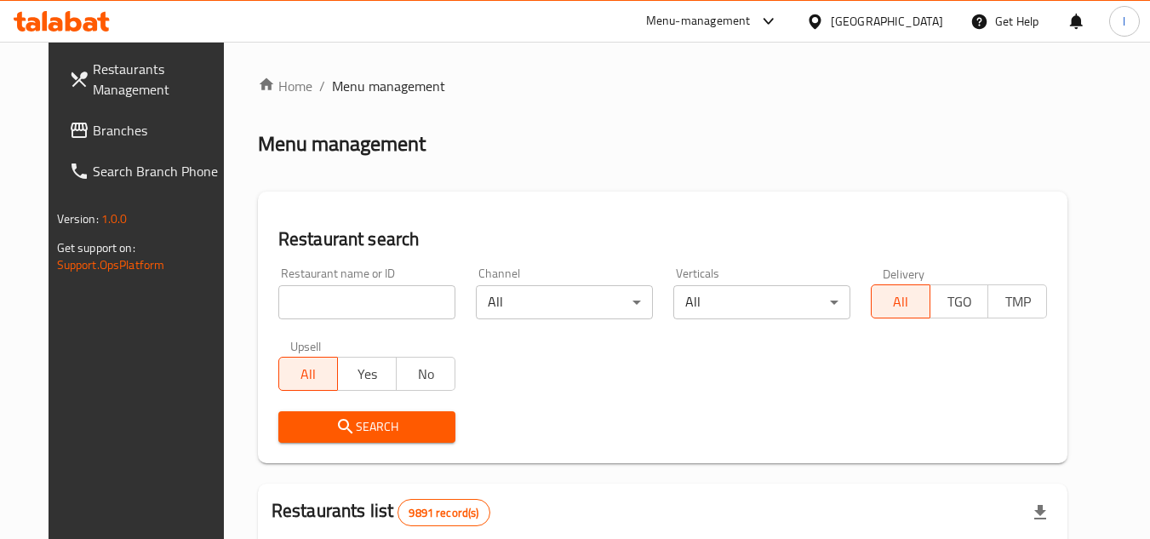
click at [100, 135] on span "Branches" at bounding box center [160, 130] width 134 height 20
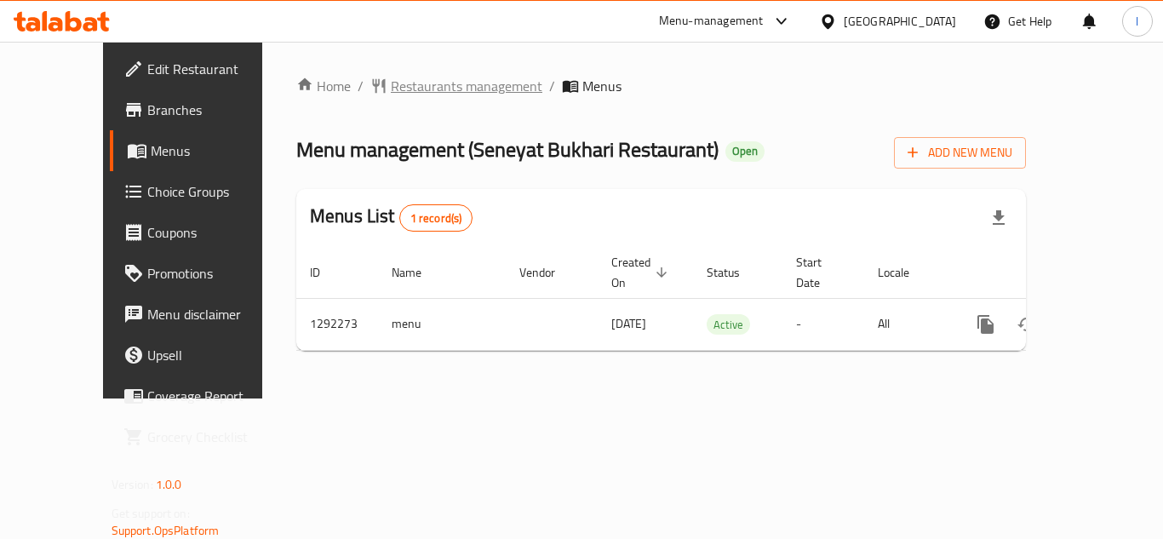
click at [416, 87] on span "Restaurants management" at bounding box center [466, 86] width 151 height 20
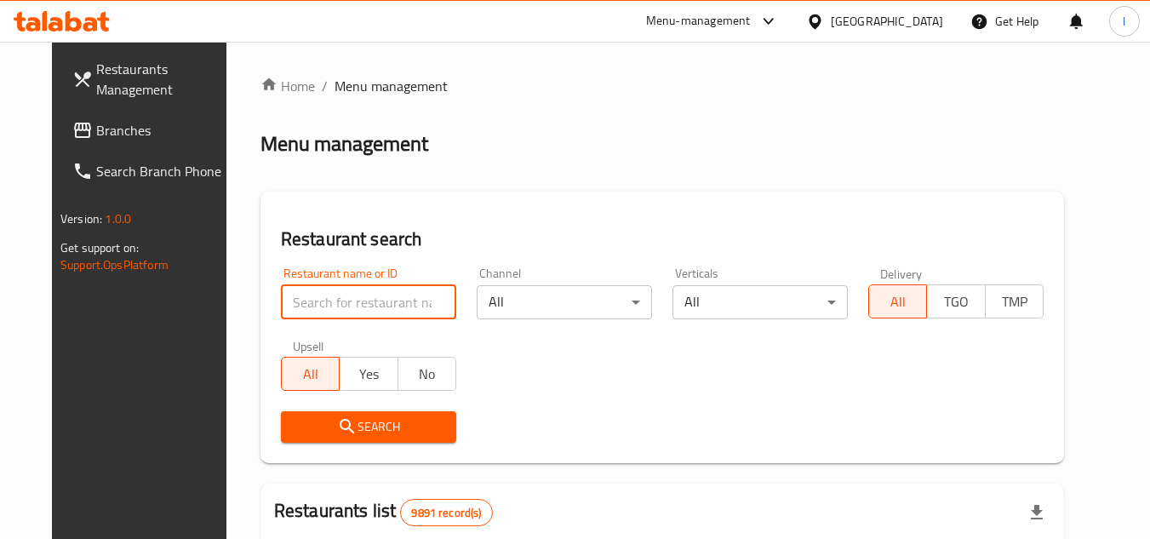
click at [323, 296] on input "search" at bounding box center [368, 302] width 175 height 34
paste input "698759"
type input "698759"
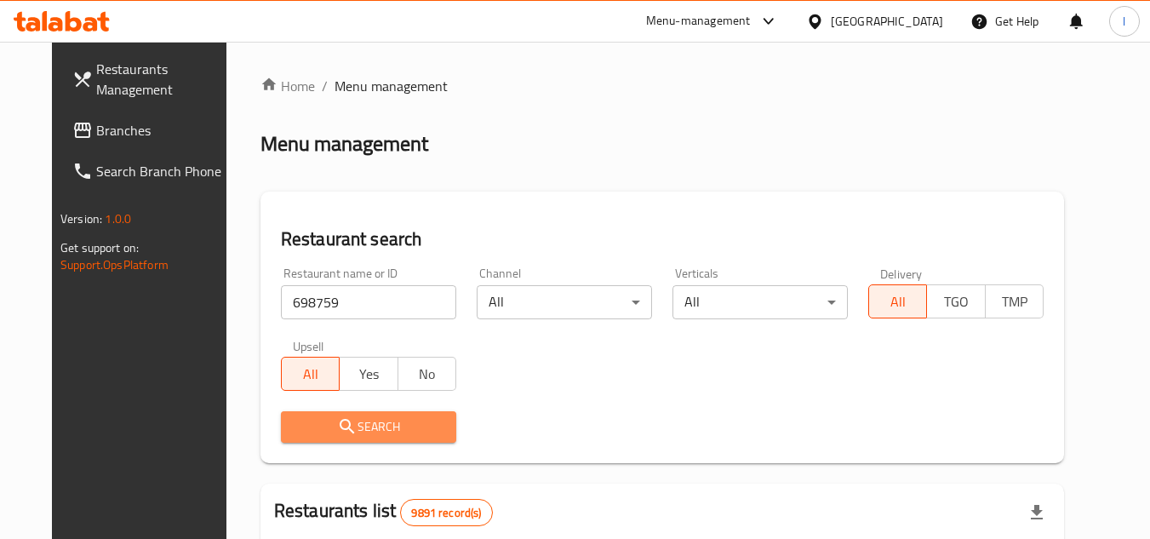
click at [337, 420] on icon "submit" at bounding box center [347, 426] width 20 height 20
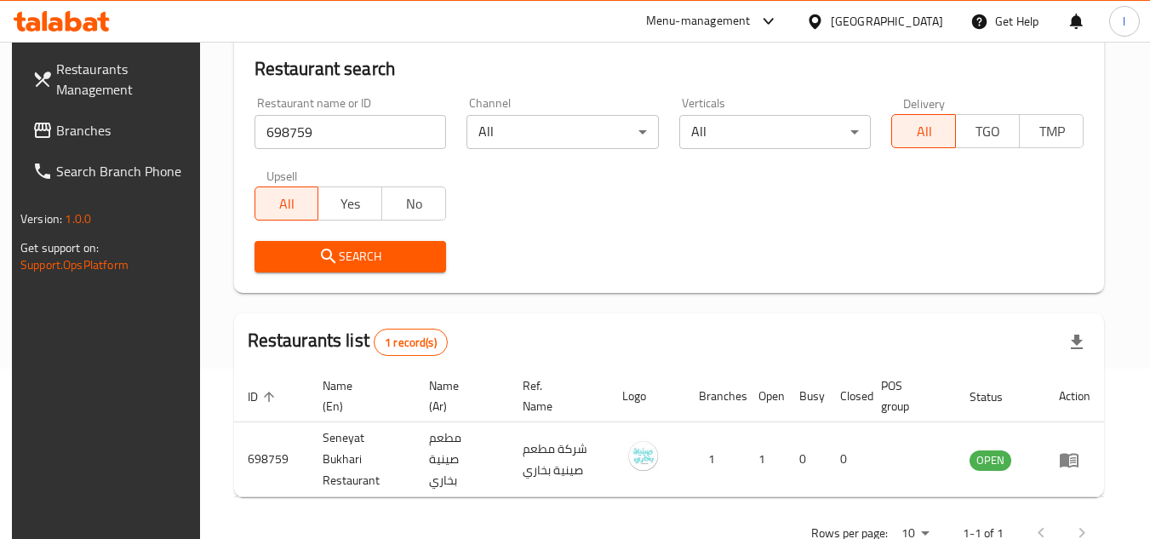
scroll to position [220, 0]
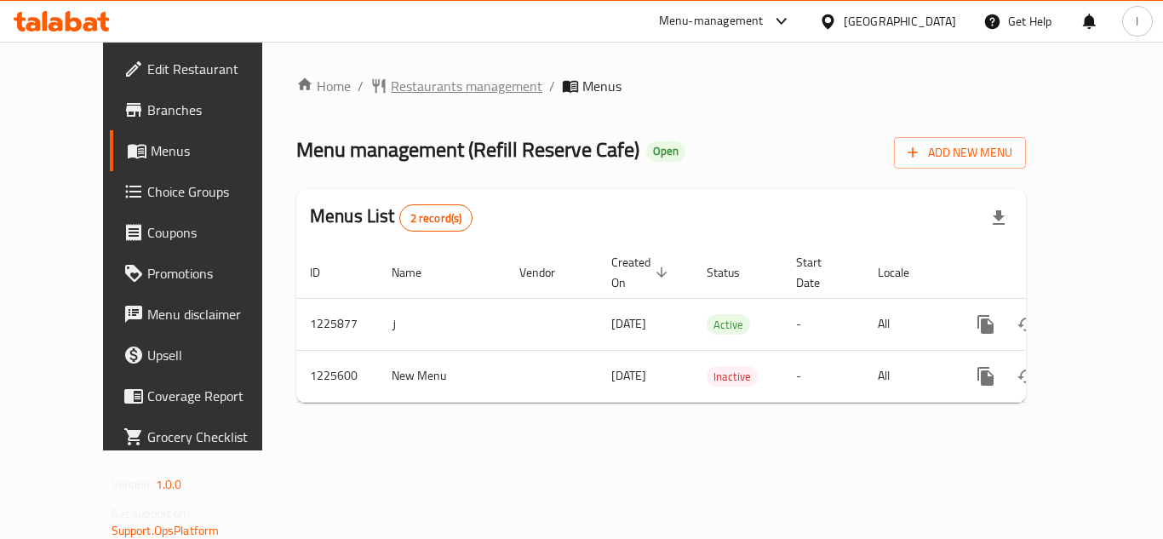
click at [431, 79] on span "Restaurants management" at bounding box center [466, 86] width 151 height 20
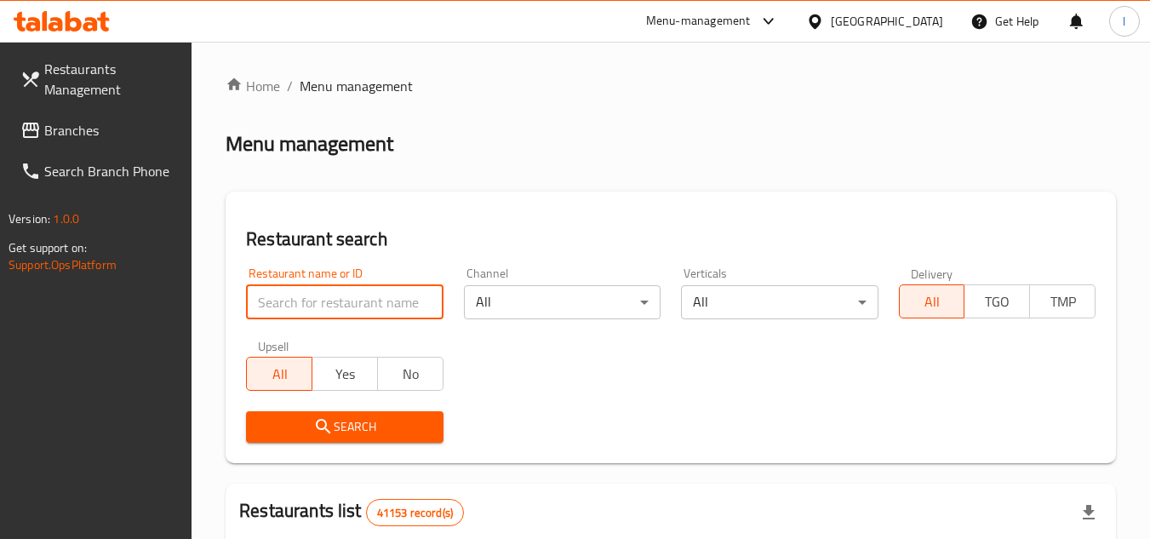
click at [321, 301] on input "search" at bounding box center [344, 302] width 197 height 34
paste input "675399"
type input "675399"
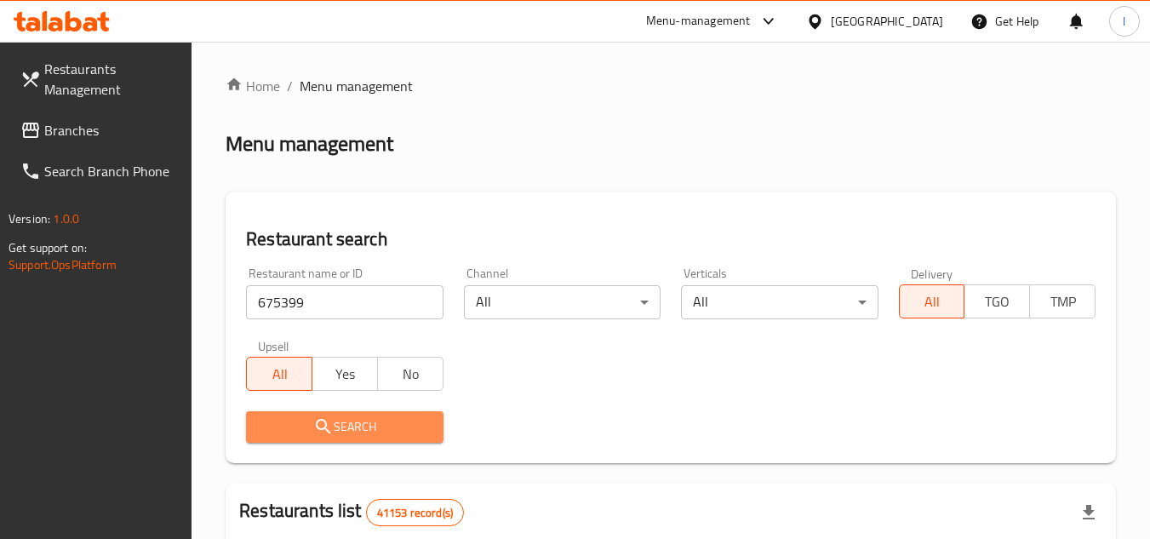
click at [376, 426] on span "Search" at bounding box center [344, 426] width 169 height 21
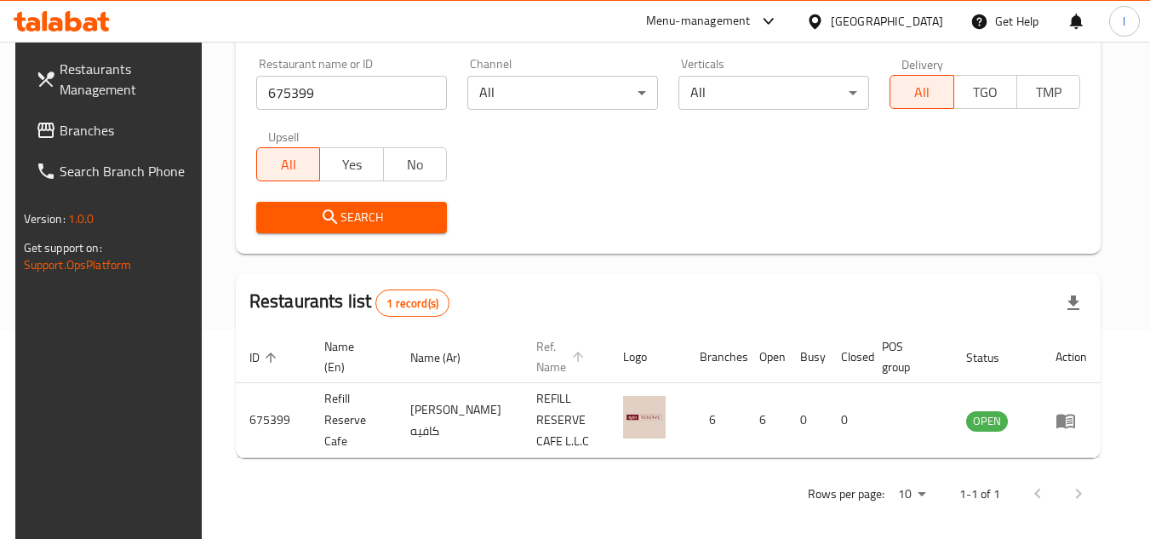
scroll to position [220, 0]
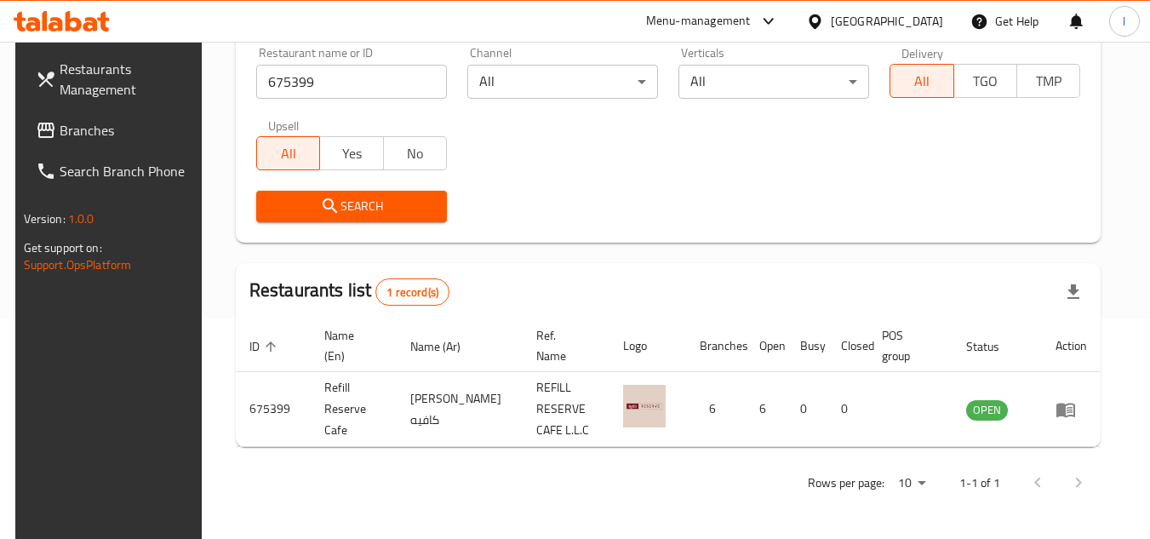
click at [42, 132] on span at bounding box center [48, 130] width 24 height 20
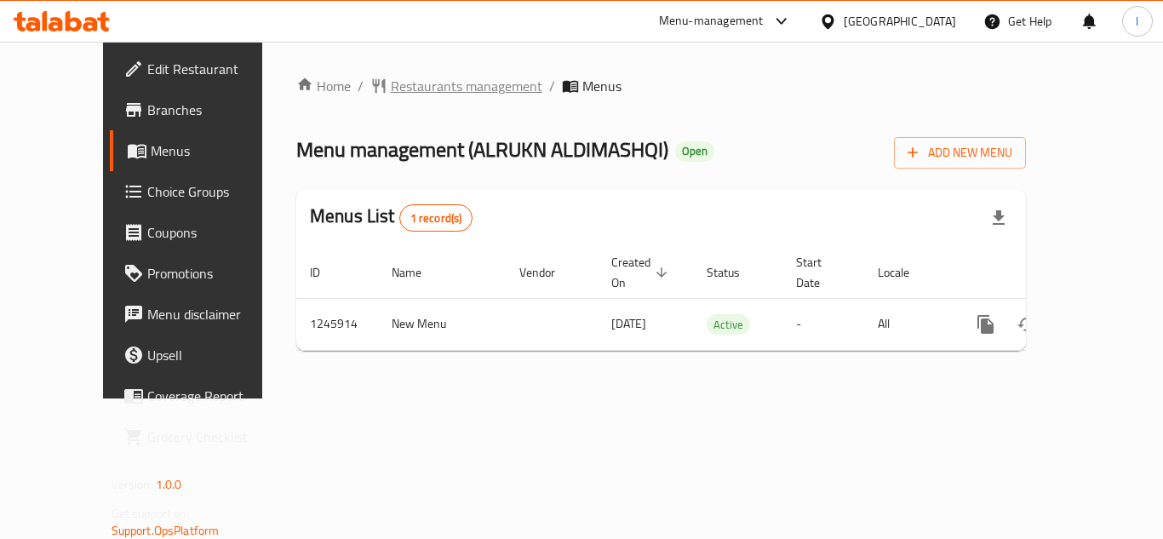
click at [391, 89] on span "Restaurants management" at bounding box center [466, 86] width 151 height 20
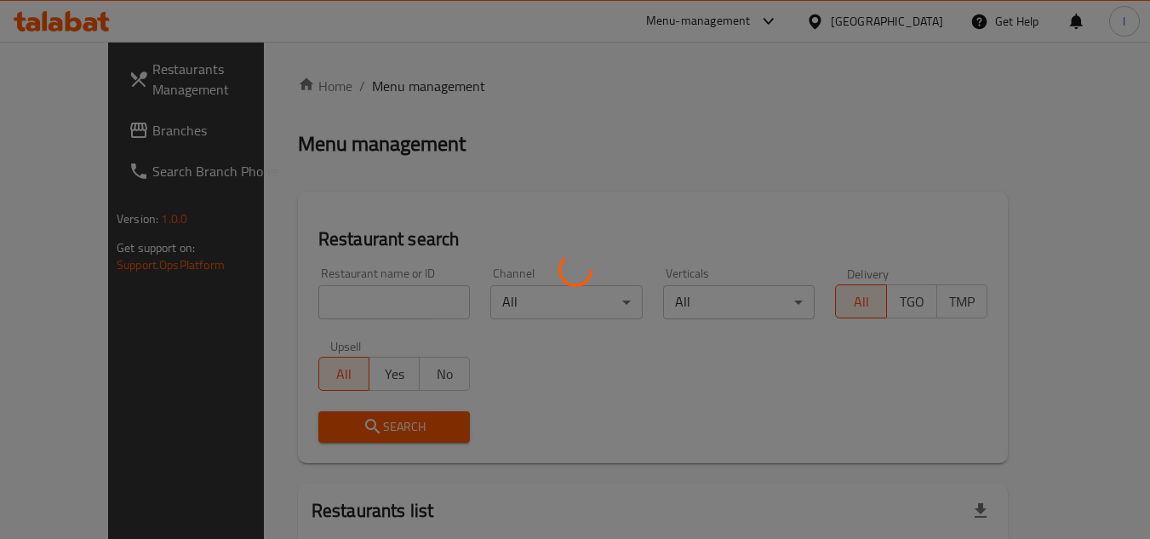
click at [295, 296] on div at bounding box center [575, 269] width 1150 height 539
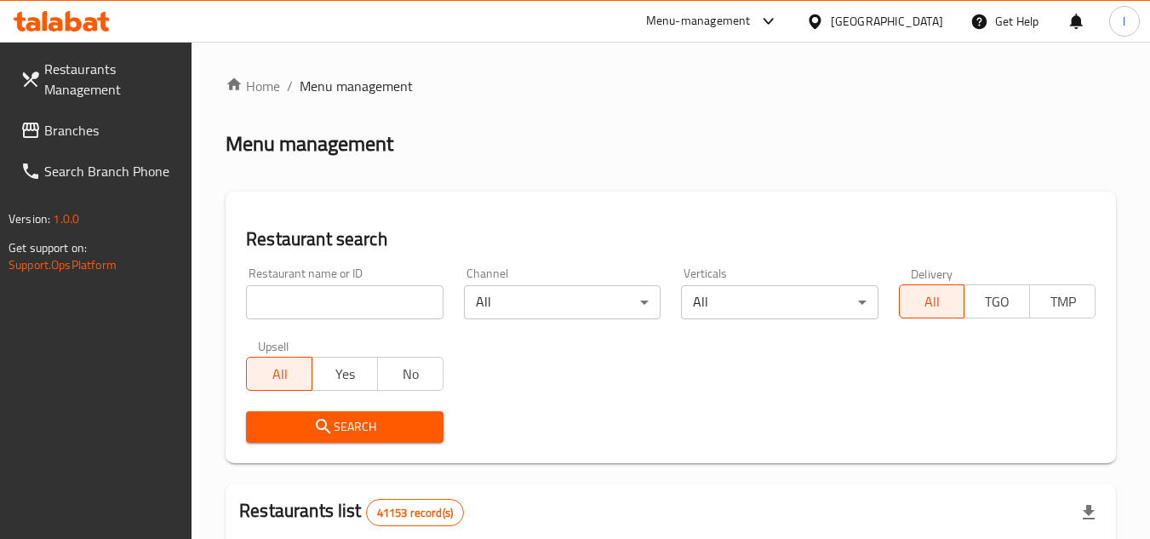
click at [294, 295] on input "search" at bounding box center [344, 302] width 197 height 34
paste input "682819"
type input "682819"
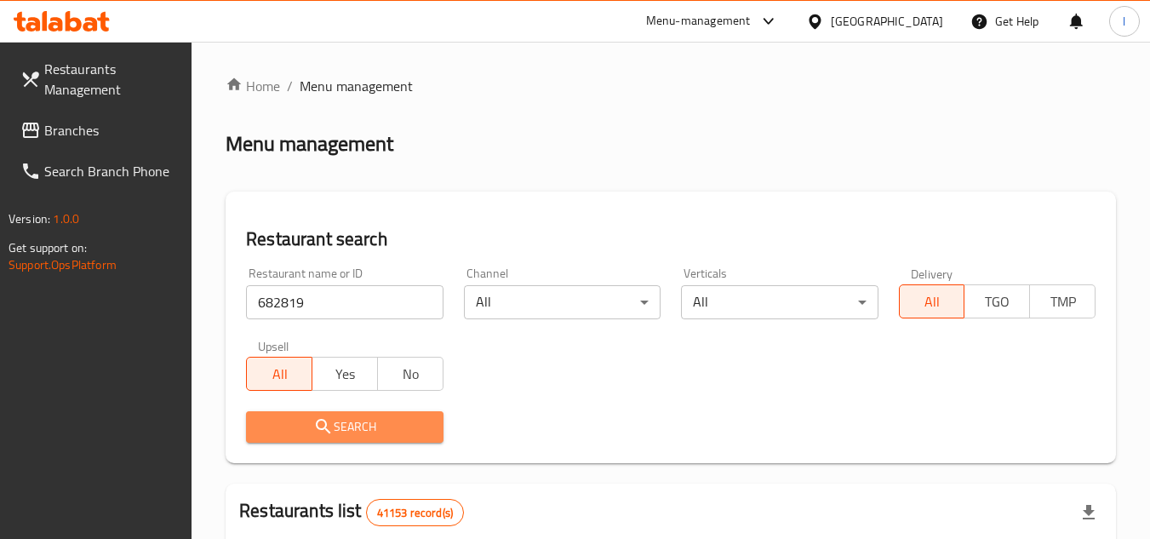
click at [369, 431] on span "Search" at bounding box center [344, 426] width 169 height 21
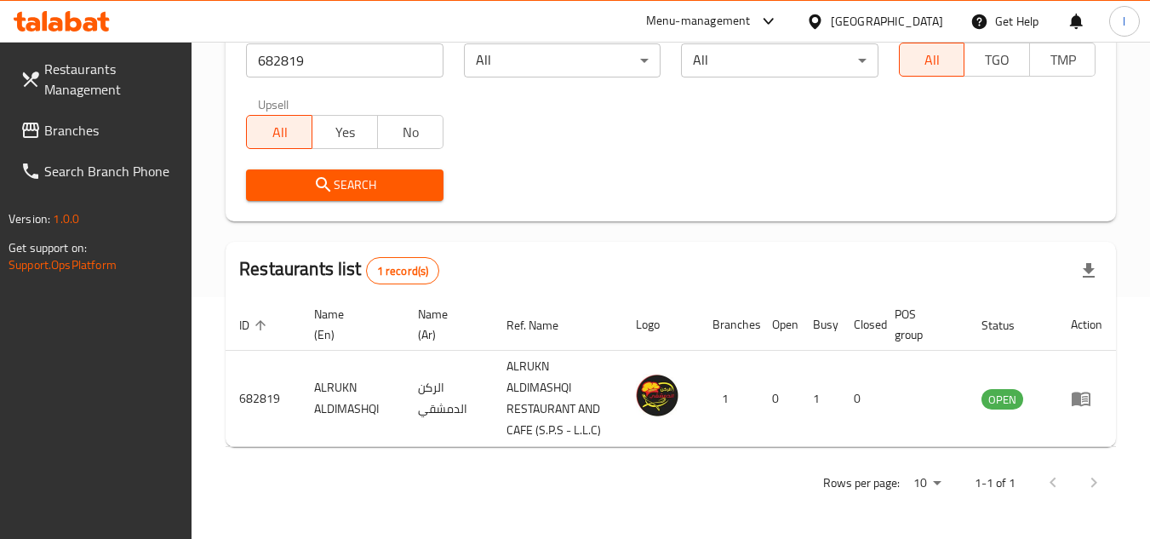
scroll to position [263, 0]
drag, startPoint x: 101, startPoint y: 132, endPoint x: 167, endPoint y: 21, distance: 128.6
click at [102, 132] on span "Branches" at bounding box center [111, 130] width 134 height 20
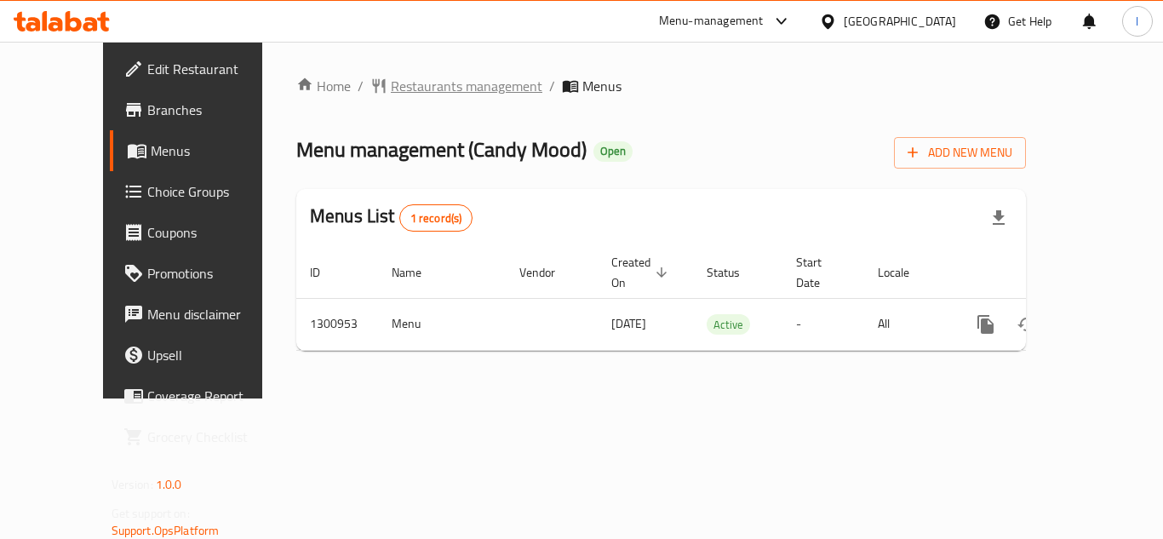
click at [404, 89] on span "Restaurants management" at bounding box center [466, 86] width 151 height 20
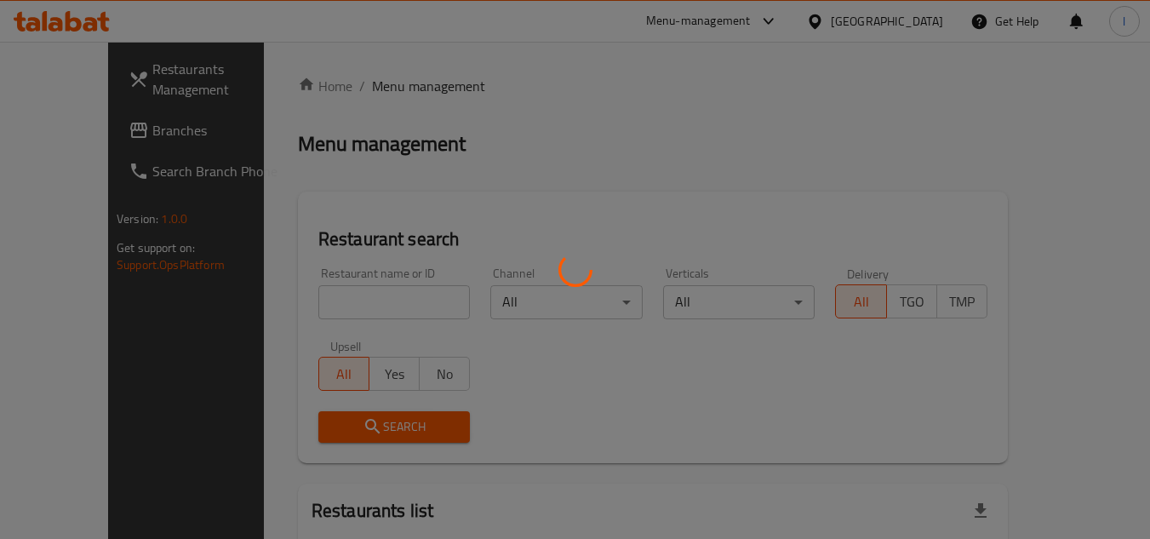
click at [349, 300] on div at bounding box center [575, 269] width 1150 height 539
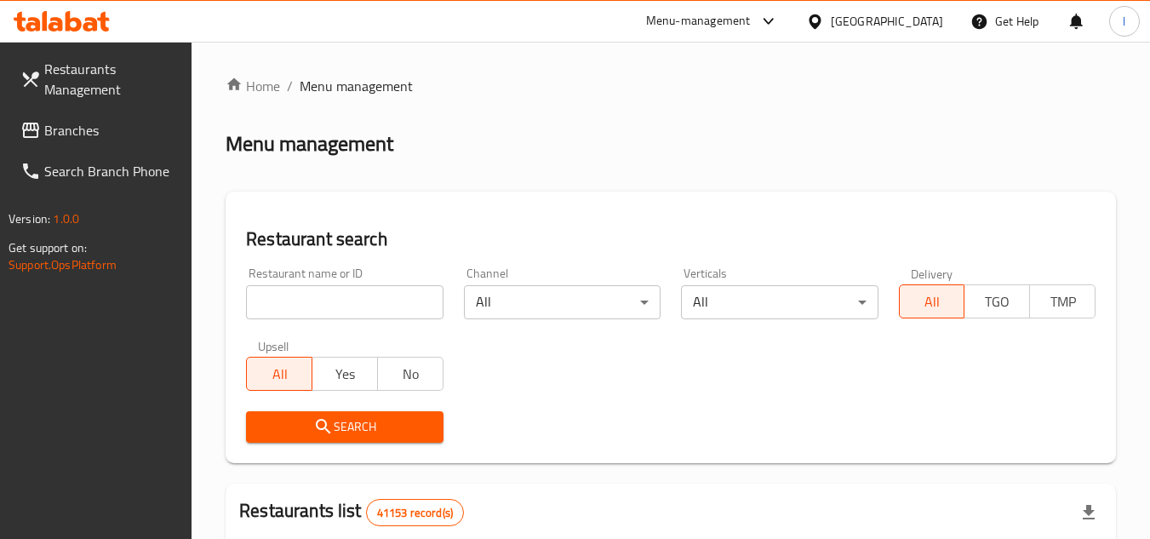
click at [349, 300] on input "search" at bounding box center [344, 302] width 197 height 34
paste input "701710"
type input "701710"
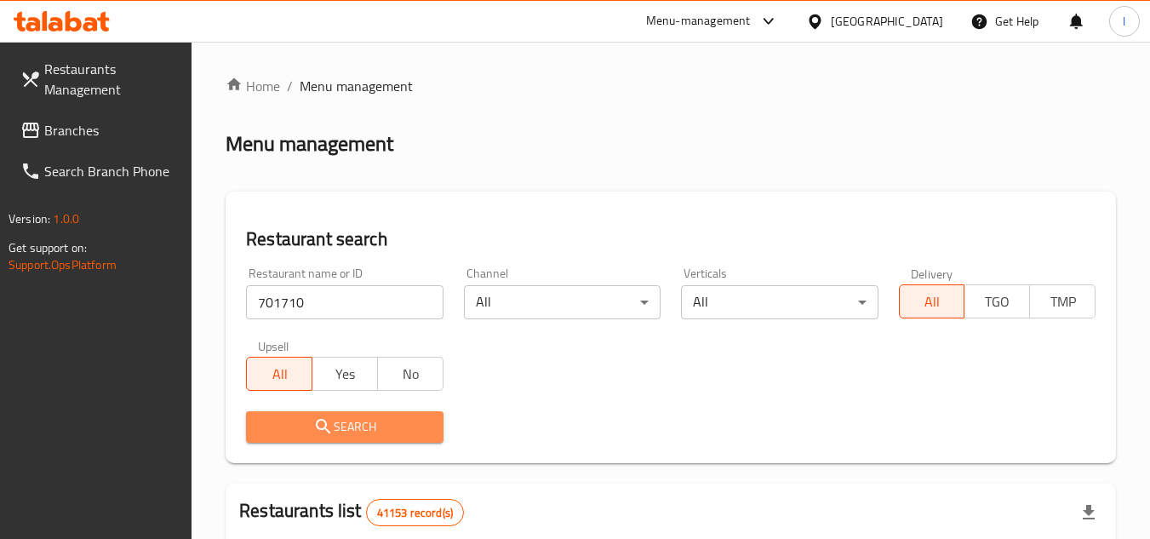
click at [380, 428] on span "Search" at bounding box center [344, 426] width 169 height 21
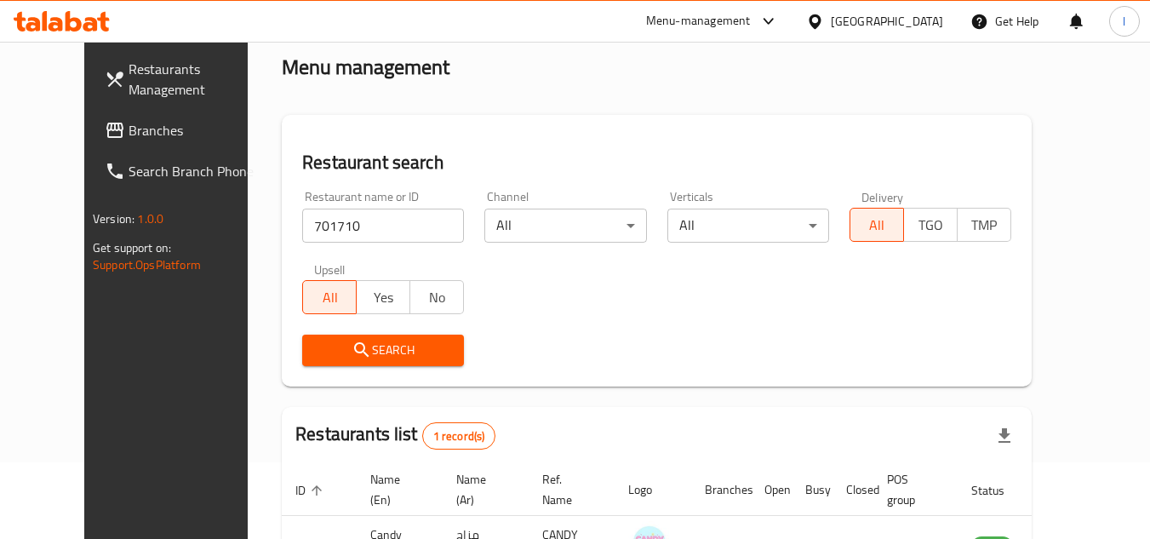
scroll to position [206, 0]
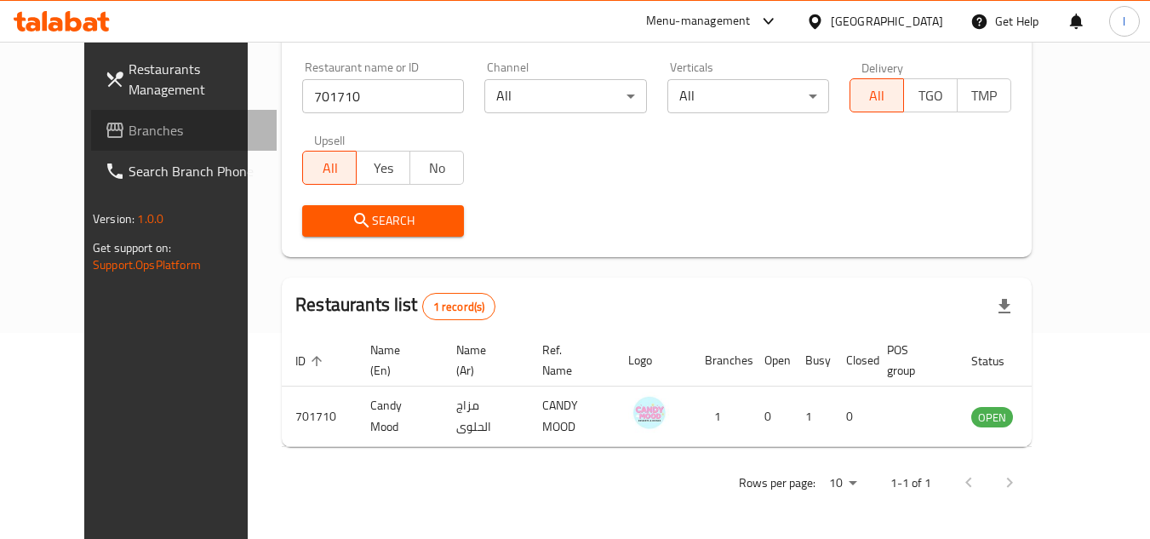
click at [129, 124] on span "Branches" at bounding box center [196, 130] width 134 height 20
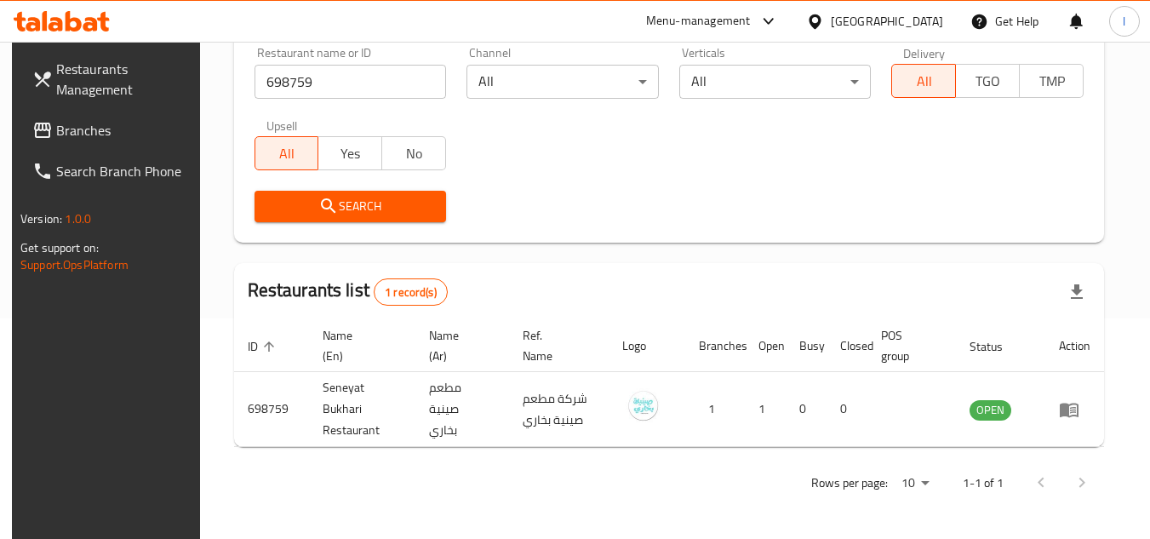
scroll to position [220, 0]
click at [94, 123] on span "Branches" at bounding box center [123, 130] width 134 height 20
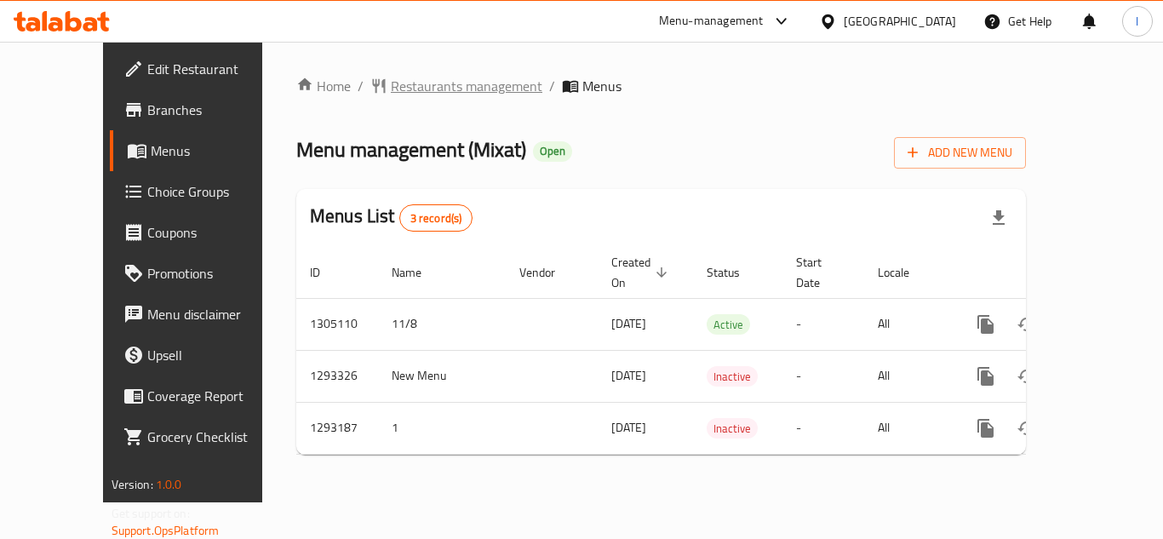
click at [391, 83] on span "Restaurants management" at bounding box center [466, 86] width 151 height 20
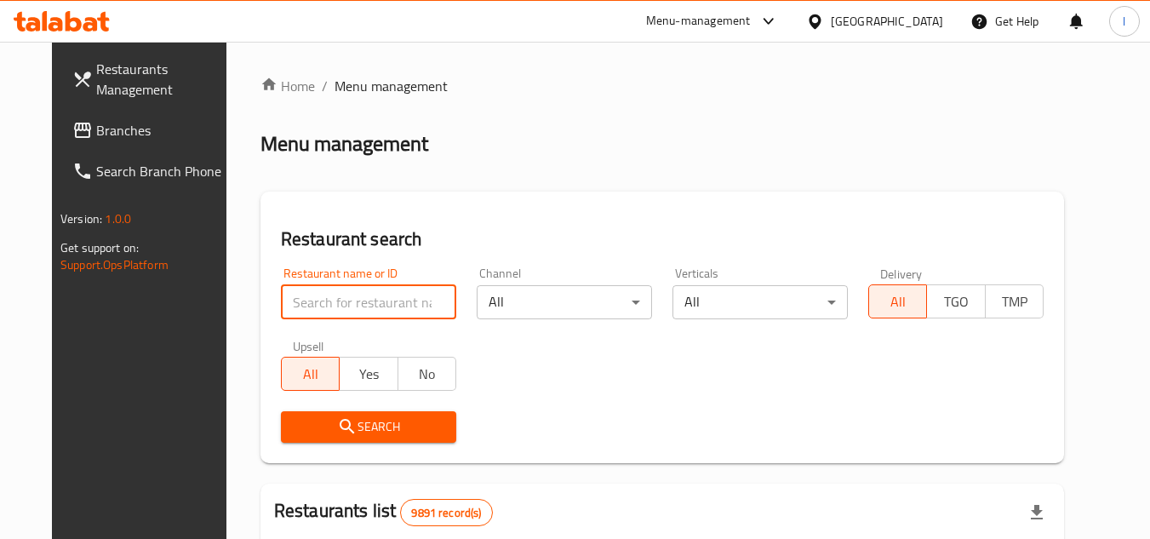
click at [323, 297] on input "search" at bounding box center [368, 302] width 175 height 34
paste input "699405"
type input "699405"
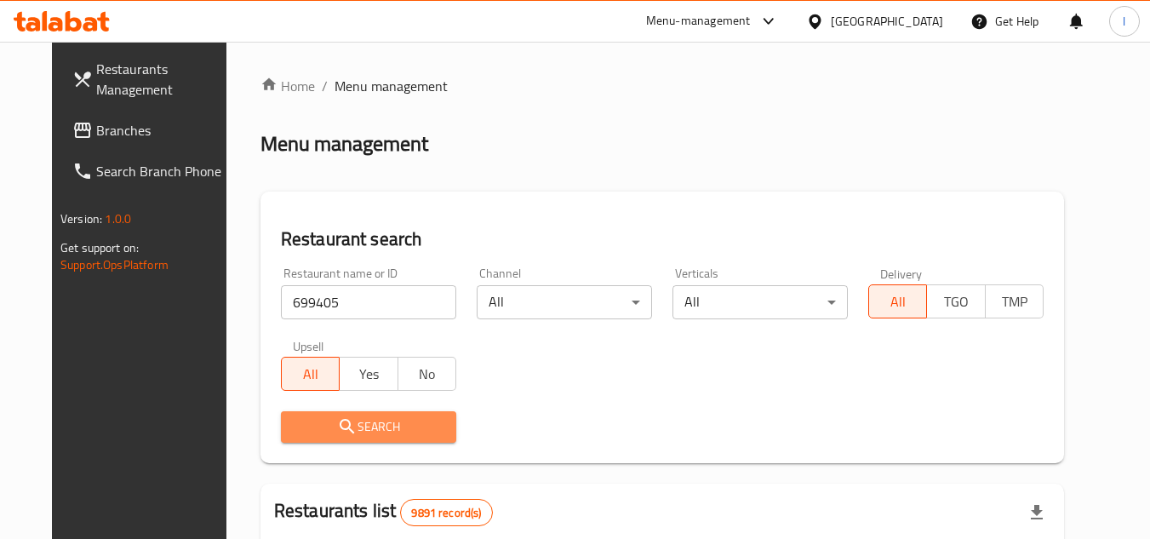
click at [387, 418] on span "Search" at bounding box center [368, 426] width 148 height 21
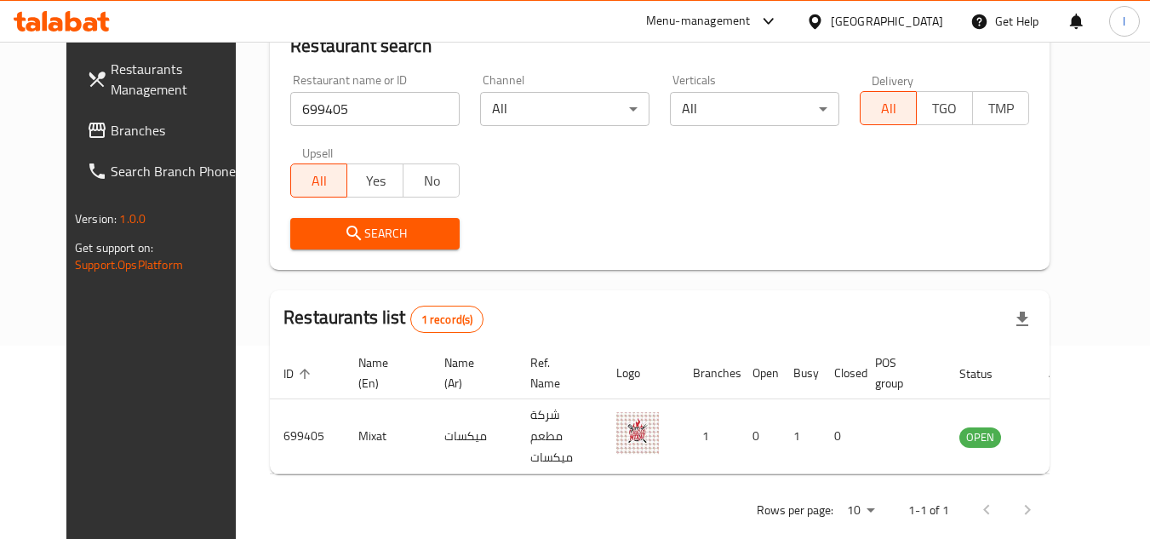
scroll to position [206, 0]
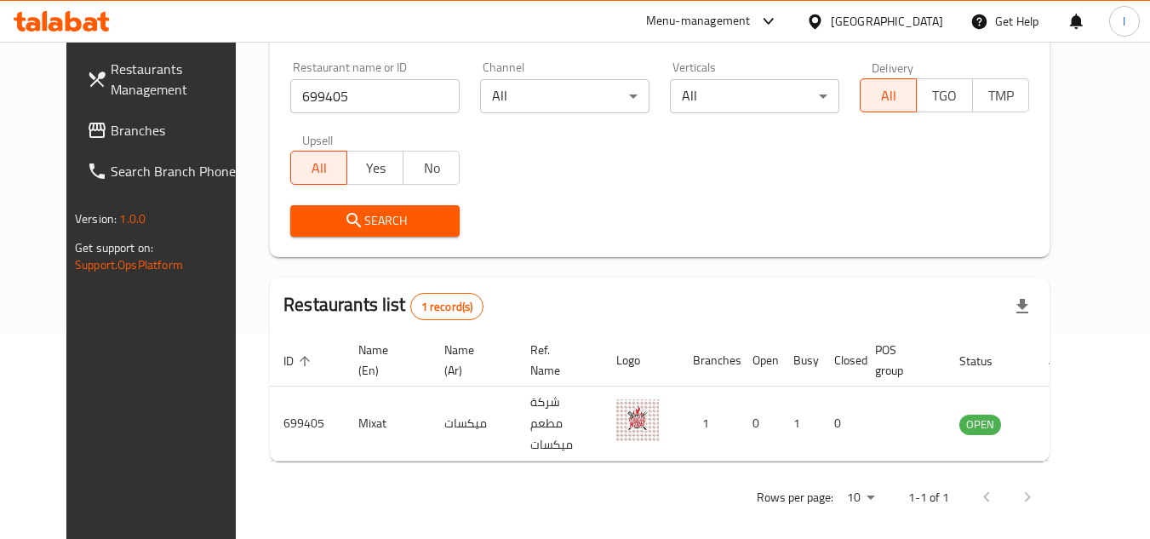
click at [111, 123] on span "Branches" at bounding box center [178, 130] width 134 height 20
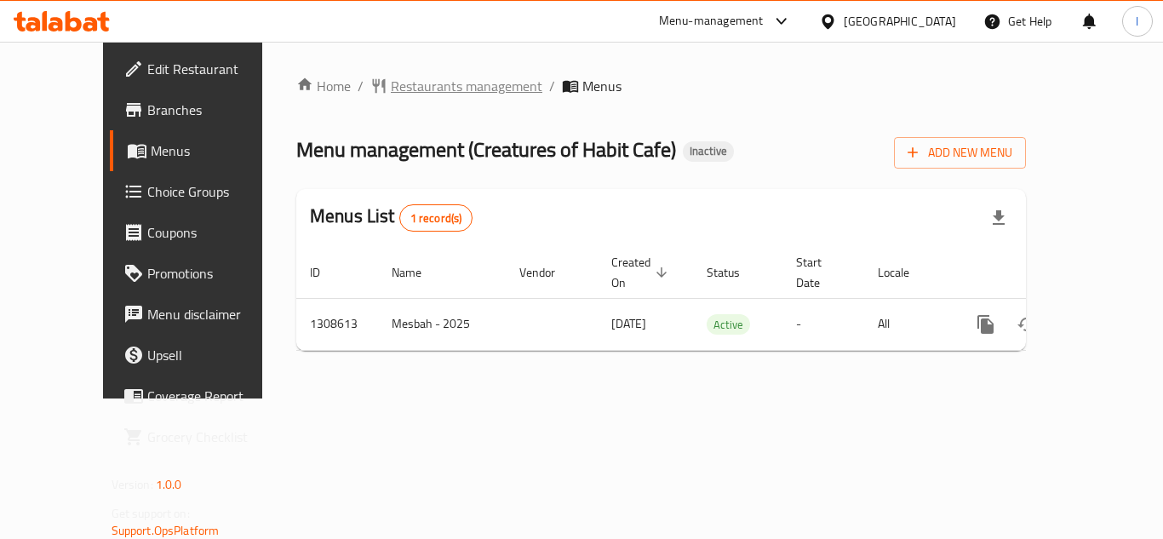
click at [403, 88] on span "Restaurants management" at bounding box center [466, 86] width 151 height 20
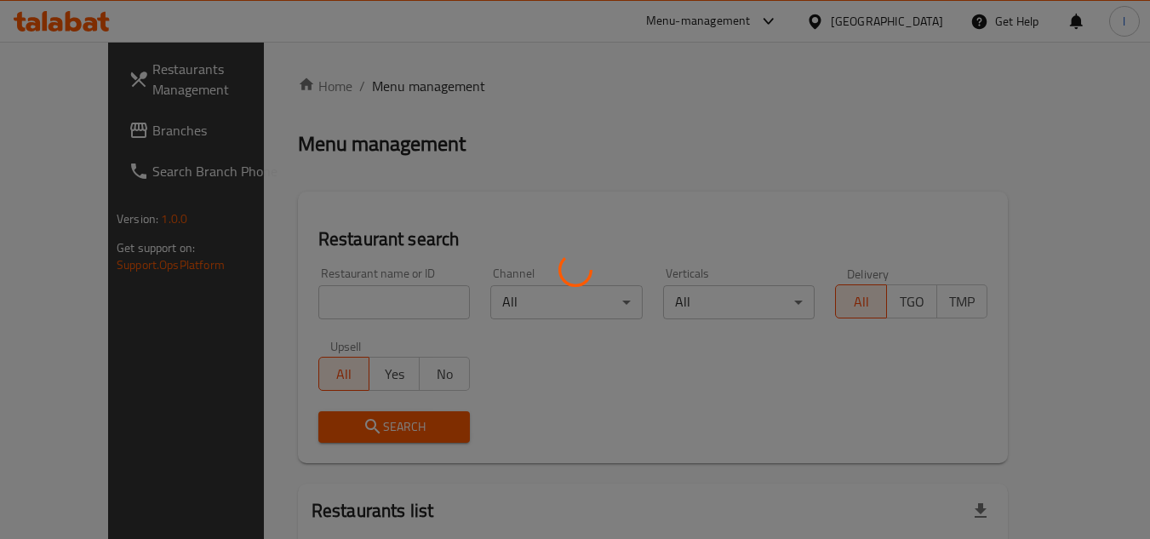
click at [297, 294] on div at bounding box center [575, 269] width 1150 height 539
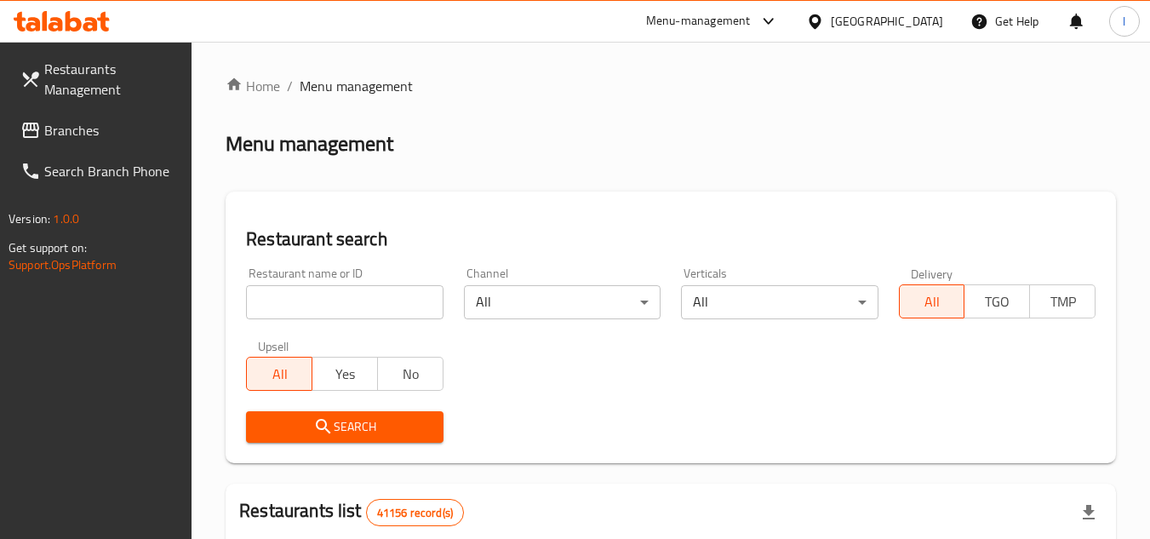
drag, startPoint x: 297, startPoint y: 293, endPoint x: 275, endPoint y: 296, distance: 22.4
click at [275, 296] on input "search" at bounding box center [344, 302] width 197 height 34
paste input "704759"
type input "704759"
click at [334, 419] on span "Search" at bounding box center [344, 426] width 169 height 21
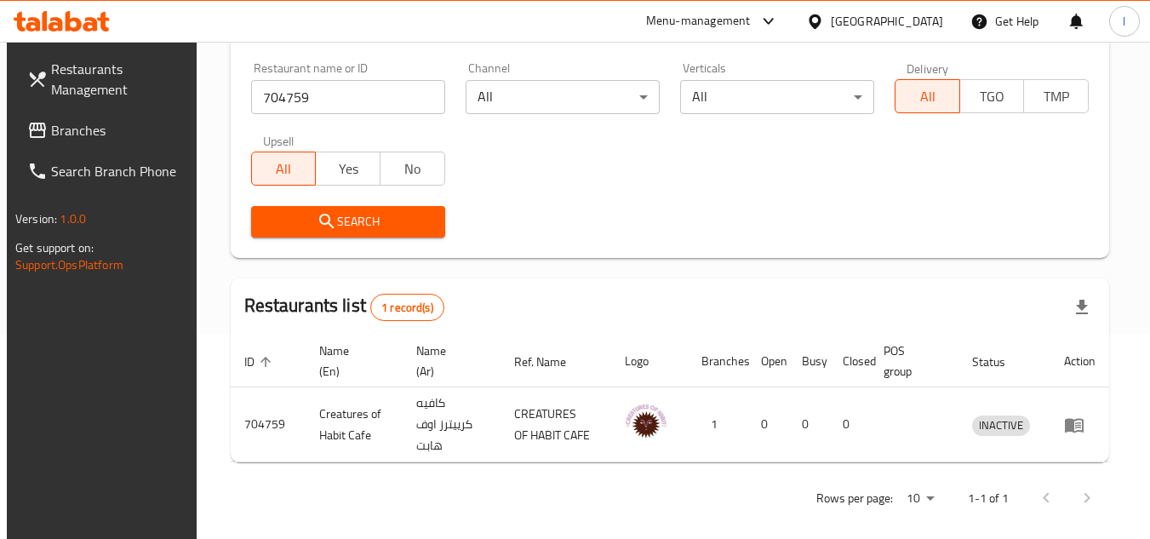
scroll to position [206, 0]
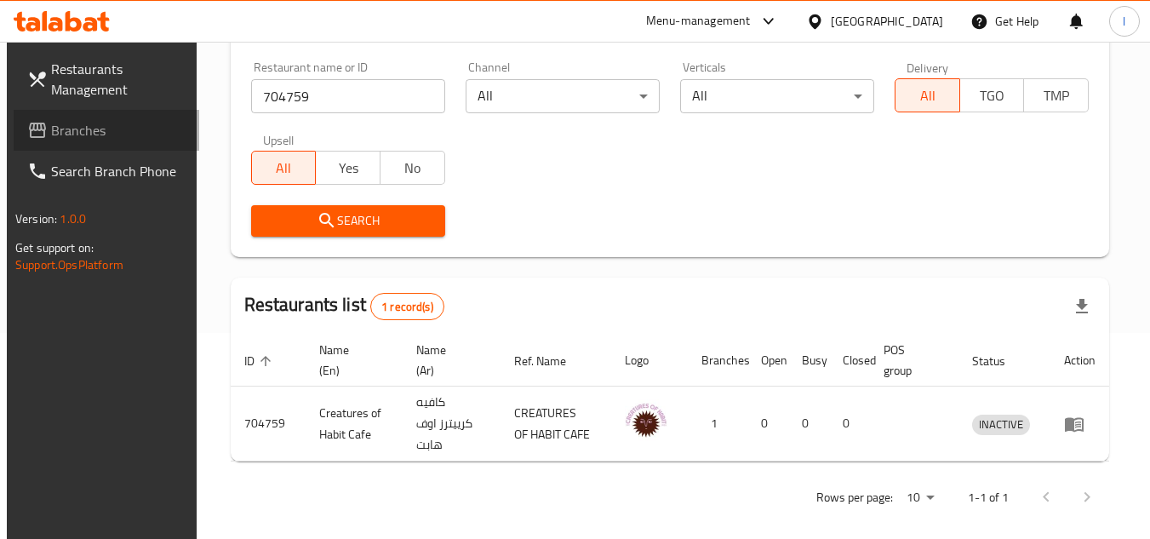
click at [91, 117] on link "Branches" at bounding box center [107, 130] width 186 height 41
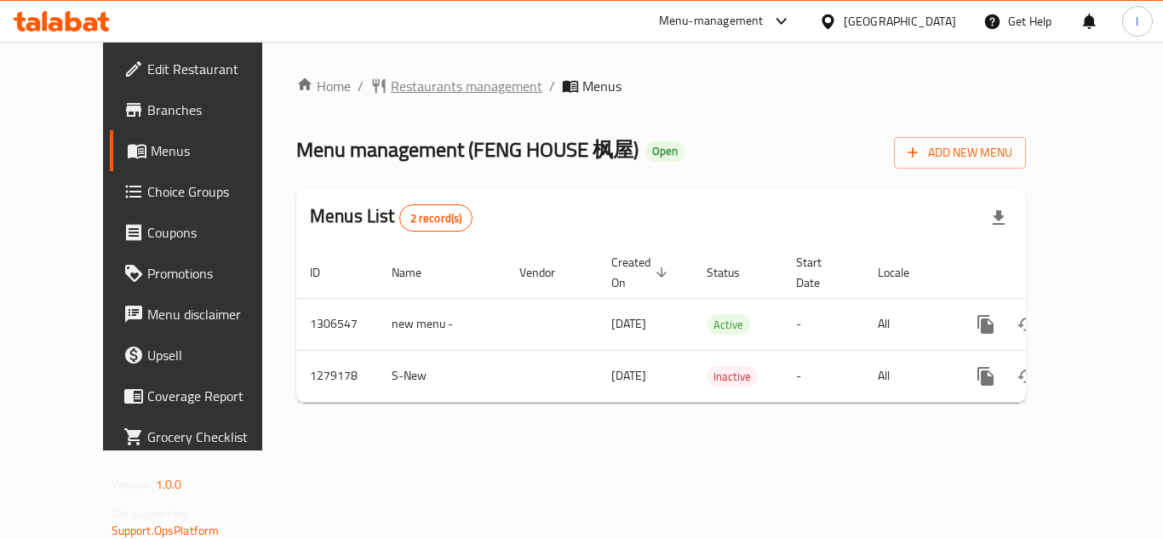
click at [405, 85] on span "Restaurants management" at bounding box center [466, 86] width 151 height 20
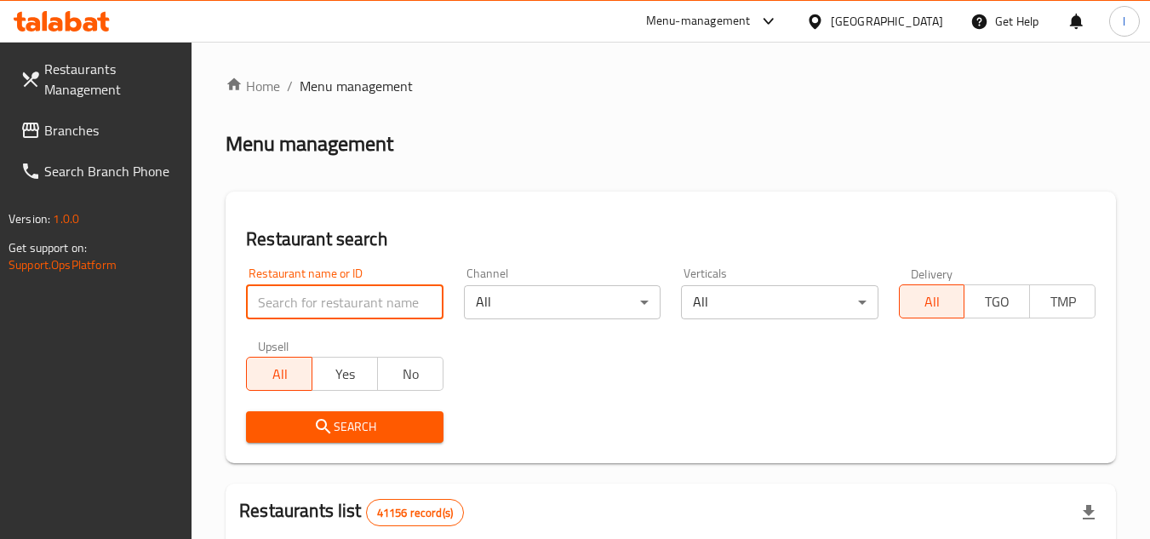
click at [344, 301] on input "search" at bounding box center [344, 302] width 197 height 34
paste input "693178"
type input "693178"
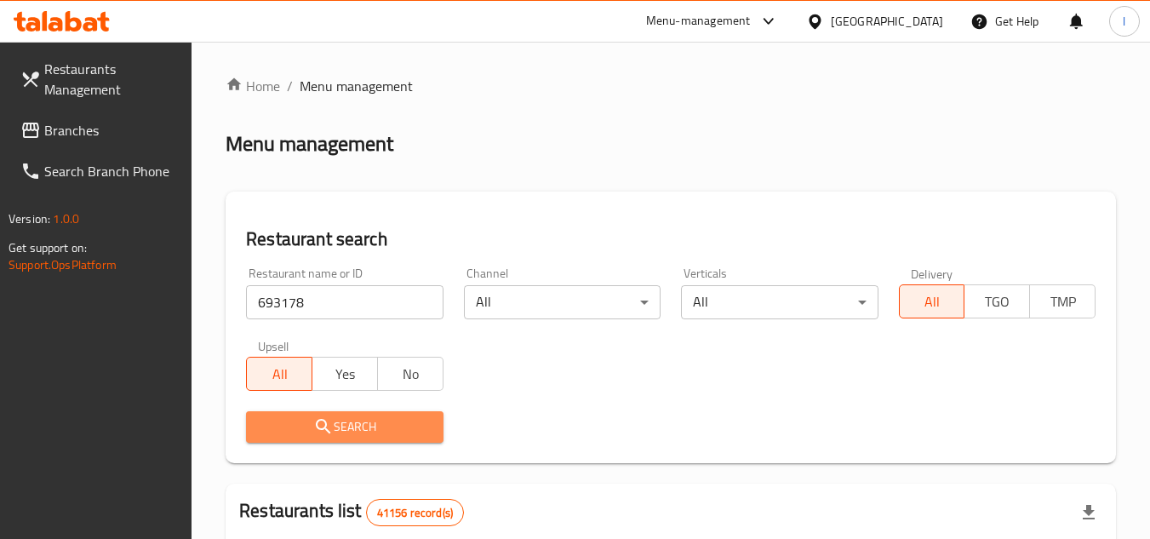
click at [398, 419] on span "Search" at bounding box center [344, 426] width 169 height 21
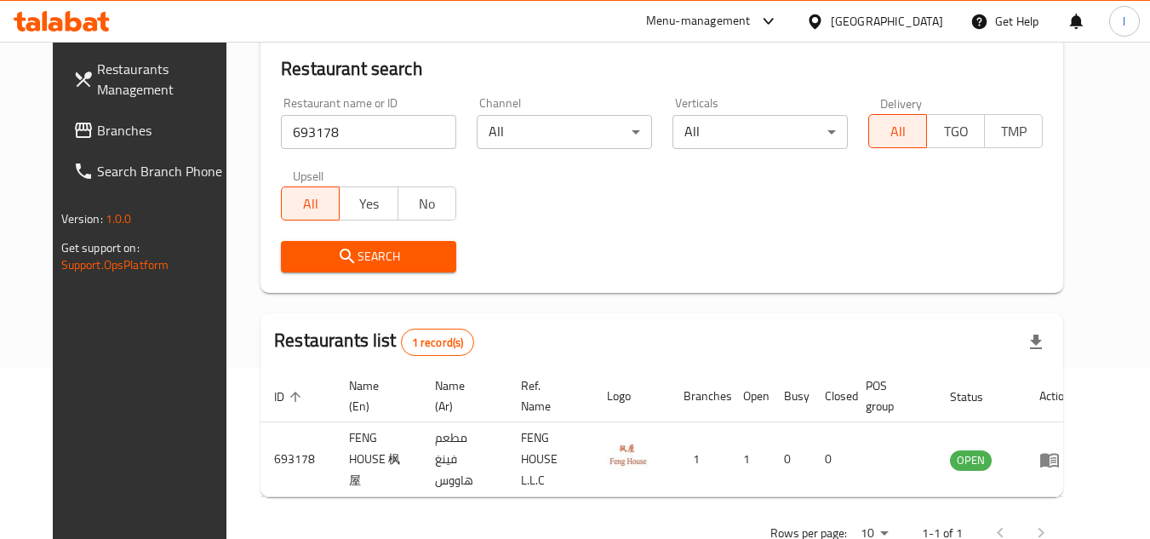
scroll to position [206, 0]
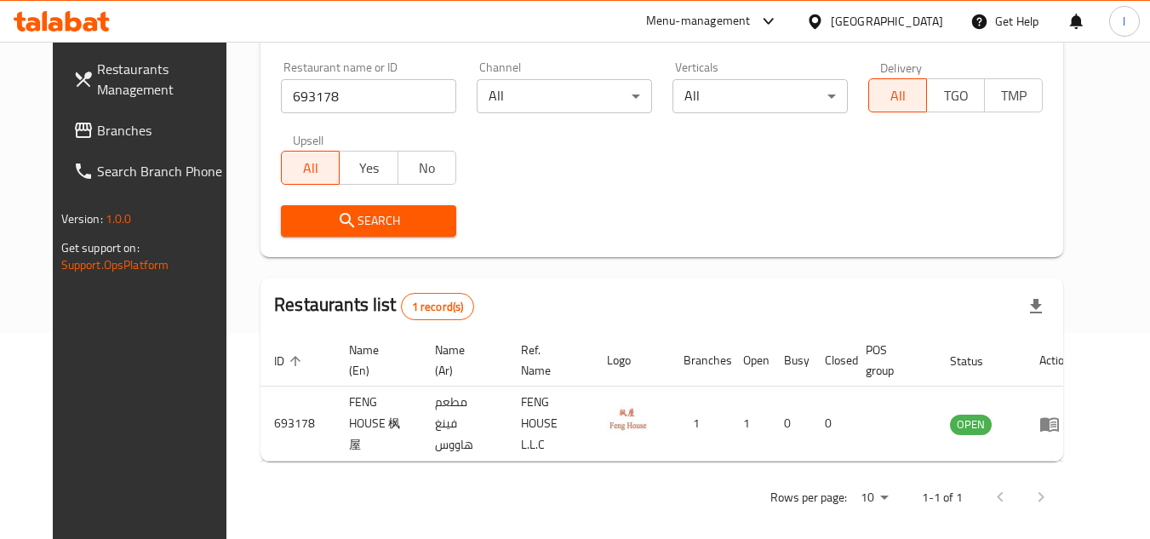
click at [97, 132] on span "Branches" at bounding box center [164, 130] width 134 height 20
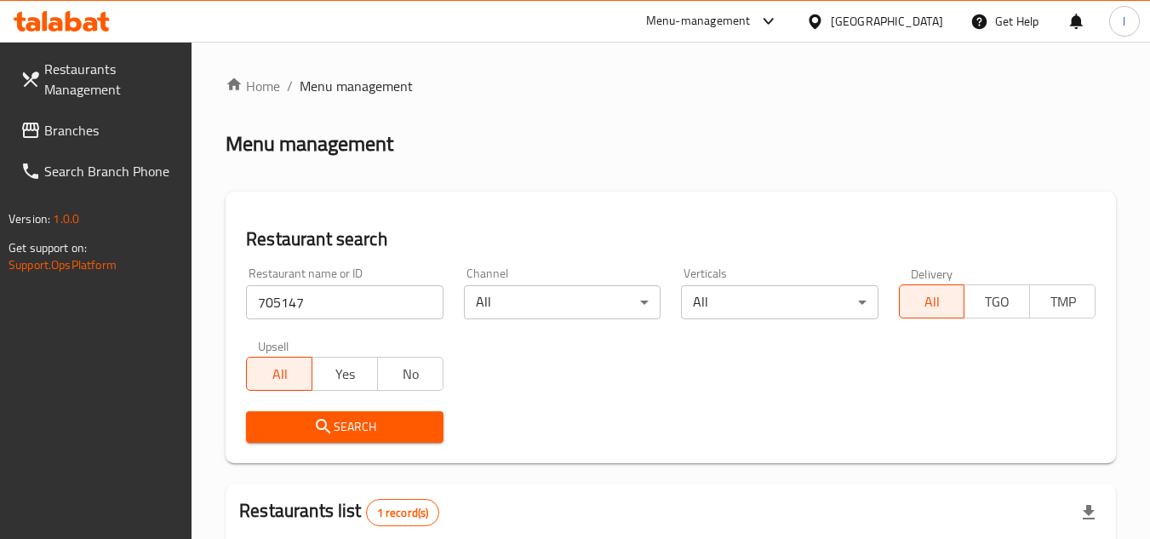
scroll to position [242, 0]
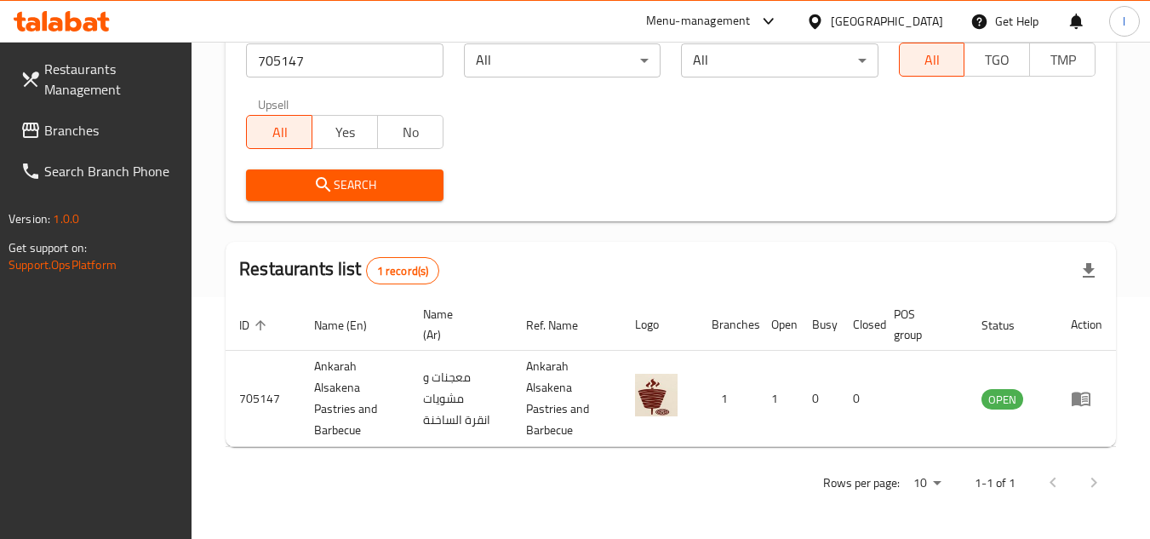
click at [125, 127] on span "Branches" at bounding box center [111, 130] width 134 height 20
click at [127, 126] on span "Branches" at bounding box center [111, 130] width 134 height 20
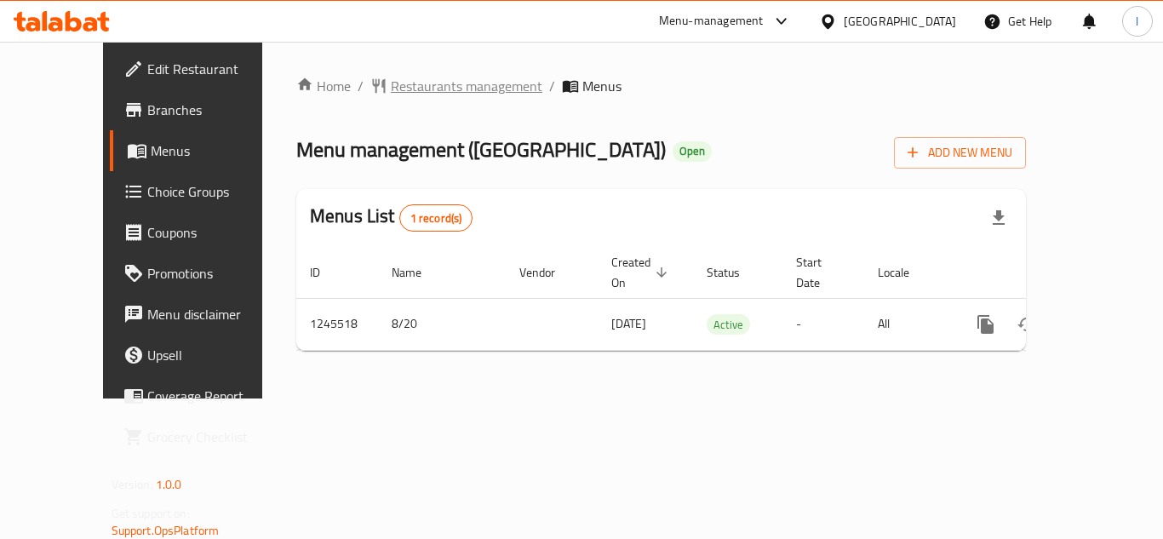
click at [392, 85] on span "Restaurants management" at bounding box center [466, 86] width 151 height 20
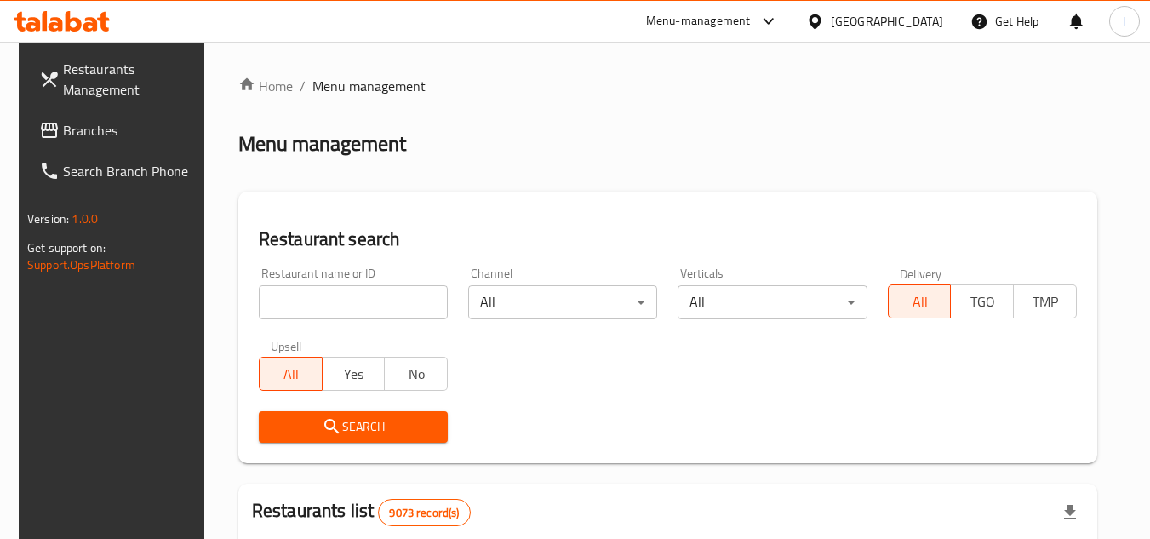
click at [333, 300] on input "search" at bounding box center [353, 302] width 189 height 34
paste input "682626"
type input "682626"
click at [357, 419] on span "Search" at bounding box center [353, 426] width 162 height 21
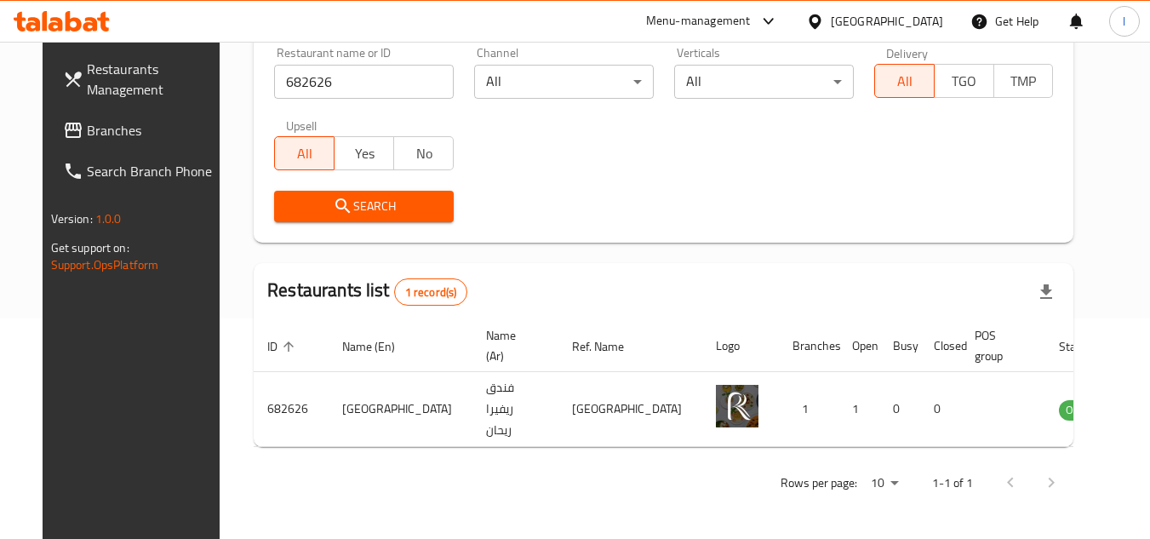
scroll to position [206, 0]
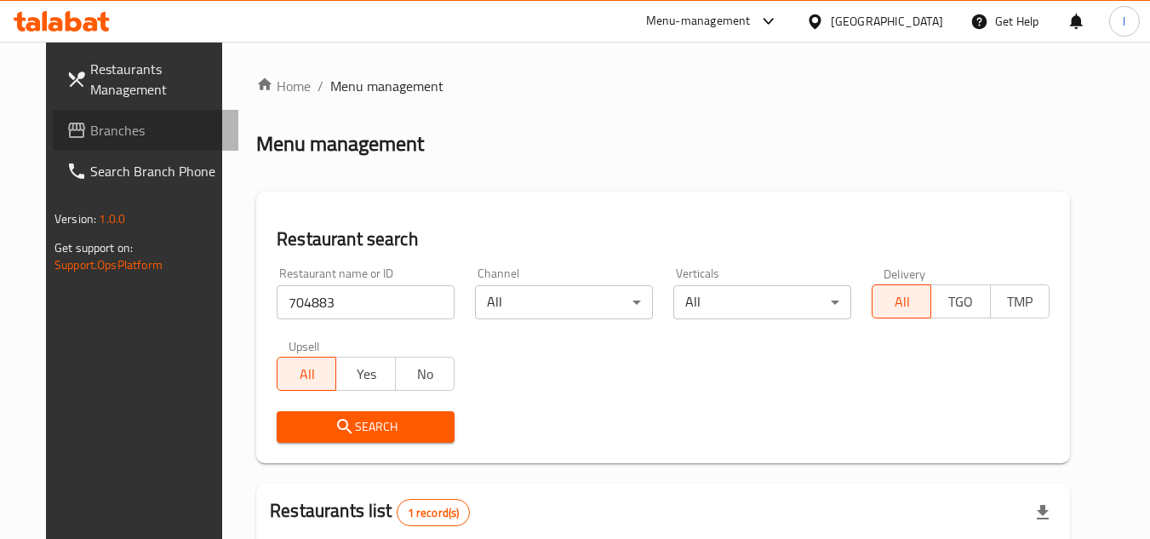
click at [90, 127] on span "Branches" at bounding box center [157, 130] width 134 height 20
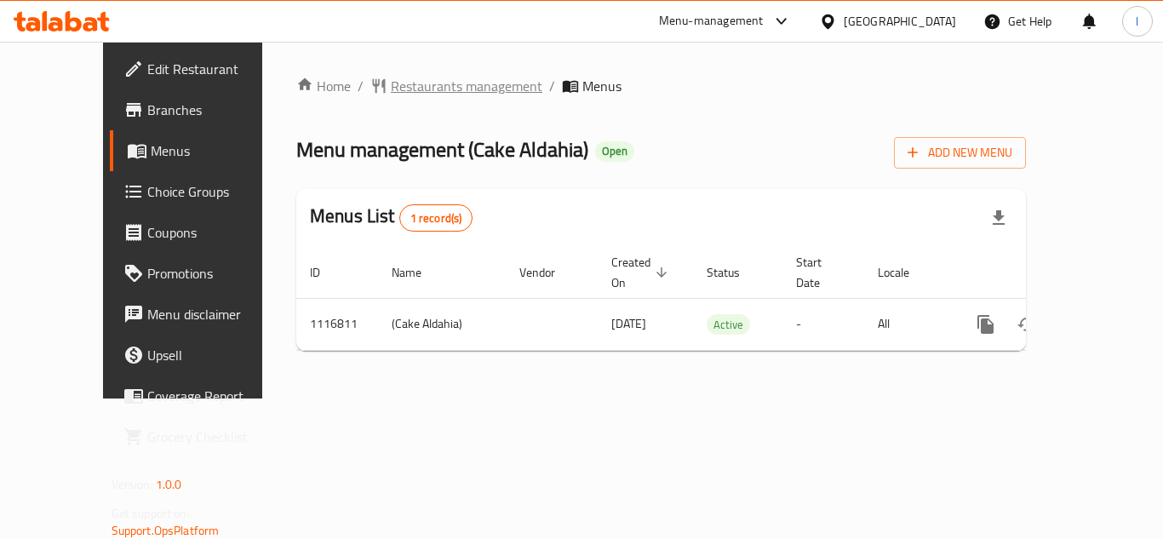
click at [392, 77] on span "Restaurants management" at bounding box center [466, 86] width 151 height 20
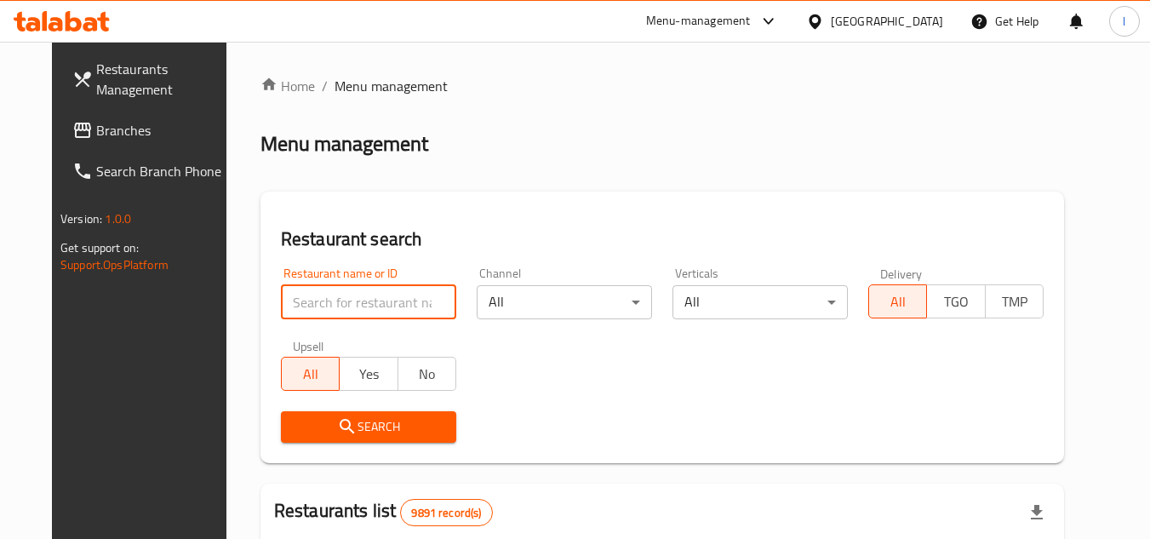
click at [335, 295] on input "search" at bounding box center [368, 302] width 175 height 34
paste input "665880"
type input "665880"
click at [366, 421] on span "Search" at bounding box center [368, 426] width 148 height 21
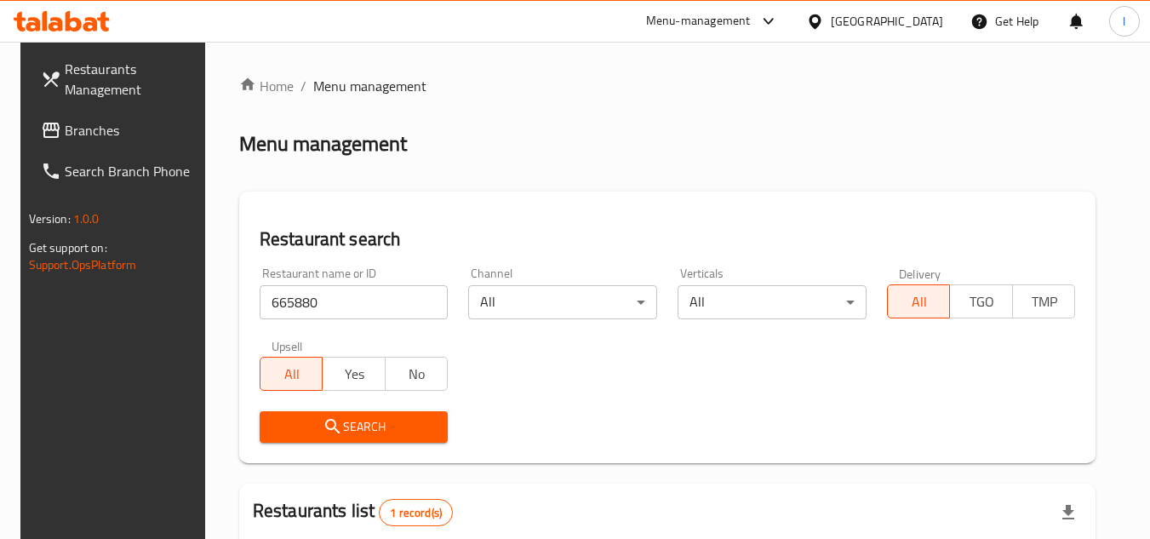
scroll to position [220, 0]
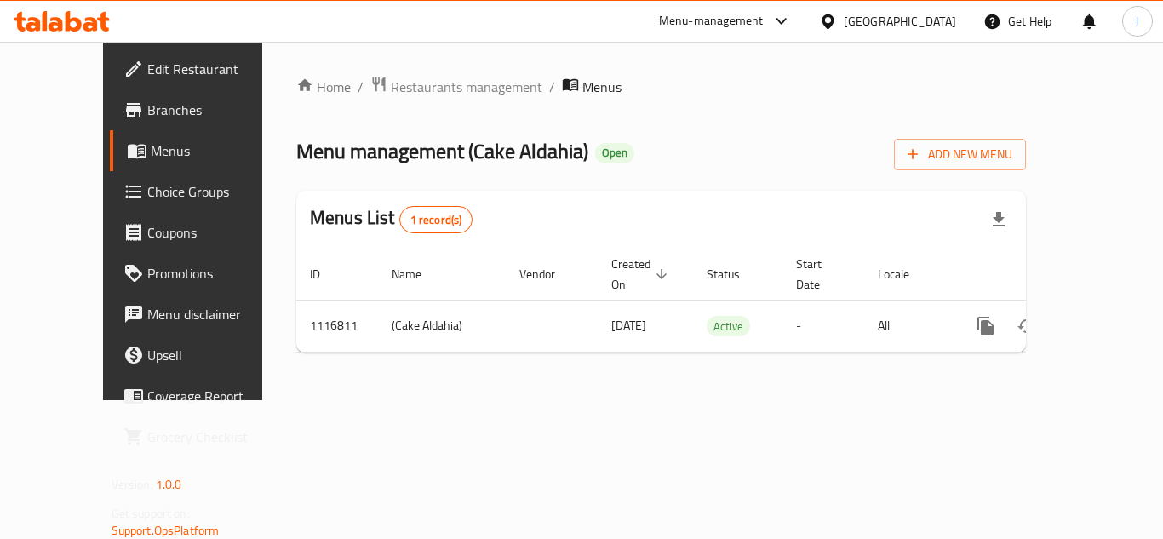
click at [147, 191] on span "Choice Groups" at bounding box center [215, 191] width 136 height 20
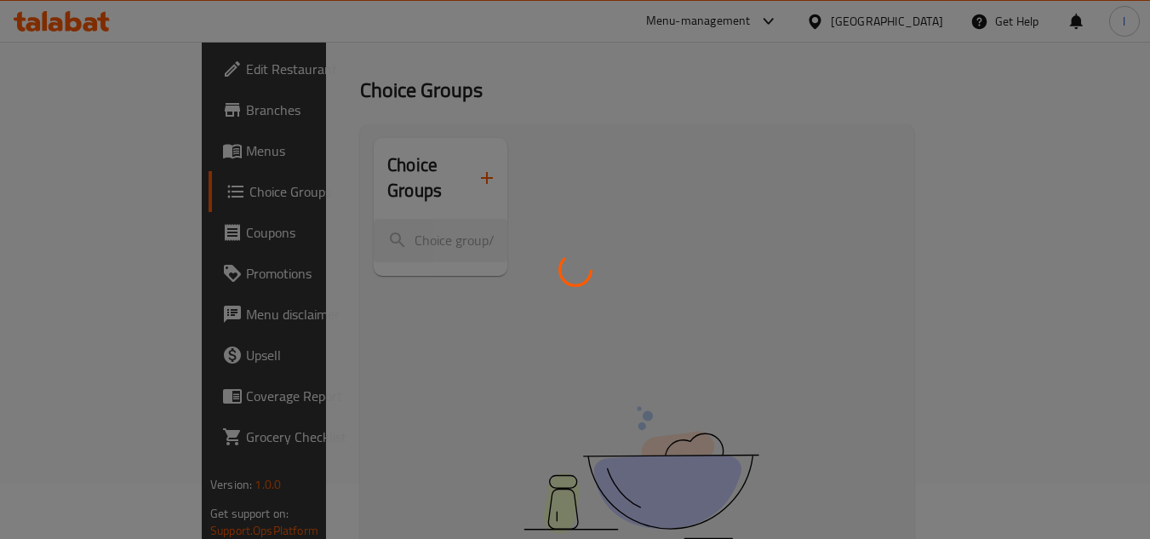
scroll to position [85, 0]
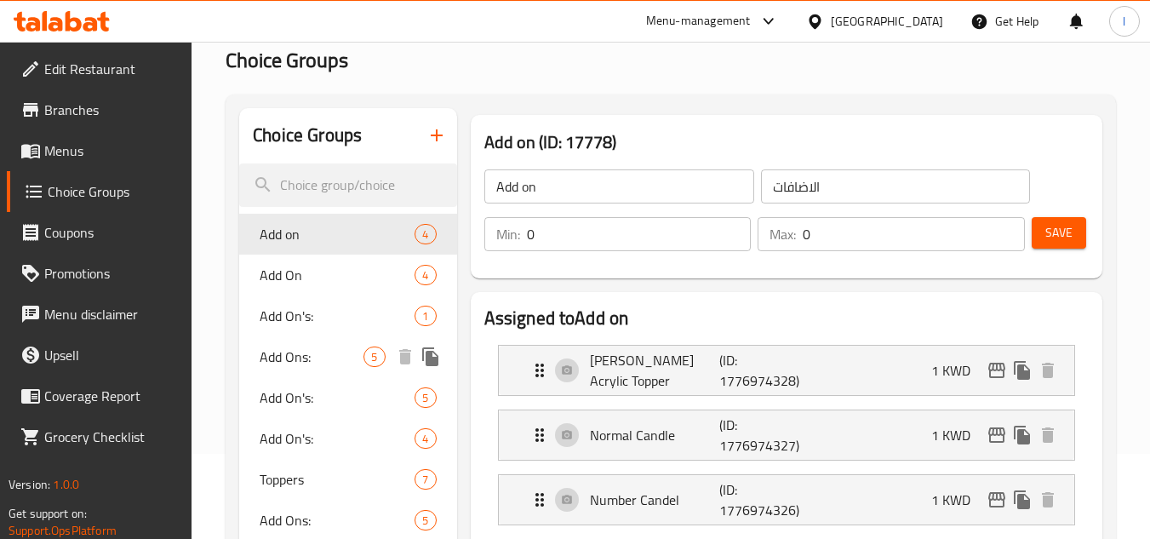
click span "Add Ons:"
type input "Add Ons:"
type input "الاضافات :"
type input "5"
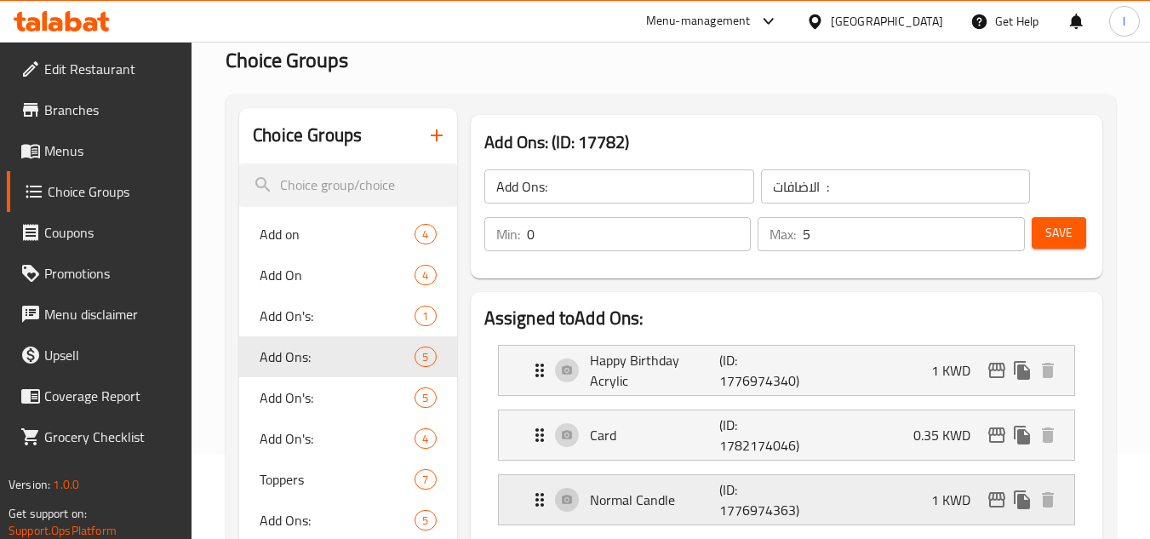
scroll to position [255, 0]
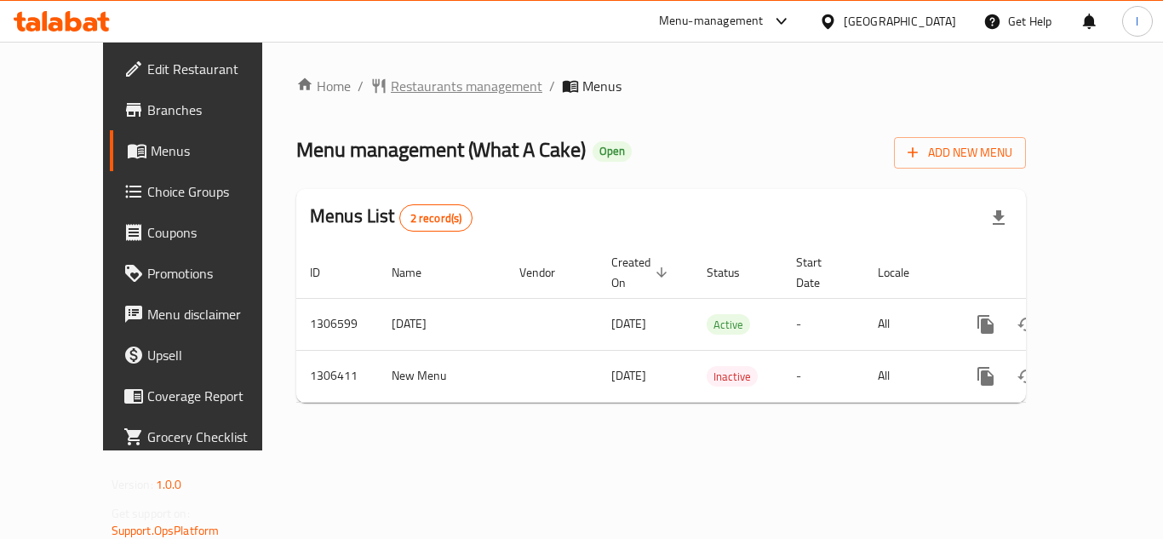
click at [391, 88] on span "Restaurants management" at bounding box center [466, 86] width 151 height 20
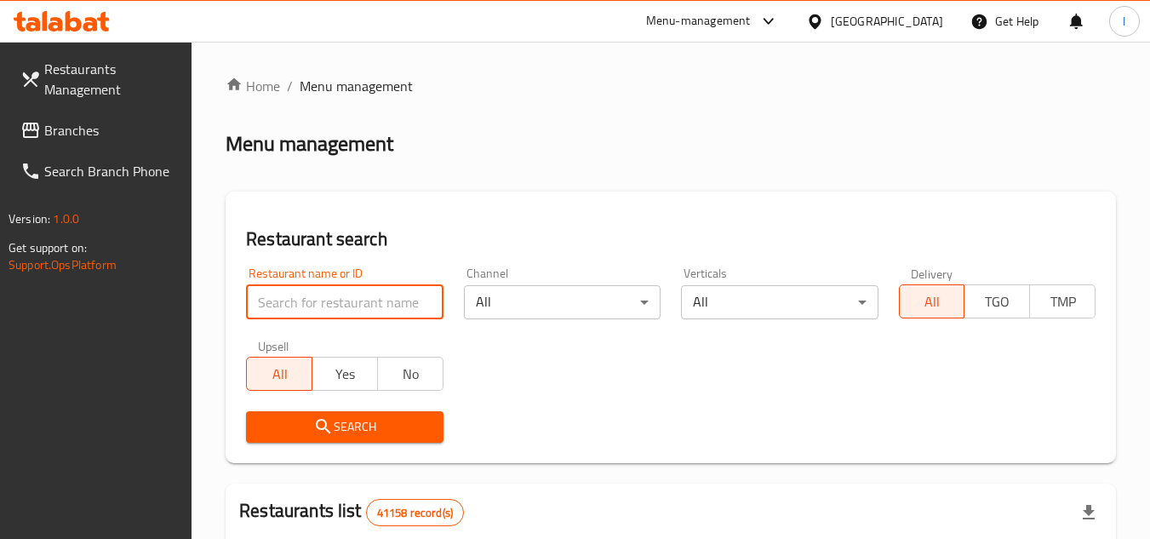
click at [329, 300] on input "search" at bounding box center [344, 302] width 197 height 34
paste input "704025"
type input "704025"
click at [352, 420] on span "Search" at bounding box center [344, 426] width 169 height 21
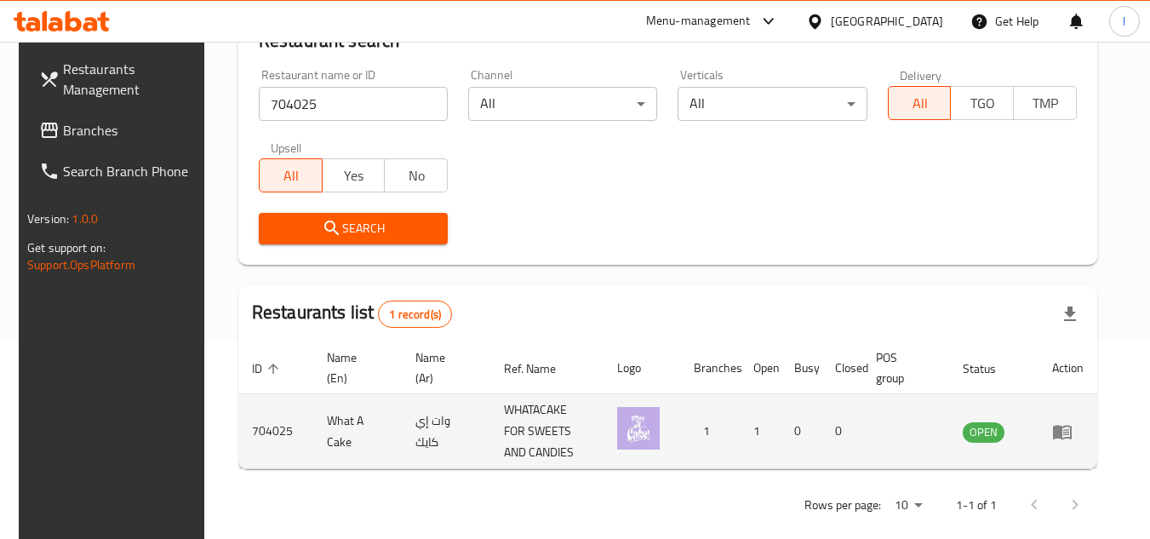
scroll to position [220, 0]
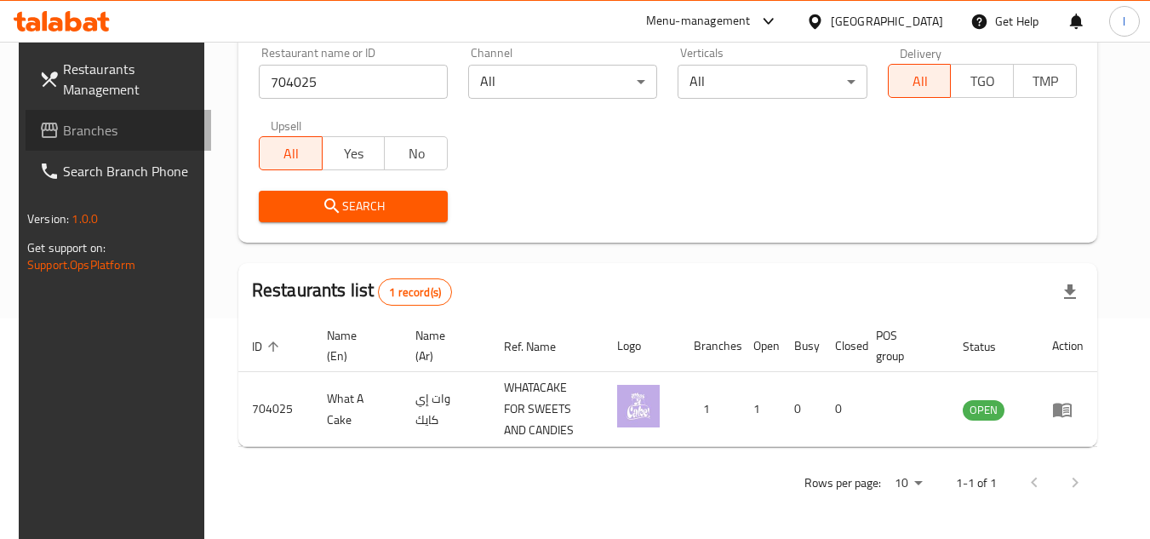
click at [102, 130] on span "Branches" at bounding box center [130, 130] width 134 height 20
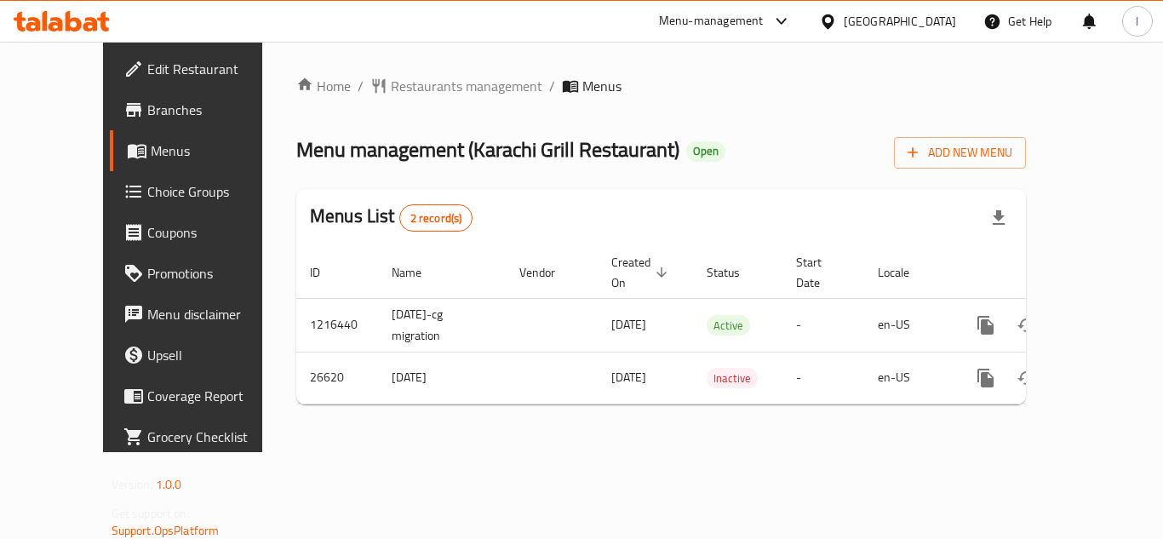
click at [397, 86] on span "Restaurants management" at bounding box center [466, 86] width 151 height 20
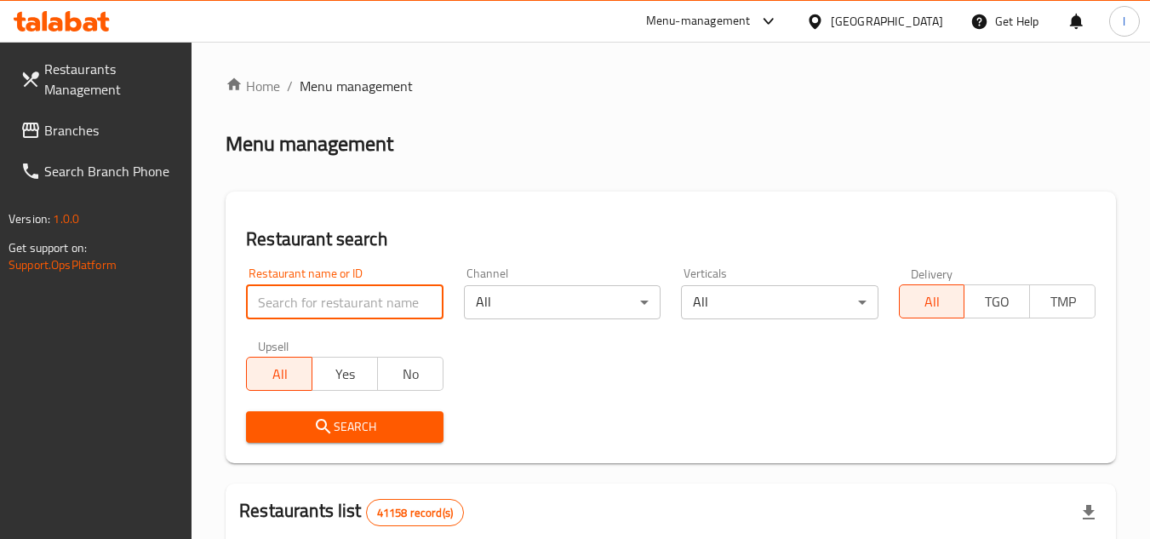
click at [365, 302] on input "search" at bounding box center [344, 302] width 197 height 34
paste input "13838"
type input "13838"
drag, startPoint x: 338, startPoint y: 420, endPoint x: 344, endPoint y: 406, distance: 15.6
click at [338, 420] on span "Search" at bounding box center [344, 426] width 169 height 21
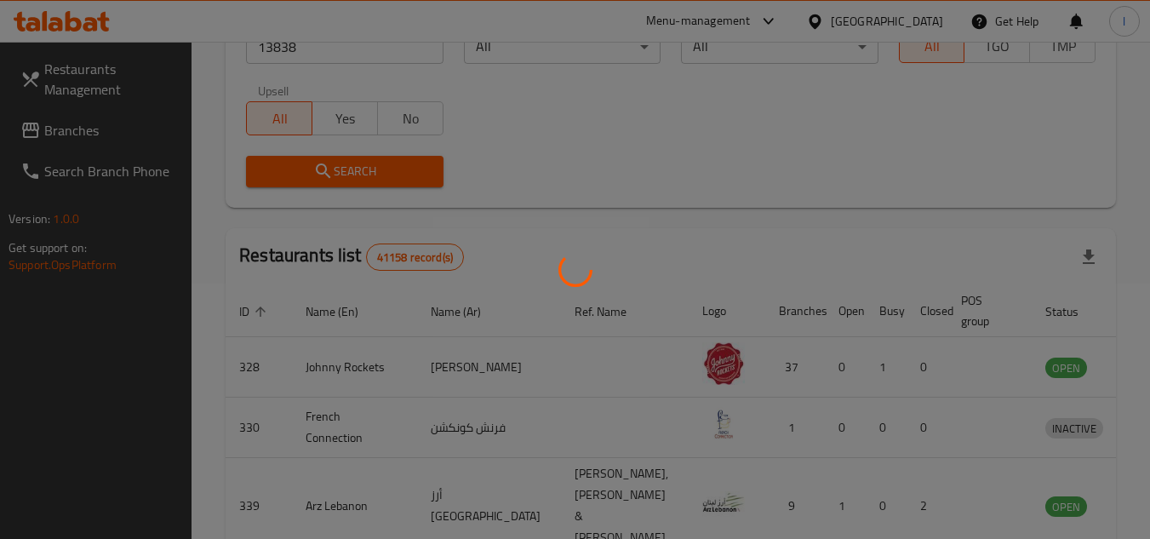
scroll to position [206, 0]
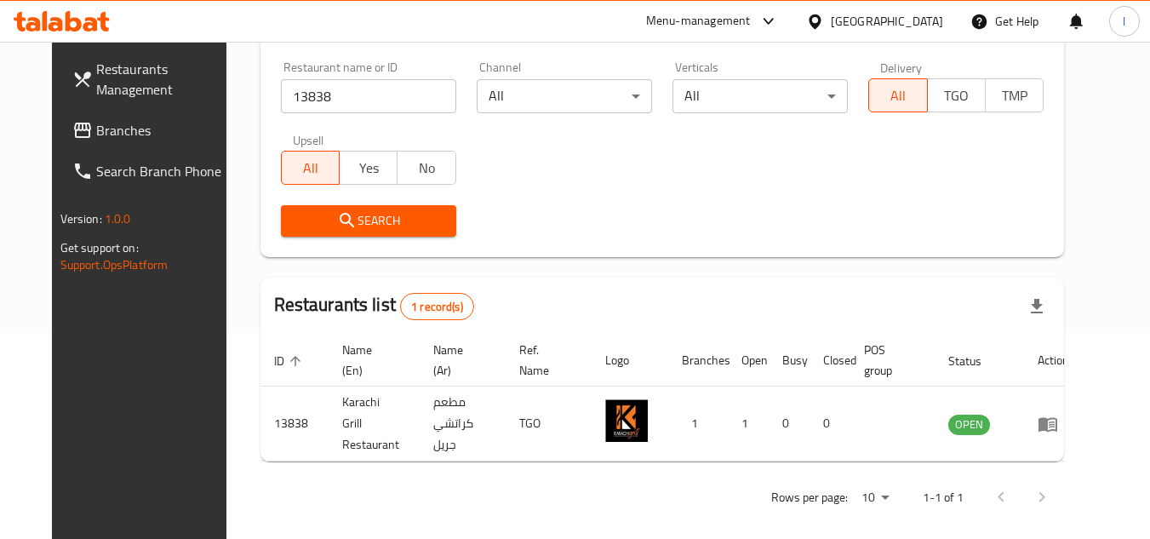
click at [117, 137] on span "Branches" at bounding box center [163, 130] width 134 height 20
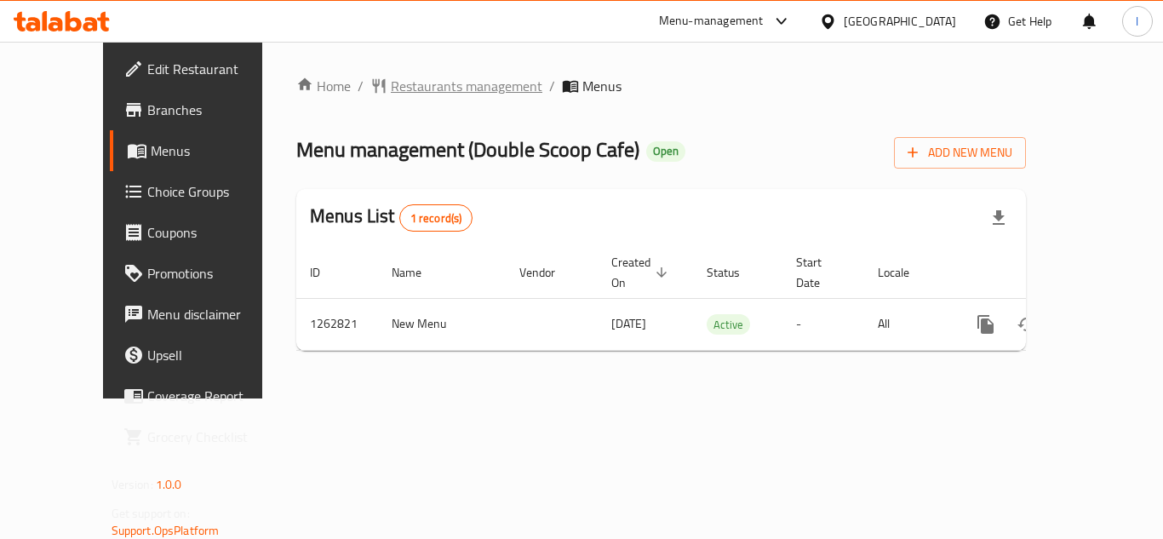
click at [398, 89] on span "Restaurants management" at bounding box center [466, 86] width 151 height 20
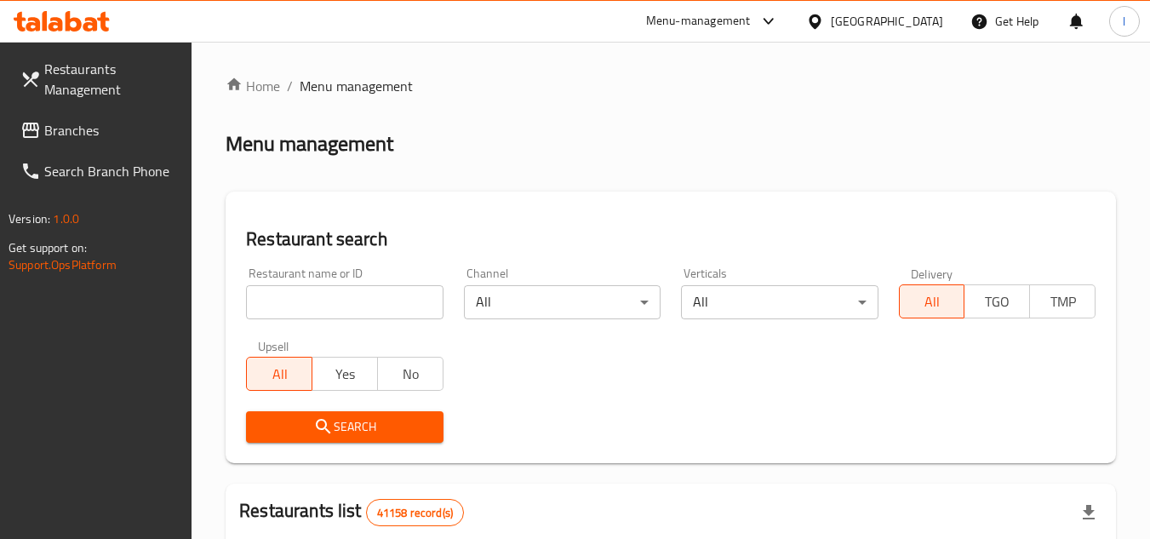
click at [342, 297] on div at bounding box center [575, 269] width 1150 height 539
paste input "685190"
type input "685190"
click at [374, 411] on button "Search" at bounding box center [344, 426] width 197 height 31
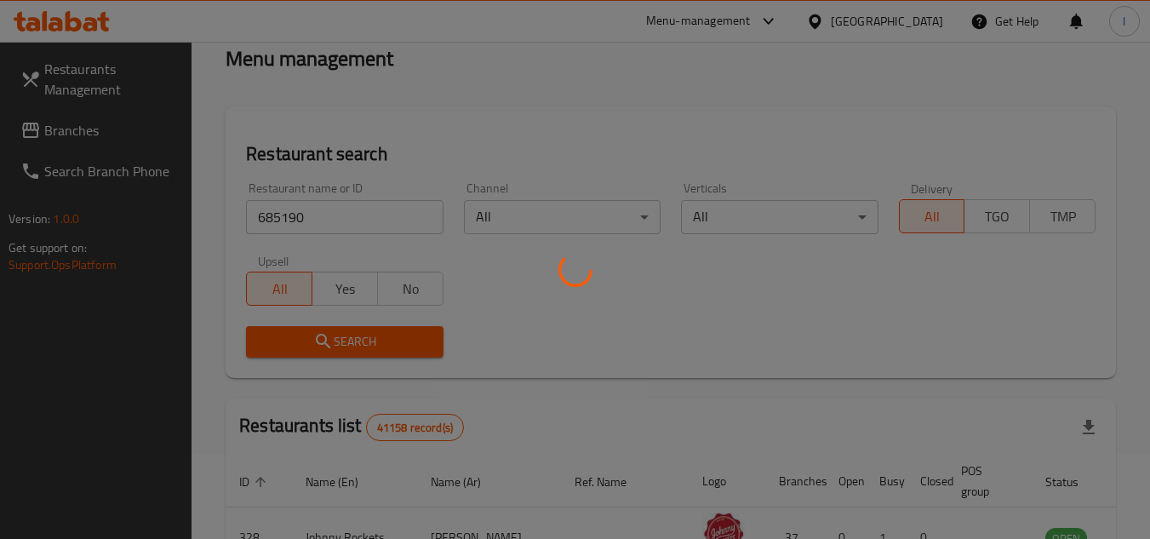
scroll to position [170, 0]
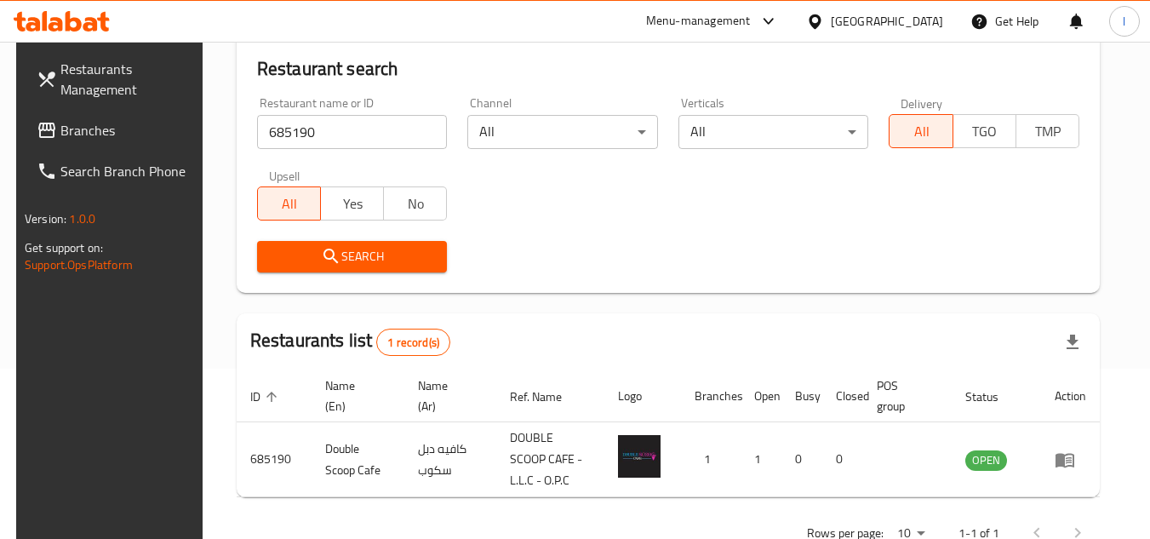
click at [78, 132] on span "Branches" at bounding box center [127, 130] width 134 height 20
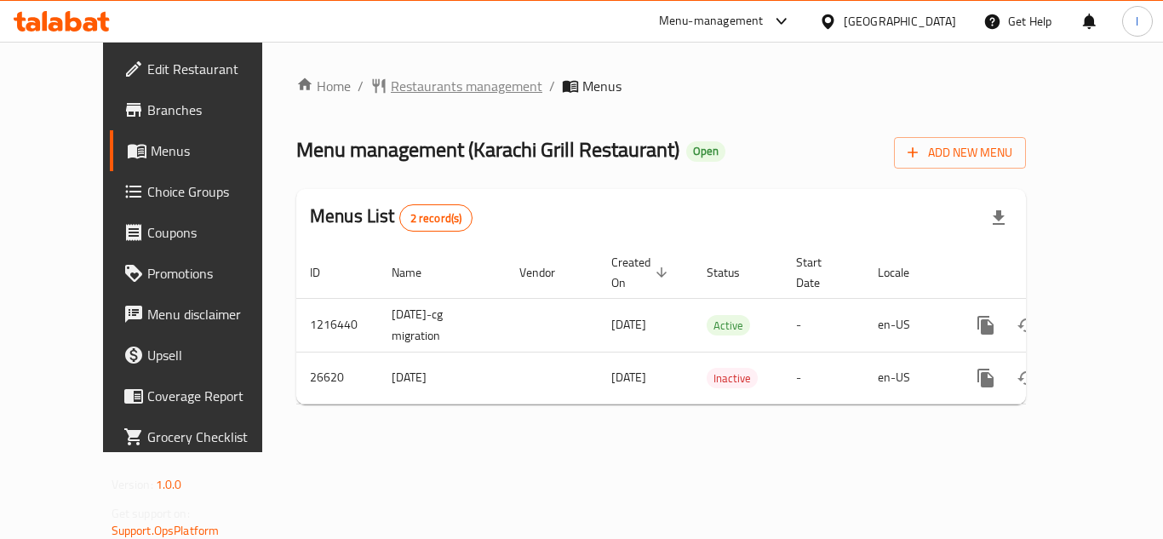
click at [414, 90] on span "Restaurants management" at bounding box center [466, 86] width 151 height 20
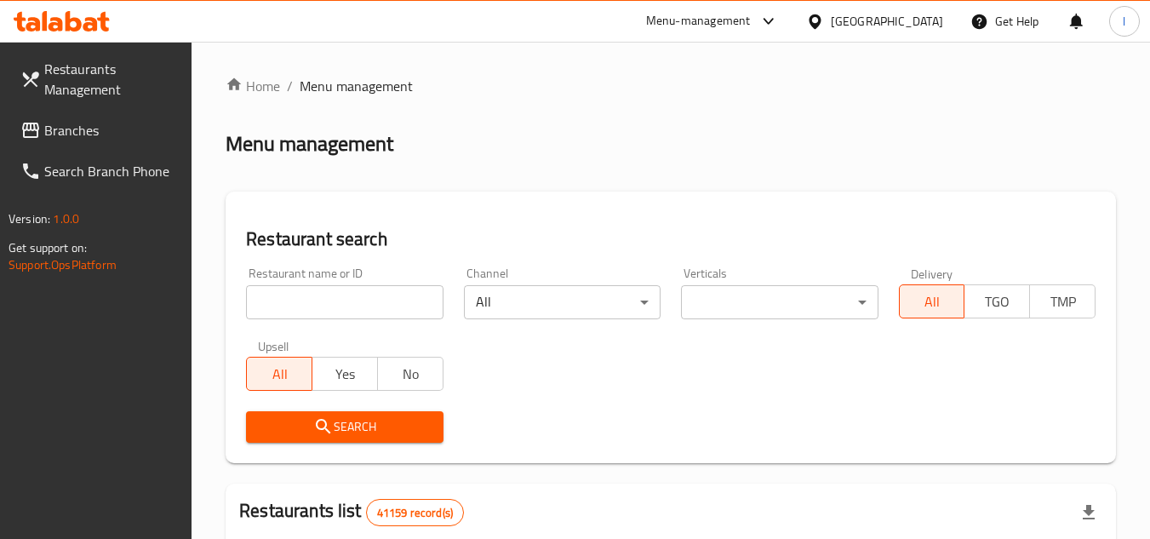
paste input "13838"
type input "13838"
click at [366, 421] on span "Search" at bounding box center [344, 426] width 169 height 21
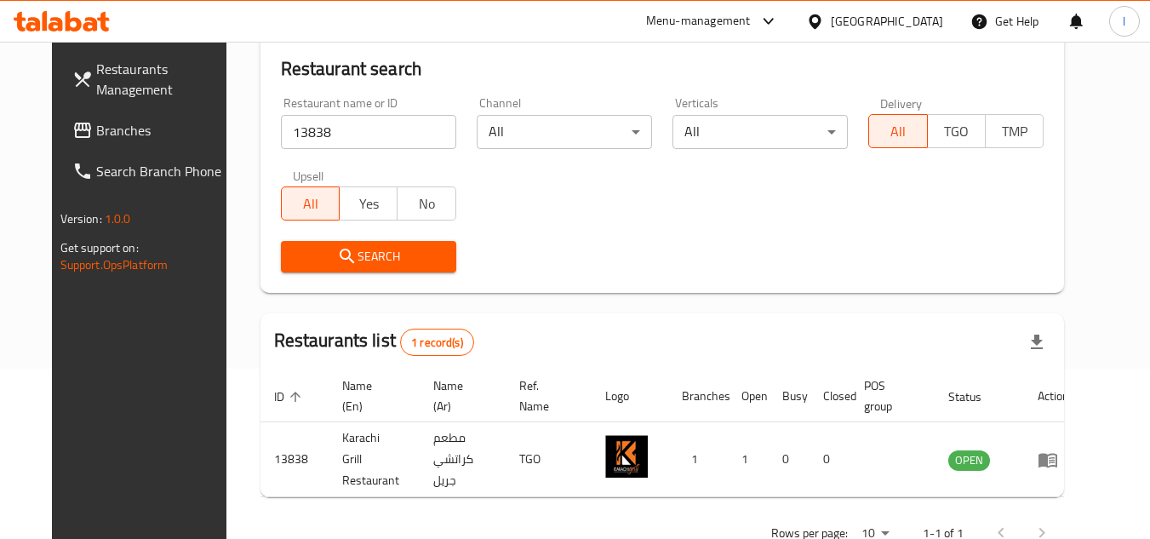
scroll to position [206, 0]
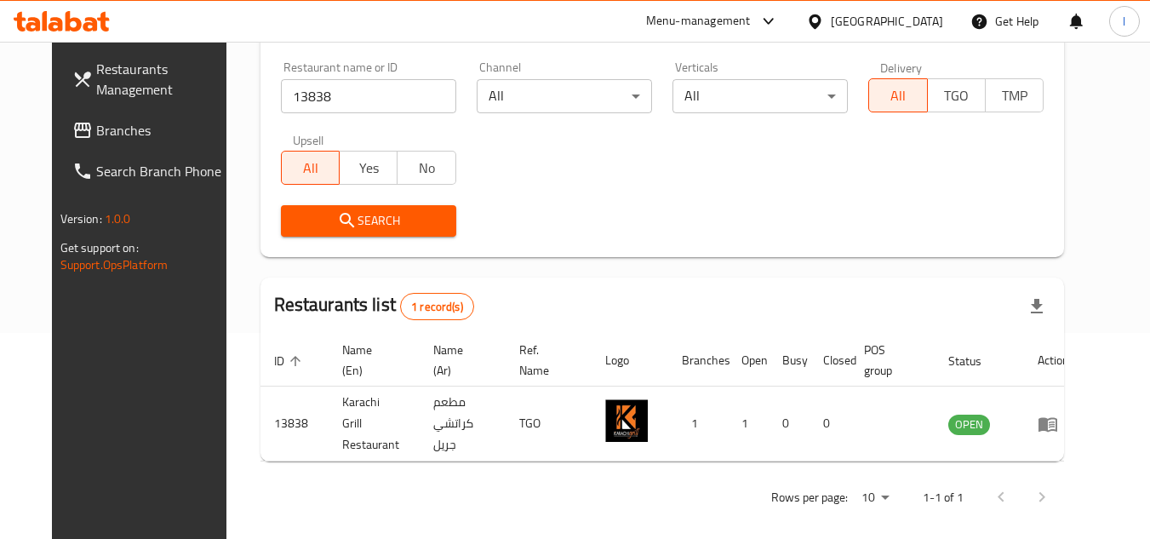
click at [96, 123] on span "Branches" at bounding box center [163, 130] width 134 height 20
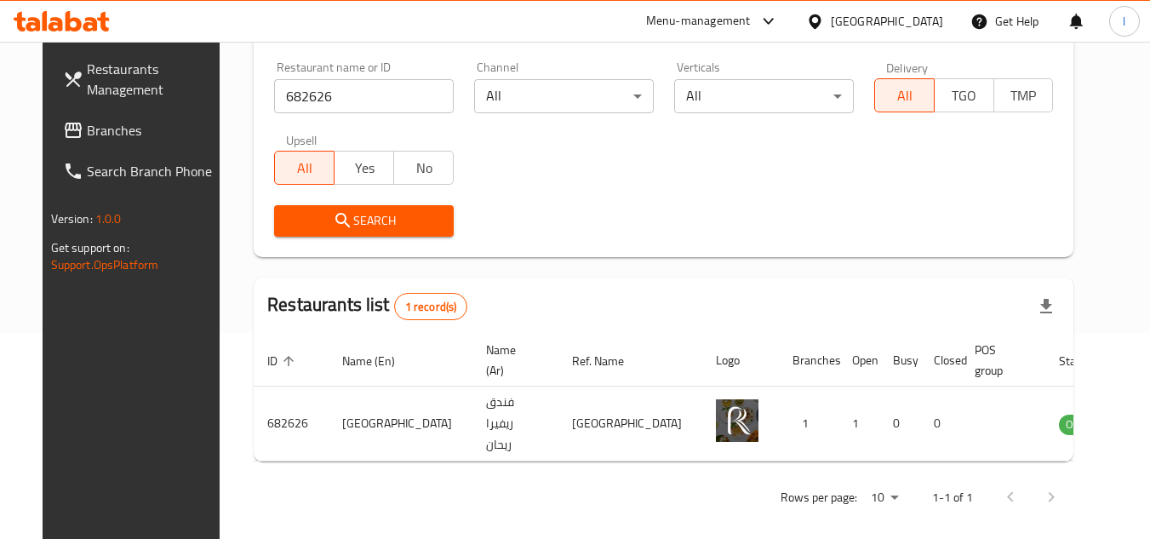
scroll to position [206, 0]
click at [112, 119] on link "Branches" at bounding box center [142, 130] width 186 height 41
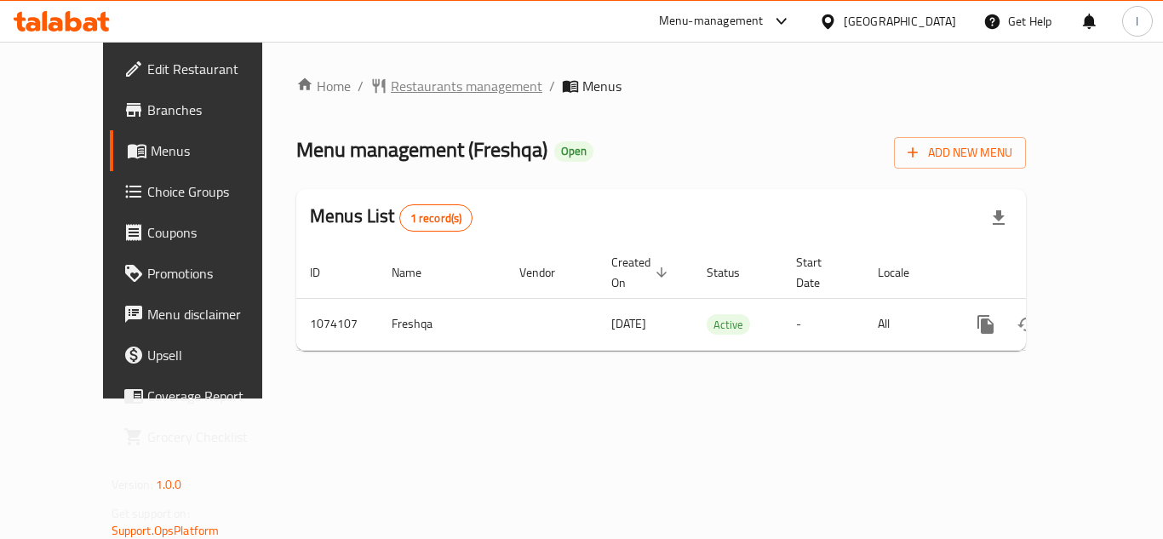
click at [414, 89] on span "Restaurants management" at bounding box center [466, 86] width 151 height 20
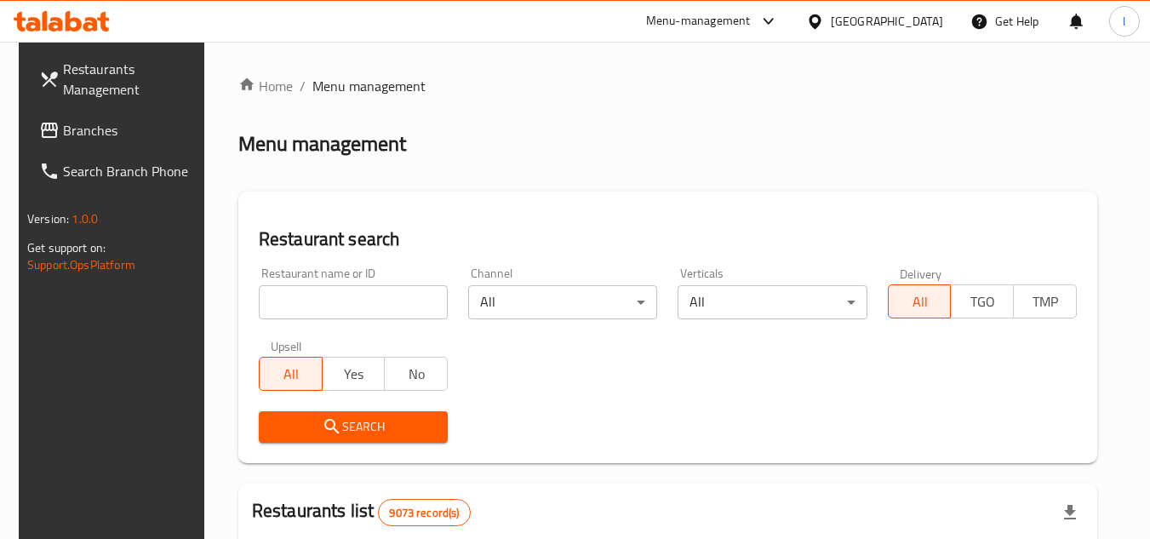
click at [311, 294] on input "search" at bounding box center [353, 302] width 189 height 34
paste input "663845"
type input "663845"
click at [367, 416] on span "Search" at bounding box center [353, 426] width 162 height 21
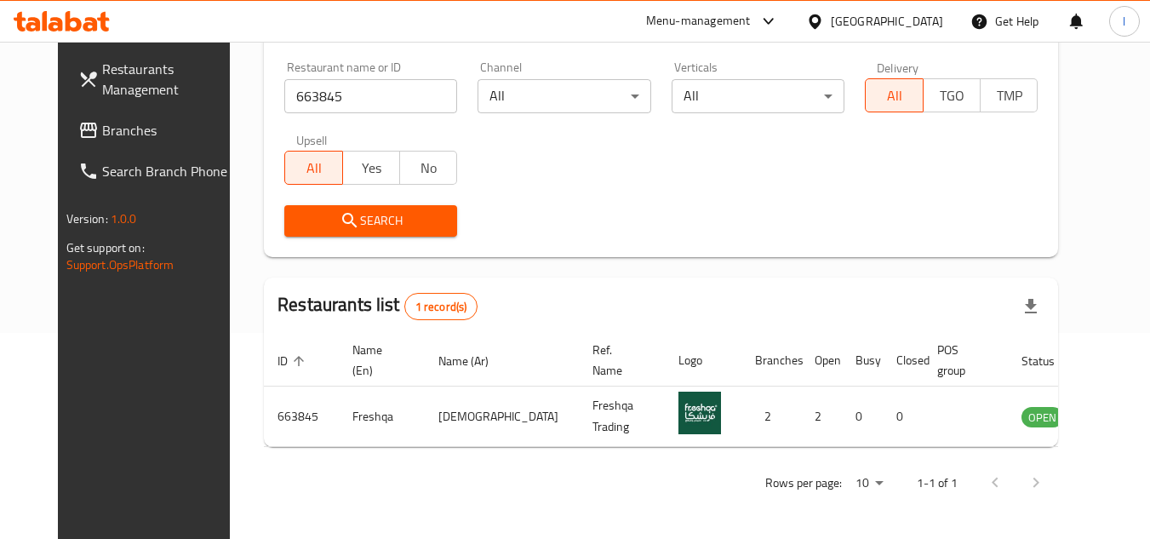
scroll to position [206, 0]
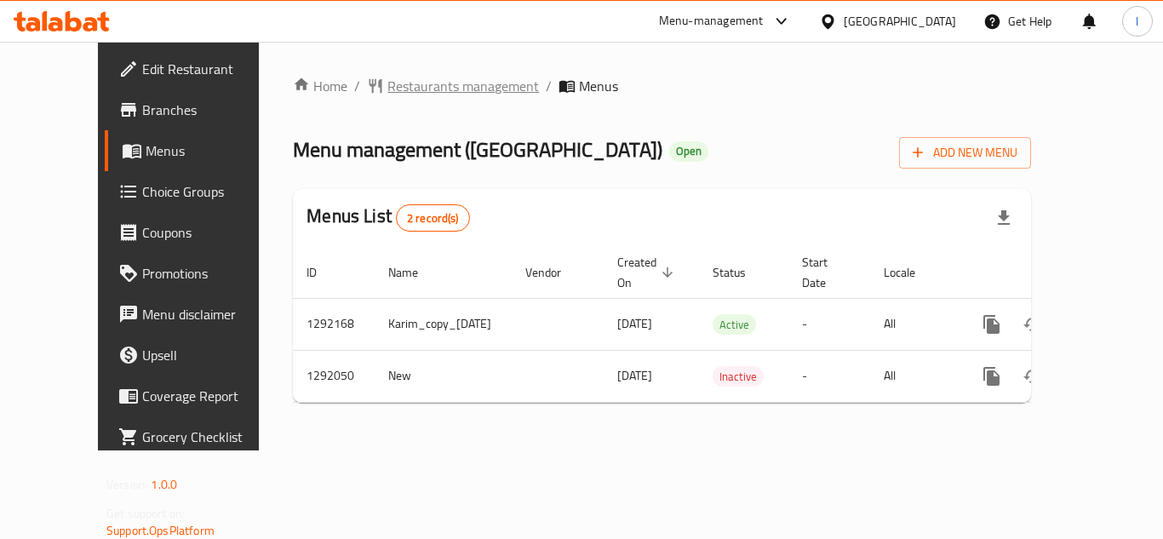
click at [387, 80] on span "Restaurants management" at bounding box center [462, 86] width 151 height 20
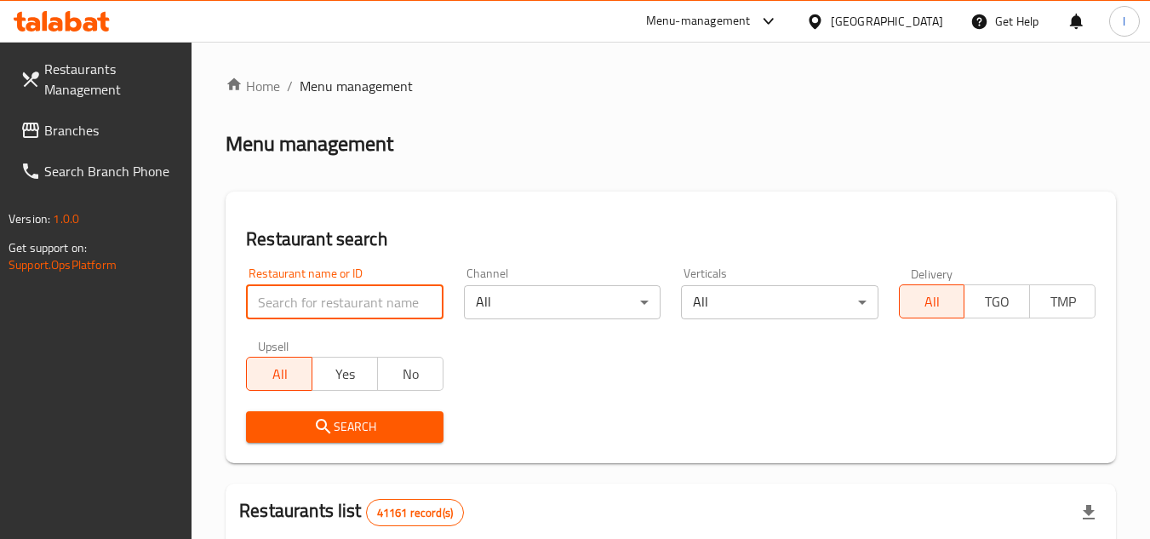
click at [325, 295] on input "search" at bounding box center [344, 302] width 197 height 34
paste input "698967"
type input "698967"
click at [340, 411] on button "Search" at bounding box center [344, 426] width 197 height 31
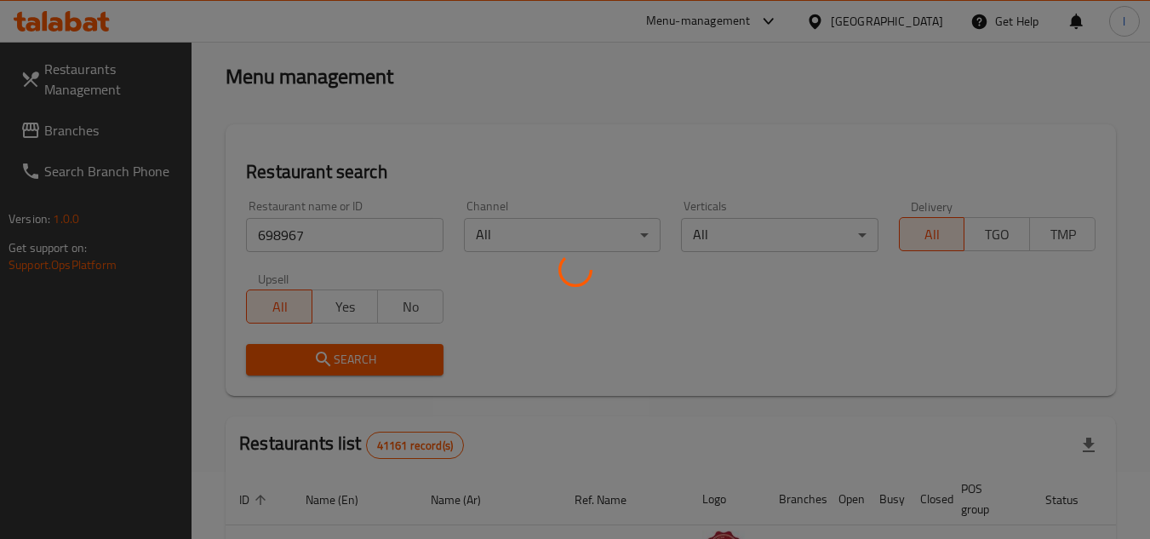
scroll to position [170, 0]
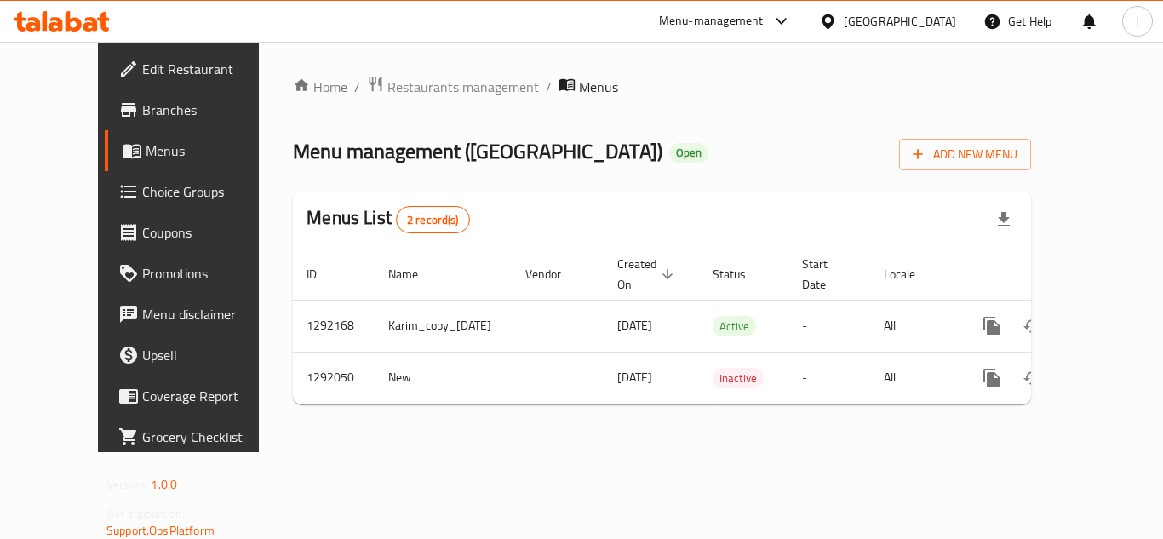
click at [142, 185] on span "Choice Groups" at bounding box center [210, 191] width 136 height 20
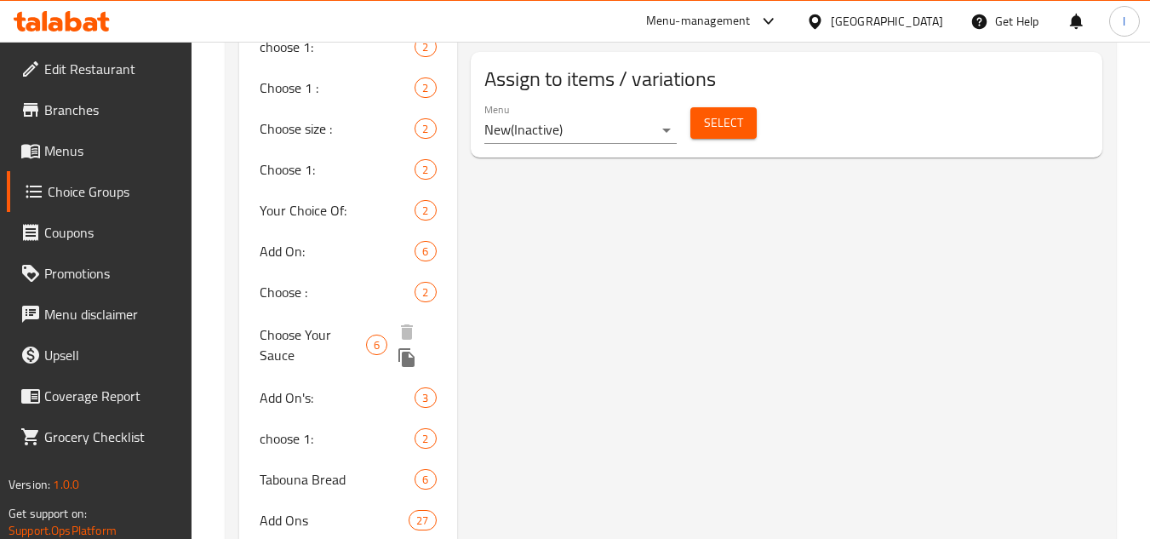
scroll to position [999, 0]
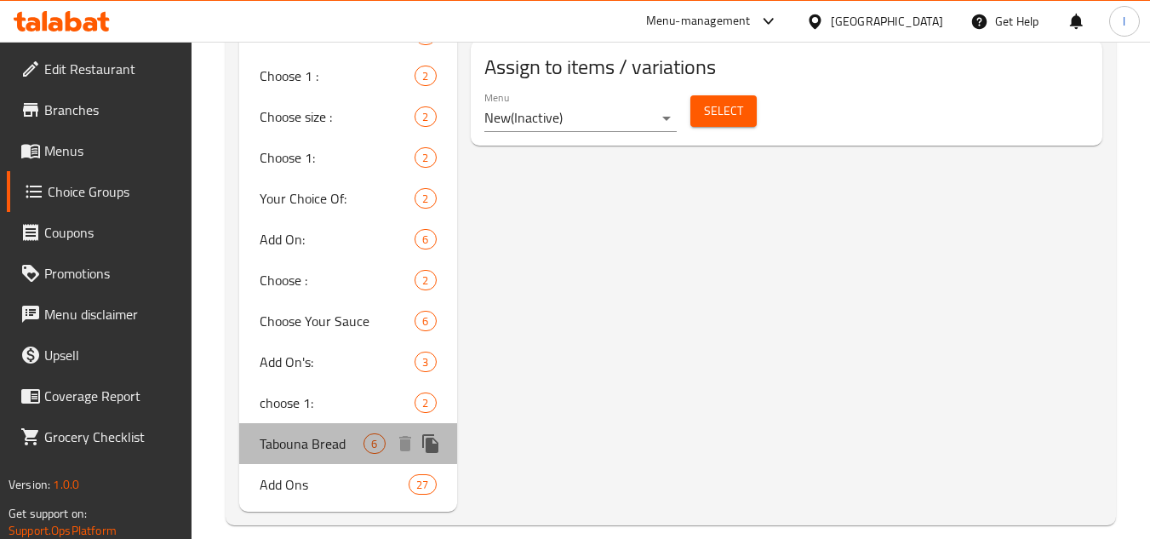
click at [331, 433] on span "Tabouna Bread" at bounding box center [312, 443] width 104 height 20
type input "Tabouna Bread"
type input "خبز الطابونة"
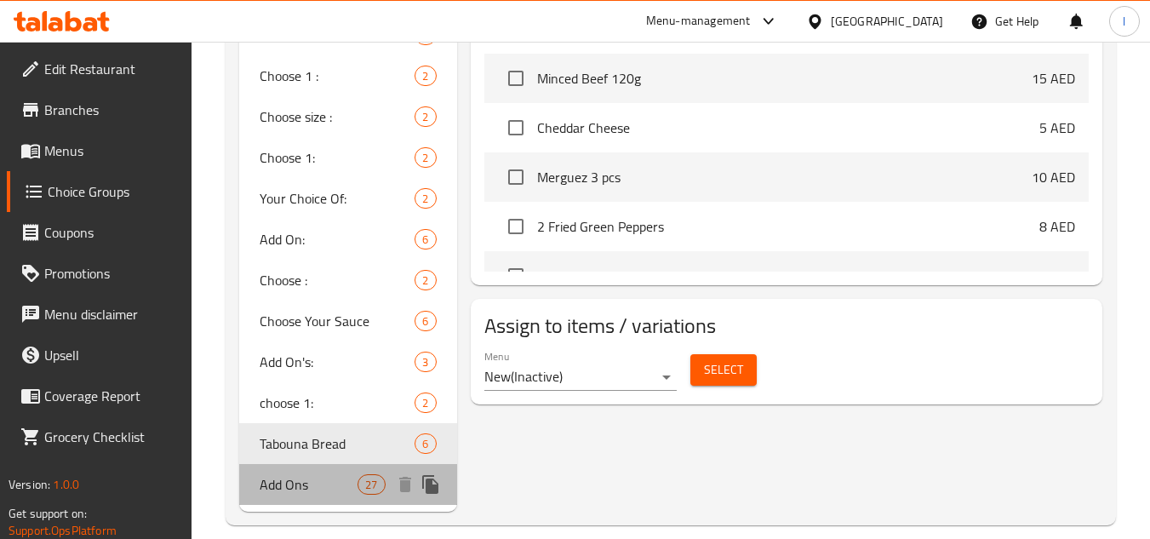
click at [320, 474] on span "Add Ons" at bounding box center [309, 484] width 98 height 20
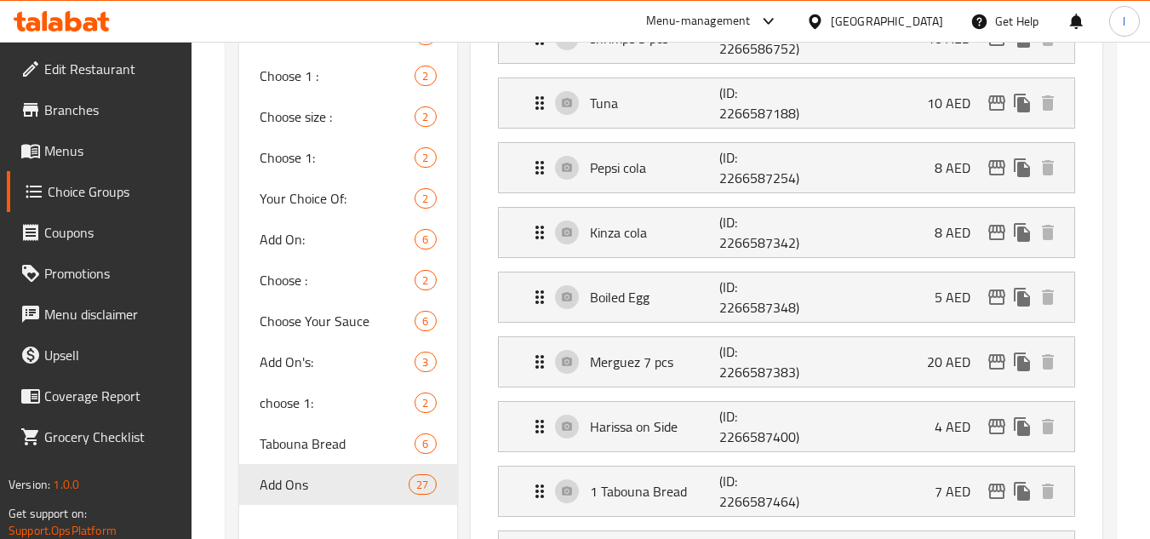
type input "Add Ons"
type input "إضافات"
type input "0"
type input "23"
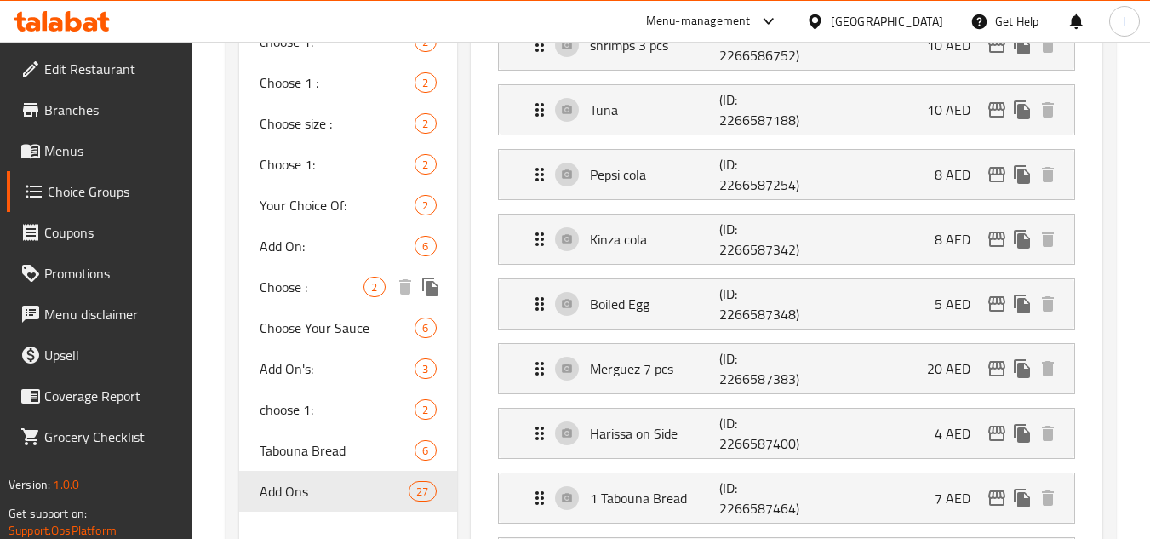
scroll to position [1084, 0]
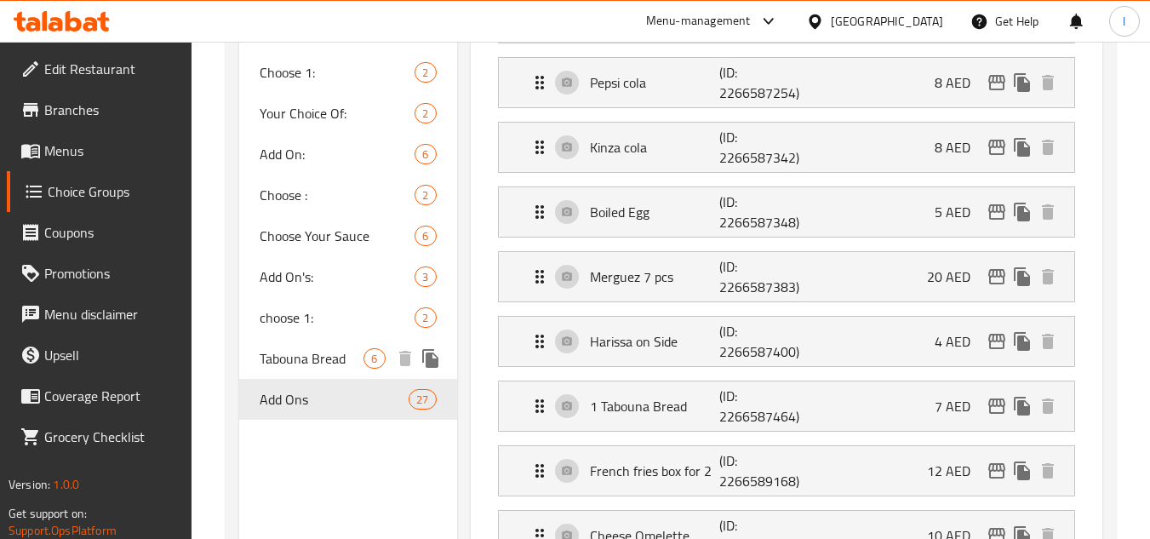
click at [314, 348] on span "Tabouna Bread" at bounding box center [312, 358] width 104 height 20
type input "Tabouna Bread"
type input "خبز الطابونة"
type input "1"
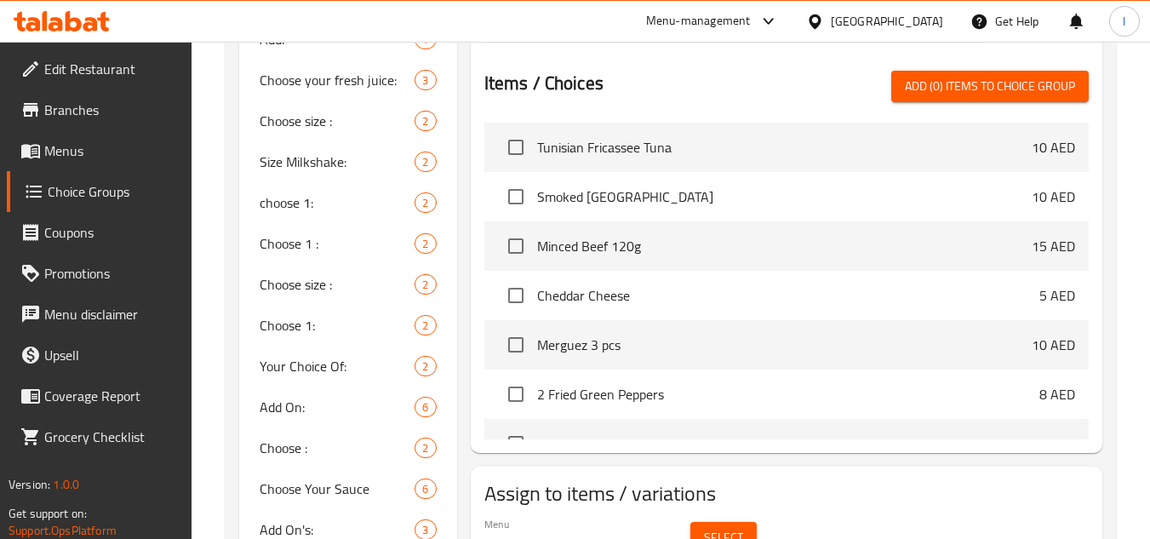
scroll to position [829, 0]
